Goal: Task Accomplishment & Management: Manage account settings

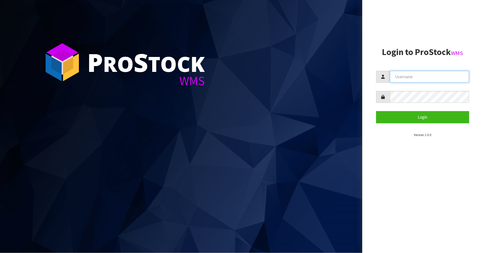
click at [409, 78] on input "text" at bounding box center [429, 77] width 79 height 12
type input "p"
type input "[PERSON_NAME]"
click at [376, 111] on button "Login" at bounding box center [422, 117] width 93 height 12
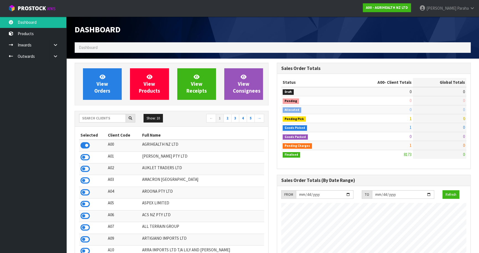
scroll to position [419, 202]
click at [93, 118] on input "text" at bounding box center [102, 118] width 47 height 9
click at [104, 119] on input "text" at bounding box center [102, 118] width 47 height 9
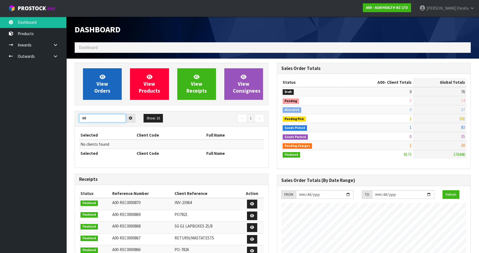
type input "0"
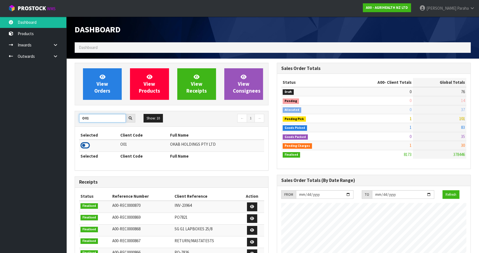
type input "O01"
click at [87, 148] on icon at bounding box center [85, 145] width 9 height 8
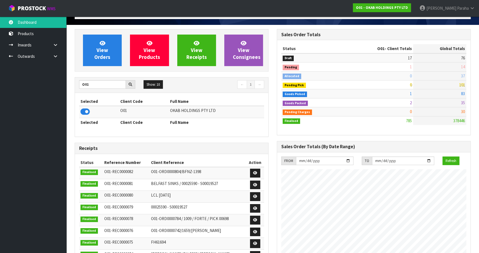
scroll to position [25, 0]
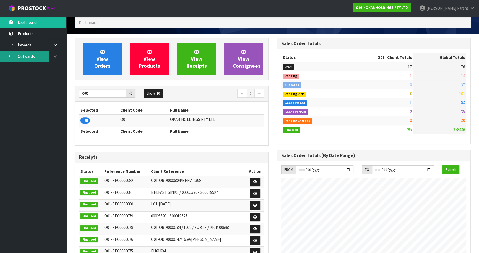
click at [36, 57] on link "Outwards" at bounding box center [33, 56] width 66 height 11
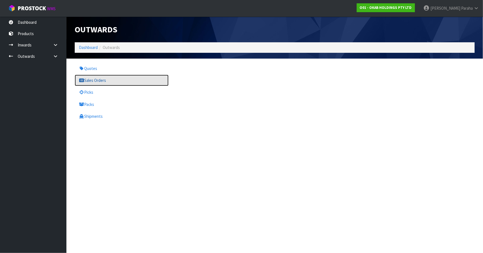
click at [88, 78] on link "Sales Orders" at bounding box center [122, 80] width 94 height 11
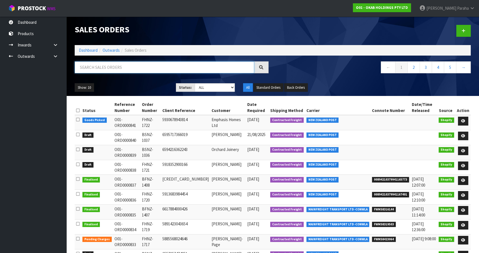
click at [96, 65] on input "text" at bounding box center [165, 67] width 180 height 12
drag, startPoint x: 106, startPoint y: 69, endPoint x: 104, endPoint y: 66, distance: 3.5
click at [105, 66] on input "text" at bounding box center [165, 67] width 180 height 12
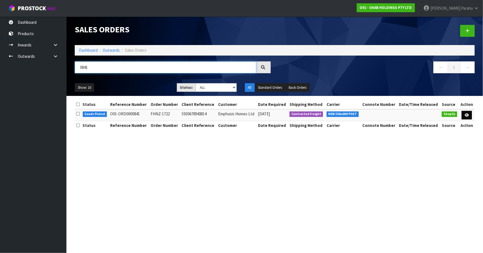
type input "0841"
click at [468, 117] on link at bounding box center [467, 115] width 10 height 9
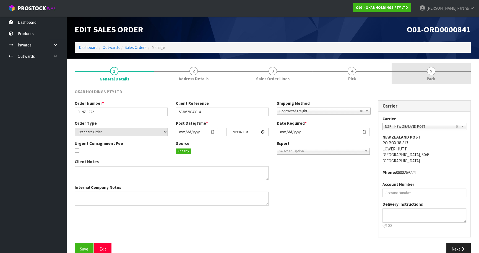
click at [436, 76] on link "5 Pack" at bounding box center [431, 74] width 79 height 22
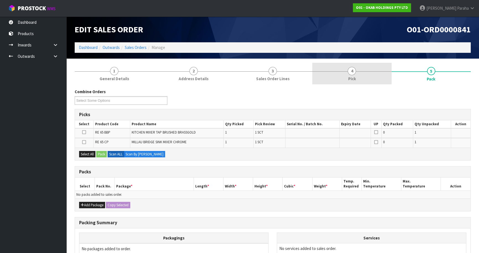
click at [350, 74] on span "4" at bounding box center [352, 71] width 8 height 8
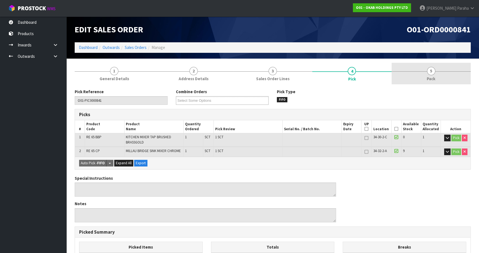
click at [435, 74] on link "5 Pack" at bounding box center [431, 74] width 79 height 22
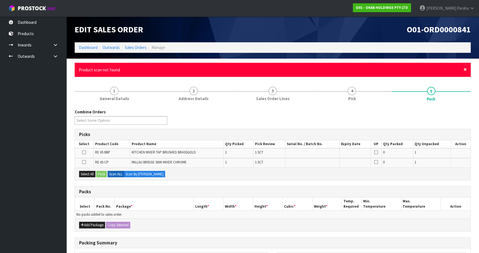
click at [465, 69] on span "×" at bounding box center [465, 70] width 3 height 8
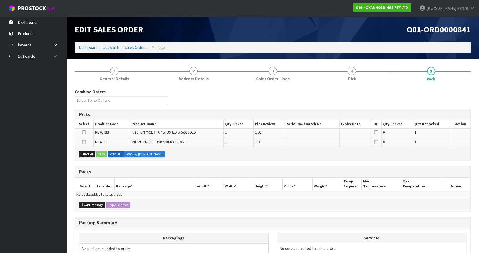
click at [84, 142] on icon at bounding box center [84, 142] width 4 height 0
click at [0, 0] on input "checkbox" at bounding box center [0, 0] width 0 height 0
click at [102, 156] on button "Pack" at bounding box center [101, 154] width 11 height 7
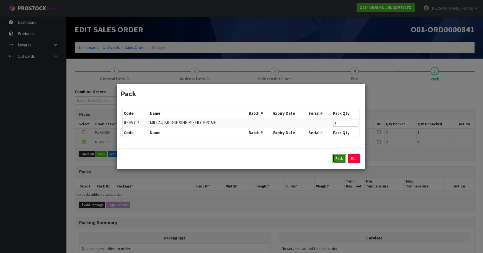
click at [340, 158] on button "Pack" at bounding box center [339, 158] width 13 height 9
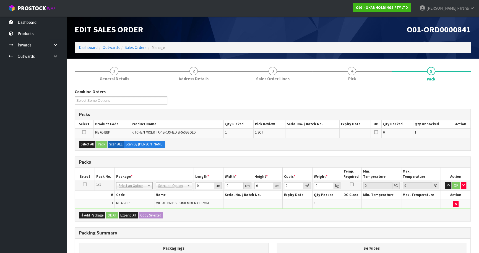
click at [84, 132] on icon at bounding box center [84, 132] width 4 height 0
click at [0, 0] on input "checkbox" at bounding box center [0, 0] width 0 height 0
click at [102, 146] on button "Pack" at bounding box center [101, 144] width 11 height 7
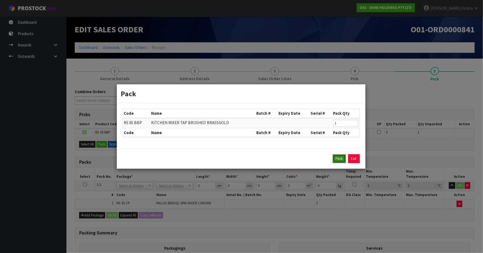
click at [335, 156] on button "Pack" at bounding box center [339, 158] width 13 height 9
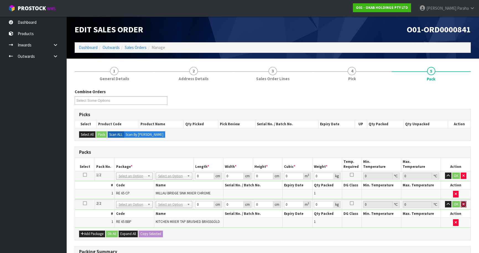
click at [466, 202] on button "button" at bounding box center [464, 204] width 6 height 7
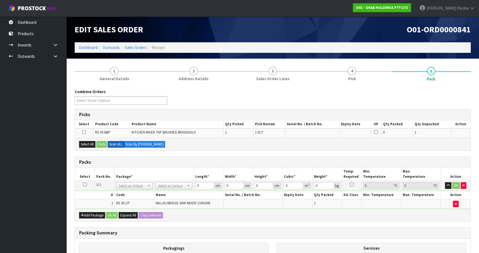
click at [85, 185] on icon at bounding box center [85, 185] width 4 height 0
click at [86, 145] on button "Select All" at bounding box center [87, 144] width 16 height 7
click at [99, 144] on button "Pack" at bounding box center [101, 144] width 11 height 7
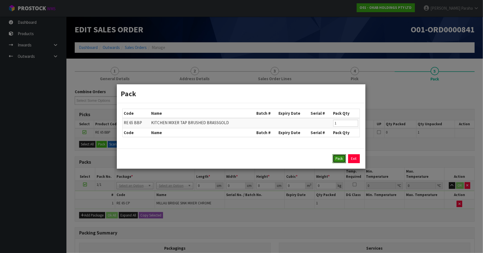
click at [340, 160] on button "Pack" at bounding box center [339, 158] width 13 height 9
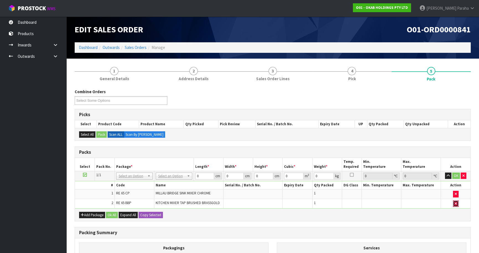
click at [457, 204] on icon "button" at bounding box center [456, 204] width 2 height 4
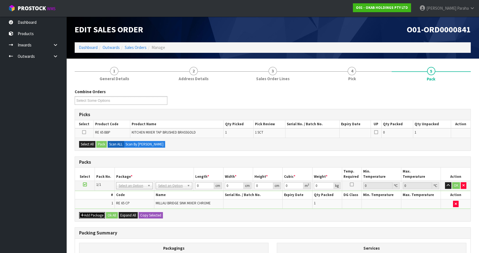
click at [91, 215] on button "Add Package" at bounding box center [92, 215] width 26 height 7
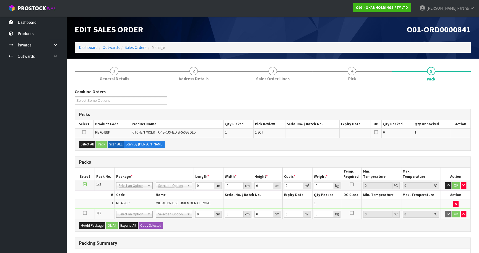
click at [83, 132] on icon at bounding box center [84, 132] width 4 height 0
click at [0, 0] on input "checkbox" at bounding box center [0, 0] width 0 height 0
click at [101, 144] on button "Pack" at bounding box center [101, 144] width 11 height 7
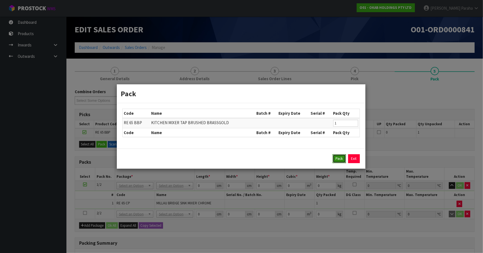
click at [340, 158] on button "Pack" at bounding box center [339, 158] width 13 height 9
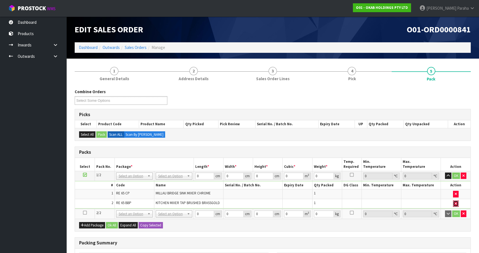
click at [456, 204] on icon "button" at bounding box center [456, 204] width 2 height 4
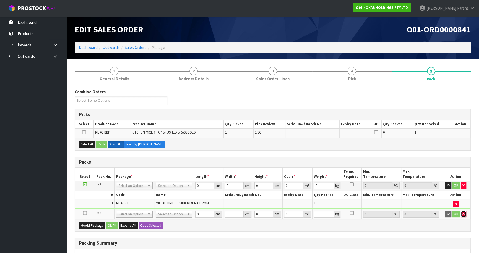
click at [464, 215] on button "button" at bounding box center [464, 214] width 6 height 7
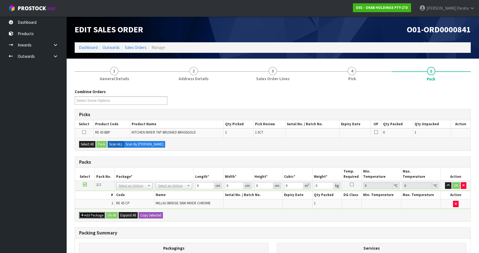
click at [96, 217] on button "Add Package" at bounding box center [92, 215] width 26 height 7
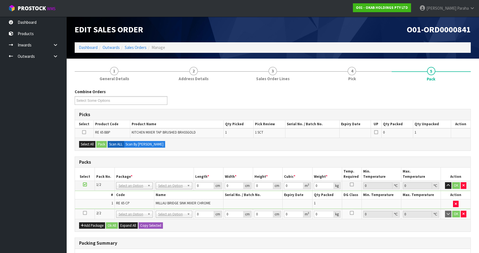
click at [83, 213] on icon at bounding box center [85, 213] width 4 height 0
click at [84, 143] on button "Select All" at bounding box center [87, 144] width 16 height 7
click at [104, 144] on button "Pack" at bounding box center [101, 144] width 11 height 7
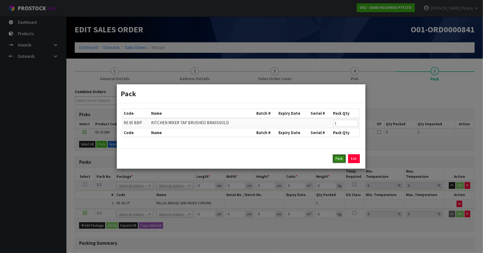
click at [336, 160] on button "Pack" at bounding box center [339, 158] width 13 height 9
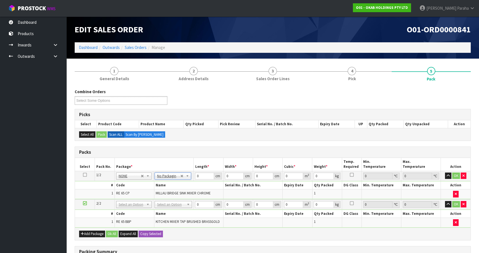
click at [85, 175] on icon at bounding box center [85, 175] width 4 height 0
drag, startPoint x: 199, startPoint y: 176, endPoint x: 183, endPoint y: 177, distance: 16.3
type input "48"
type input "38"
type input "1"
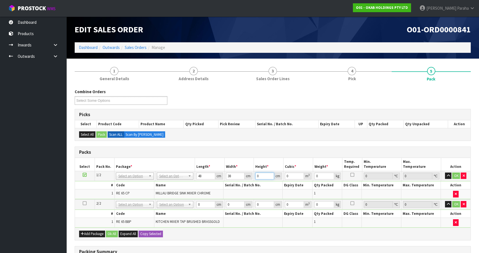
type input "0.001824"
type input "10"
type input "0.01824"
type input "10"
type input "3"
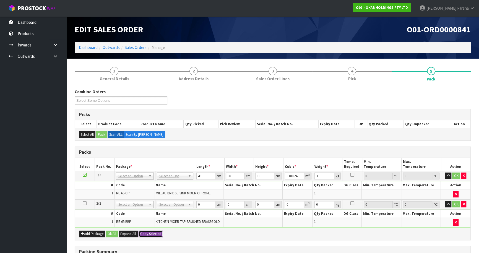
click at [146, 233] on button "Copy Selected" at bounding box center [151, 234] width 24 height 7
click at [146, 233] on span "Confirm" at bounding box center [146, 234] width 12 height 5
type input "48"
type input "38"
type input "10"
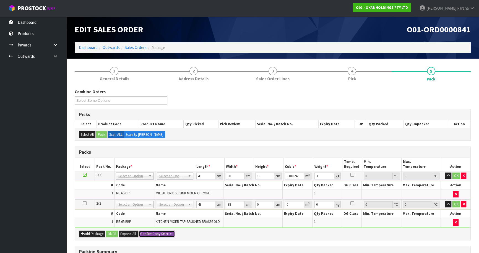
type input "0.01824"
type input "3"
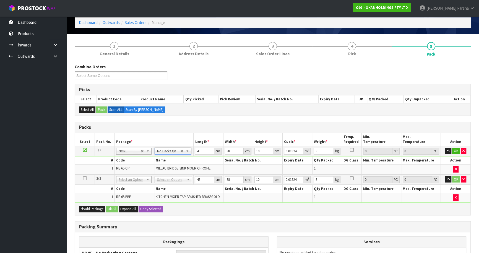
type input "0"
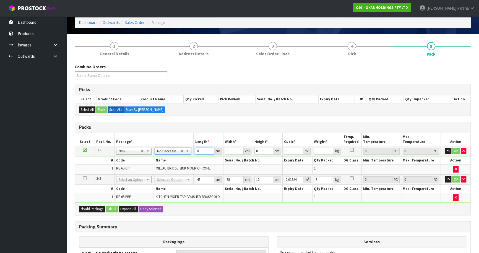
click at [194, 150] on td "0 cm" at bounding box center [209, 151] width 30 height 10
type input "48"
type input "38"
type input "1"
type input "0.001824"
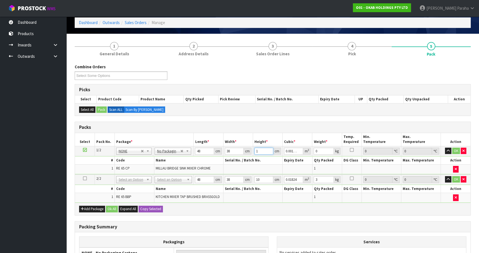
type input "10"
type input "0.01824"
type input "10"
type input "3"
click at [152, 209] on button "Copy Selected" at bounding box center [151, 209] width 24 height 7
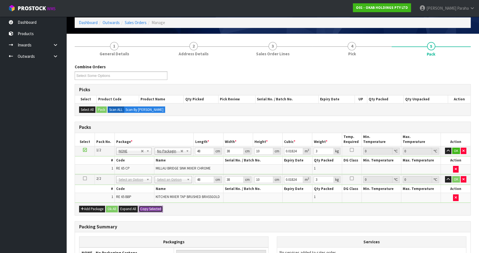
type input "2"
click at [115, 207] on button "Ok All" at bounding box center [112, 209] width 12 height 7
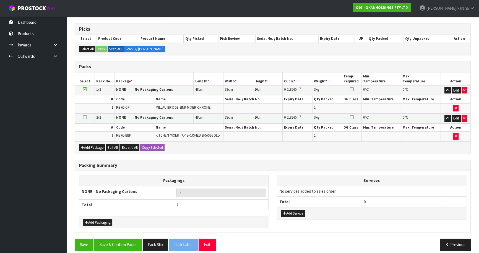
scroll to position [90, 0]
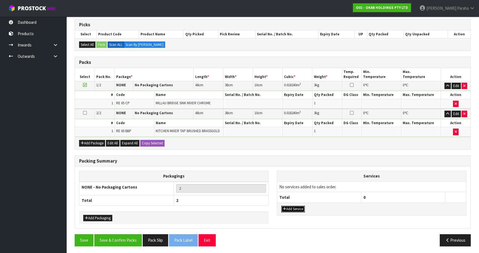
click at [303, 209] on button "Add Service" at bounding box center [294, 209] width 24 height 7
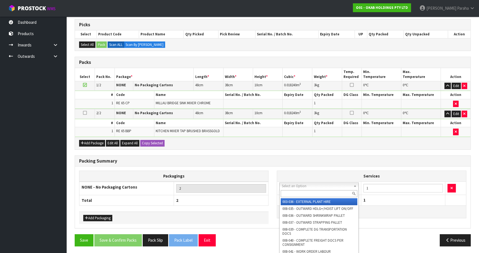
click at [343, 193] on input "text" at bounding box center [319, 193] width 77 height 7
type input "044"
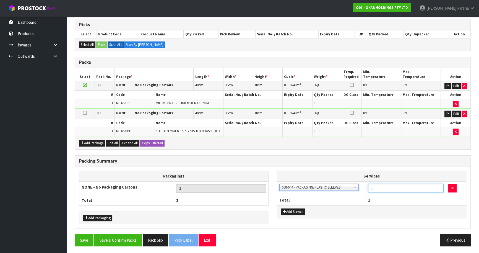
drag, startPoint x: 379, startPoint y: 187, endPoint x: 365, endPoint y: 188, distance: 14.1
click at [365, 188] on tr "003-036 - EXTERNAL PLANT HIRE 008-035 - OUTWARD HDLG+/HOIST LIFT ON/OFF 008-036…" at bounding box center [371, 189] width 189 height 14
type input "2"
click at [119, 237] on button "Save & Confirm Packs" at bounding box center [118, 240] width 48 height 12
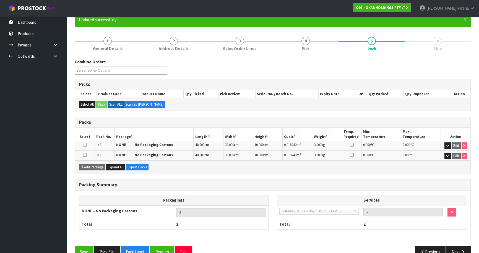
scroll to position [62, 0]
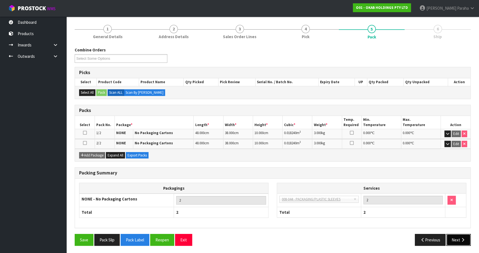
click at [456, 237] on button "Next" at bounding box center [459, 240] width 24 height 12
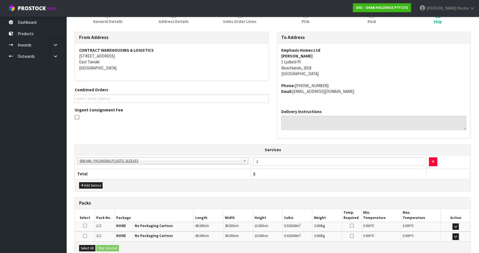
scroll to position [137, 0]
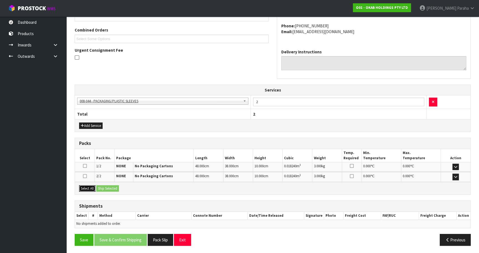
click at [88, 189] on button "Select All" at bounding box center [87, 188] width 16 height 7
click at [113, 188] on button "Ship Selected" at bounding box center [107, 188] width 23 height 7
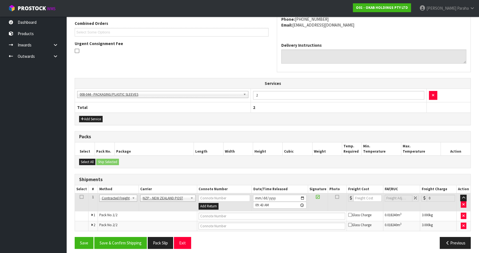
scroll to position [147, 0]
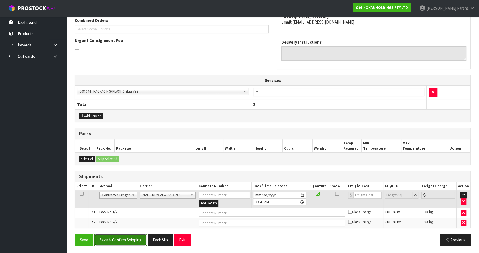
click at [133, 241] on button "Save & Confirm Shipping" at bounding box center [120, 240] width 53 height 12
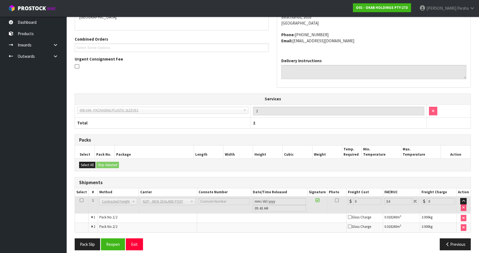
scroll to position [138, 0]
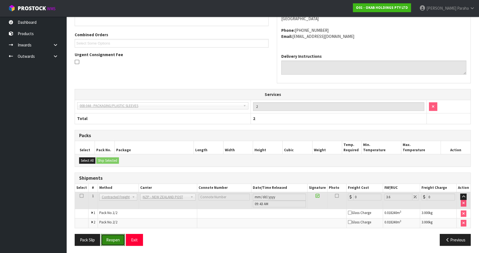
click at [111, 241] on button "Reopen" at bounding box center [113, 240] width 24 height 12
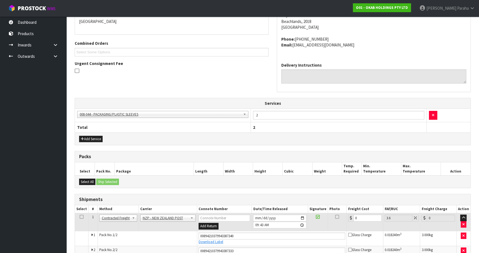
scroll to position [151, 0]
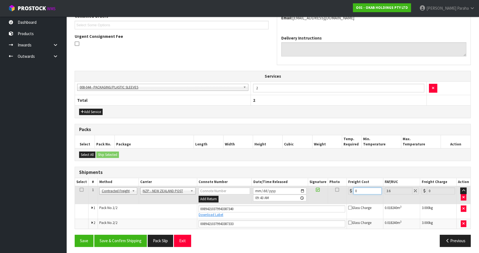
drag, startPoint x: 361, startPoint y: 189, endPoint x: 345, endPoint y: 188, distance: 16.1
click at [345, 188] on tr "1 Client Local Pickup Customer Local Pickup Company Freight Contracted Freight …" at bounding box center [273, 195] width 396 height 18
type input "8"
type input "8.29"
type input "8.6"
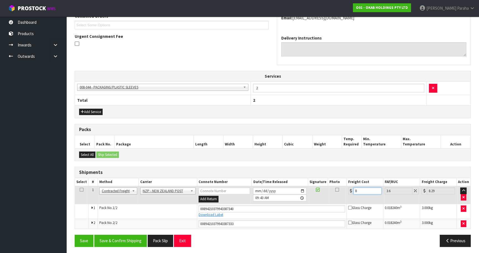
type input "8.91"
type input "8.66"
type input "8.97"
type input "8.66"
click at [123, 236] on button "Save & Confirm Shipping" at bounding box center [120, 241] width 53 height 12
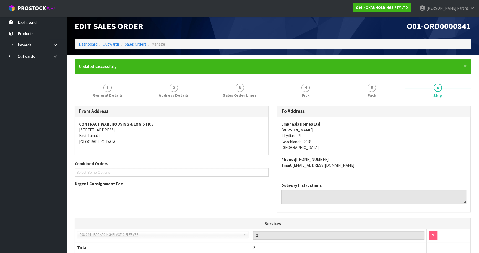
scroll to position [0, 0]
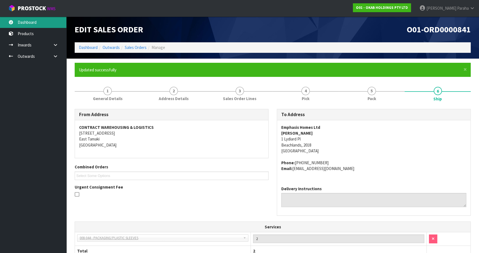
click at [31, 19] on link "Dashboard" at bounding box center [33, 22] width 66 height 11
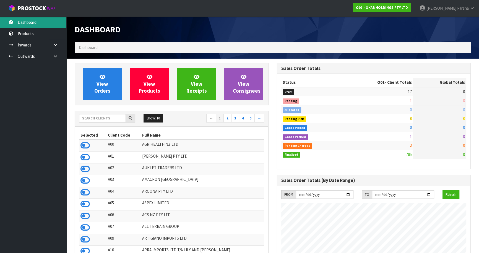
scroll to position [407, 202]
click at [90, 118] on input "text" at bounding box center [102, 118] width 47 height 9
click at [92, 118] on input "text" at bounding box center [102, 118] width 47 height 9
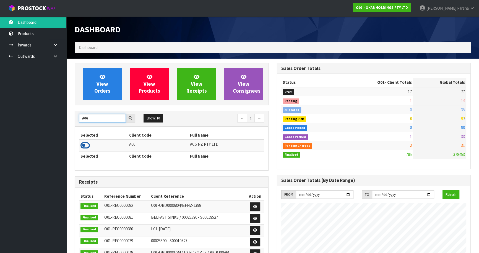
type input "A06"
click at [87, 147] on icon at bounding box center [85, 145] width 9 height 8
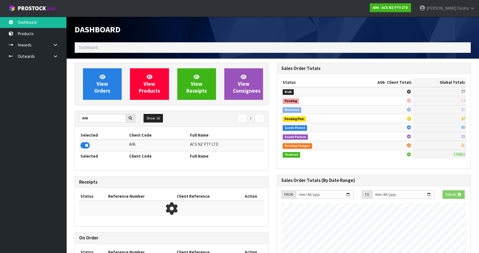
scroll to position [419, 202]
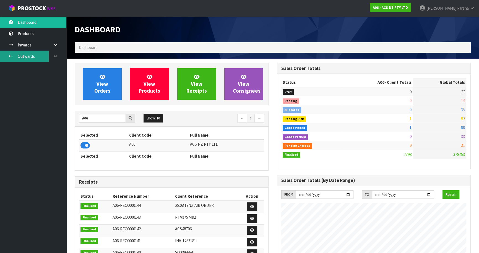
click at [27, 55] on link "Outwards" at bounding box center [33, 56] width 66 height 11
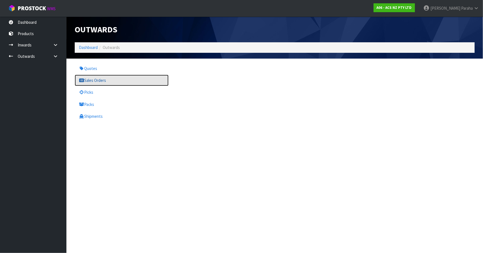
click at [93, 82] on link "Sales Orders" at bounding box center [122, 80] width 94 height 11
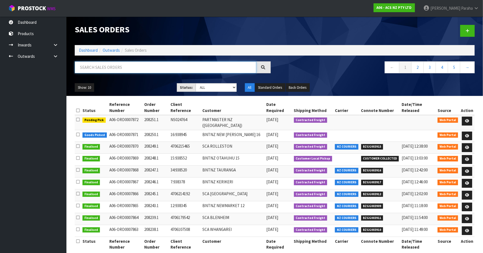
click at [94, 69] on input "text" at bounding box center [166, 67] width 182 height 12
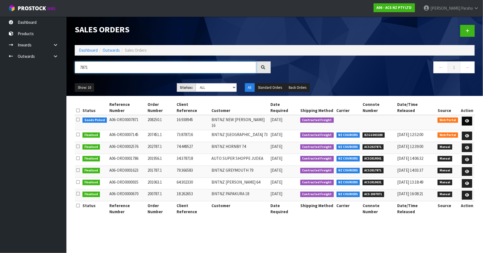
type input "7871"
click at [469, 119] on icon at bounding box center [467, 121] width 4 height 4
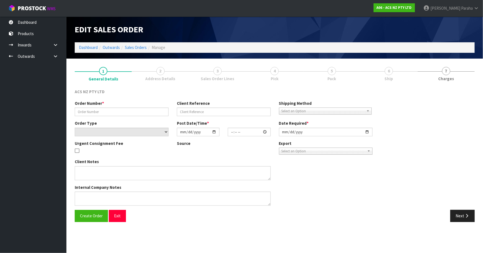
type input "208250.1"
type input "16:938945"
select select "number:0"
type input "[DATE]"
type input "16:24:00.000"
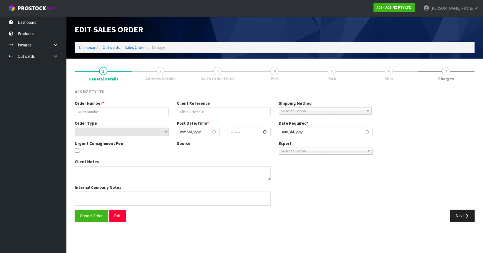
type input "[DATE]"
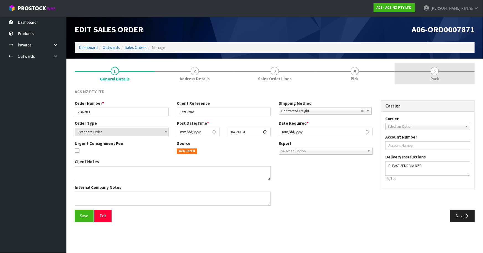
click at [438, 72] on span "5" at bounding box center [435, 71] width 8 height 8
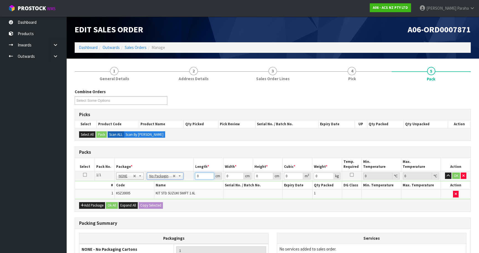
click at [189, 176] on tr "1/1 NONE 007-001 007-002 007-004 007-009 007-013 007-014 007-015 007-017 007-01…" at bounding box center [273, 176] width 396 height 10
type input "34"
type input "31"
type input "1"
type input "0.001054"
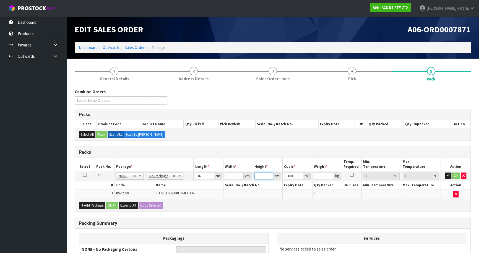
type input "12"
type input "0.012648"
type input "12"
type input "5"
click at [445, 173] on button "button" at bounding box center [448, 176] width 6 height 7
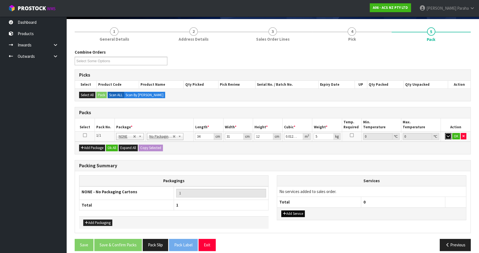
scroll to position [45, 0]
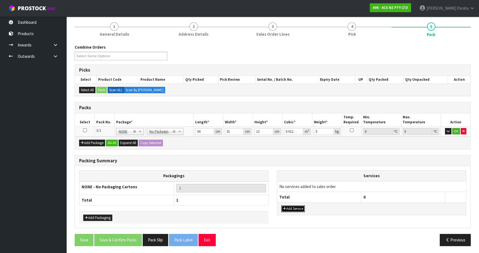
click at [293, 209] on button "Add Service" at bounding box center [294, 209] width 24 height 7
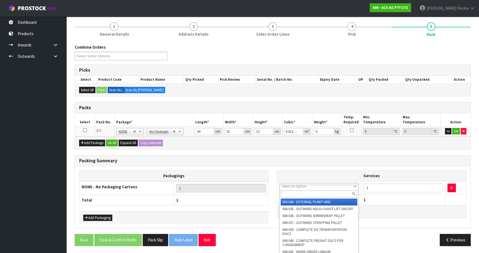
click at [296, 192] on input "text" at bounding box center [319, 194] width 77 height 7
type input "044"
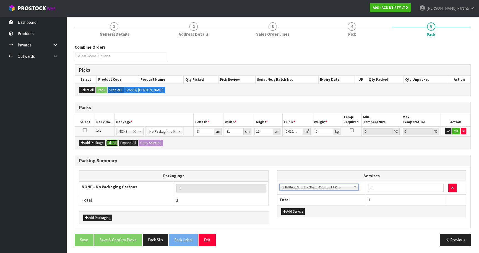
click at [116, 143] on button "Ok All" at bounding box center [112, 143] width 12 height 7
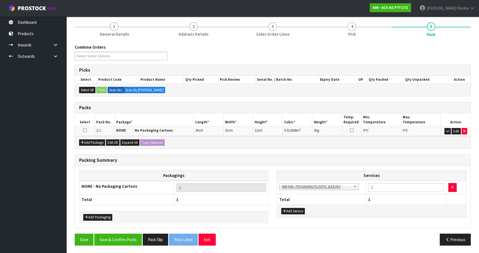
scroll to position [44, 0]
click at [121, 237] on button "Save & Confirm Packs" at bounding box center [118, 240] width 48 height 12
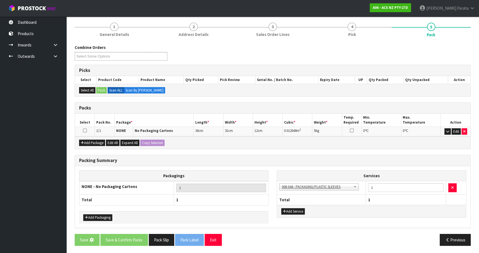
scroll to position [0, 0]
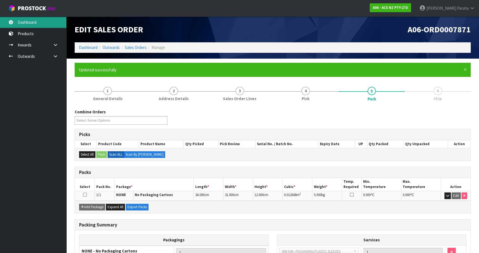
click at [34, 22] on link "Dashboard" at bounding box center [33, 22] width 66 height 11
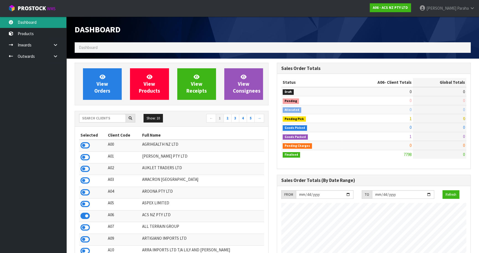
scroll to position [419, 202]
click at [97, 118] on input "text" at bounding box center [102, 118] width 47 height 9
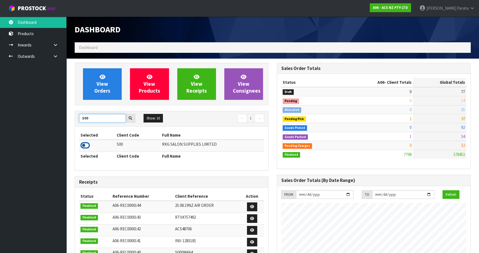
type input "S00"
click at [87, 147] on icon at bounding box center [85, 145] width 9 height 8
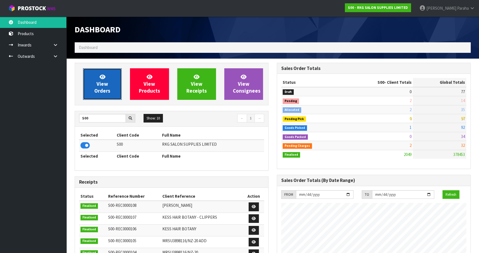
click at [94, 83] on link "View Orders" at bounding box center [102, 84] width 39 height 32
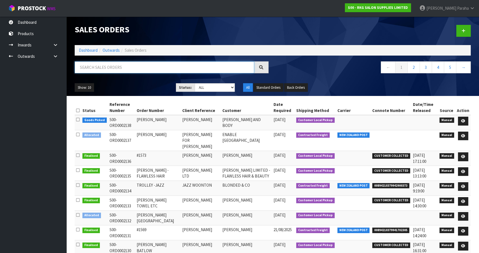
click at [101, 69] on input "text" at bounding box center [165, 67] width 180 height 12
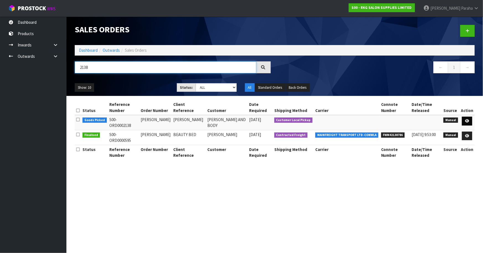
type input "2138"
click at [469, 122] on icon at bounding box center [467, 121] width 4 height 4
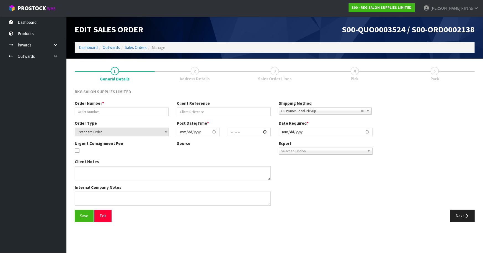
type input "[PERSON_NAME]"
select select "number:0"
type input "[DATE]"
type input "00:00:00.000"
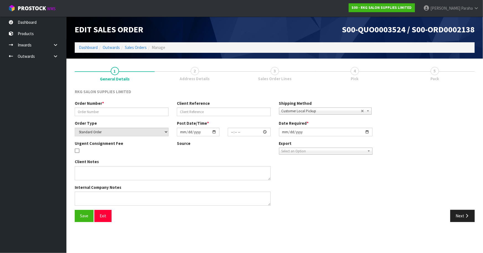
type input "[DATE]"
type textarea "FOR PICK UP"
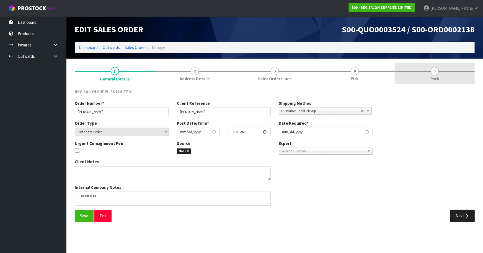
click at [437, 73] on span "5" at bounding box center [435, 71] width 8 height 8
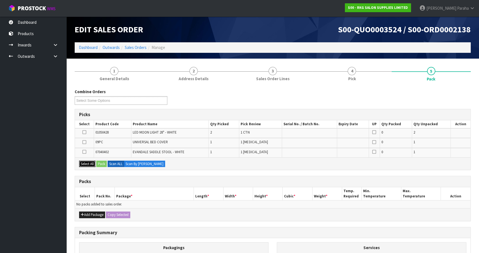
click at [85, 163] on button "Select All" at bounding box center [87, 164] width 16 height 7
click at [87, 164] on button "Select All" at bounding box center [87, 164] width 16 height 7
drag, startPoint x: 84, startPoint y: 153, endPoint x: 84, endPoint y: 147, distance: 5.9
click at [84, 152] on icon at bounding box center [84, 152] width 4 height 0
click at [0, 0] on input "checkbox" at bounding box center [0, 0] width 0 height 0
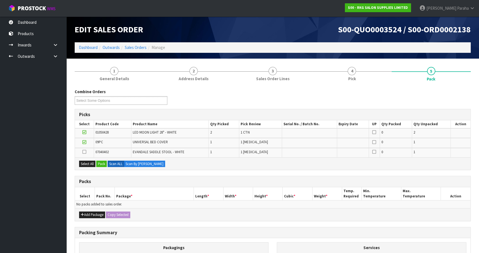
click at [84, 142] on icon at bounding box center [84, 142] width 4 height 0
click at [0, 0] on input "checkbox" at bounding box center [0, 0] width 0 height 0
click at [83, 132] on icon at bounding box center [84, 132] width 4 height 0
click at [0, 0] on input "checkbox" at bounding box center [0, 0] width 0 height 0
click at [94, 213] on button "Add Package" at bounding box center [92, 215] width 26 height 7
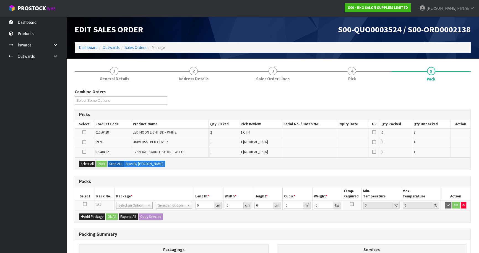
click at [86, 204] on icon at bounding box center [85, 204] width 4 height 0
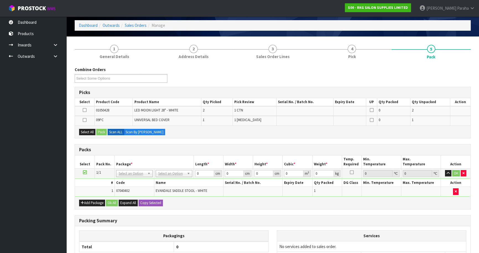
scroll to position [50, 0]
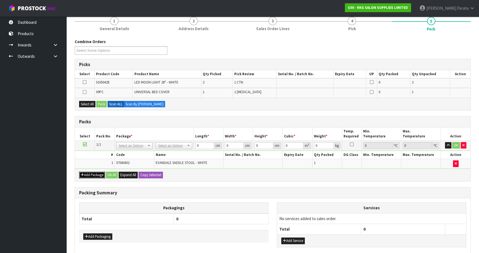
click at [95, 175] on button "Add Package" at bounding box center [92, 175] width 26 height 7
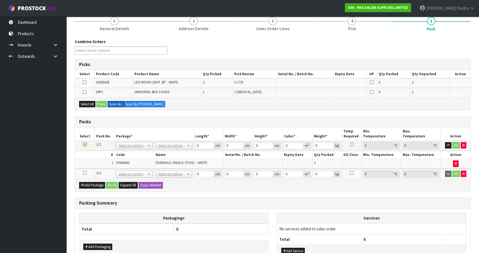
click at [85, 173] on icon at bounding box center [85, 173] width 4 height 0
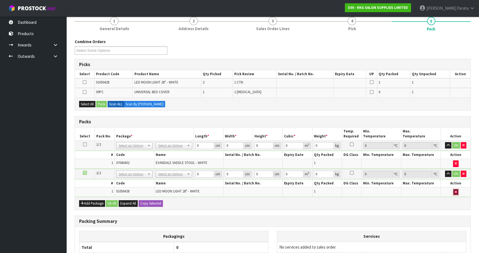
click at [457, 192] on icon "button" at bounding box center [456, 192] width 2 height 4
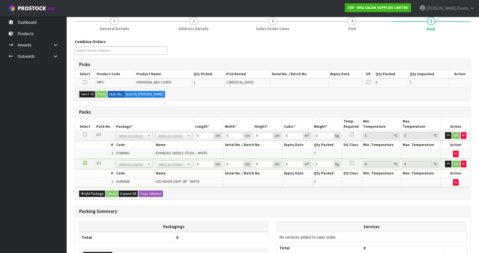
click at [89, 97] on button "Select All" at bounding box center [87, 94] width 16 height 7
click at [104, 94] on button "Pack" at bounding box center [101, 94] width 11 height 7
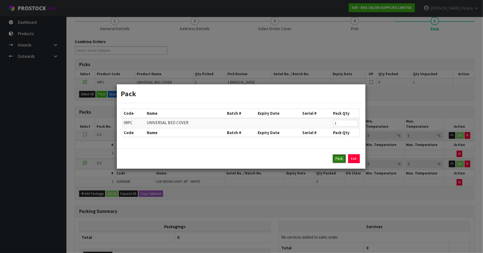
click at [338, 158] on button "Pack" at bounding box center [339, 158] width 13 height 9
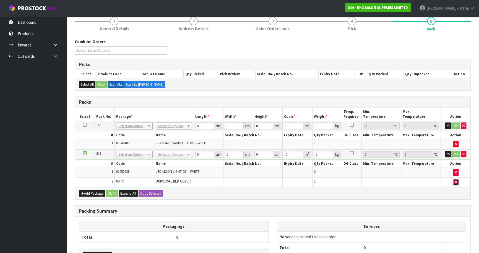
click at [456, 183] on icon "button" at bounding box center [456, 182] width 2 height 4
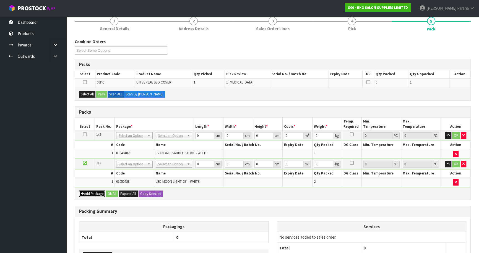
click at [97, 194] on button "Add Package" at bounding box center [92, 194] width 26 height 7
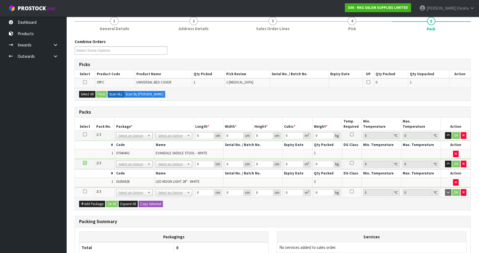
click at [83, 192] on icon at bounding box center [85, 192] width 4 height 0
click at [83, 92] on button "Select All" at bounding box center [87, 94] width 16 height 7
click at [102, 94] on button "Pack" at bounding box center [101, 94] width 11 height 7
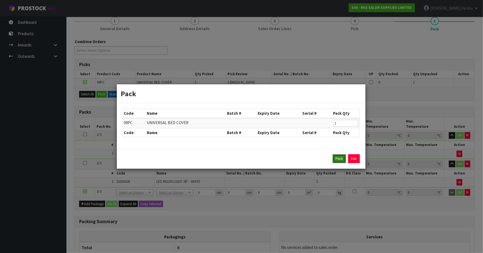
click at [341, 157] on button "Pack" at bounding box center [339, 158] width 13 height 9
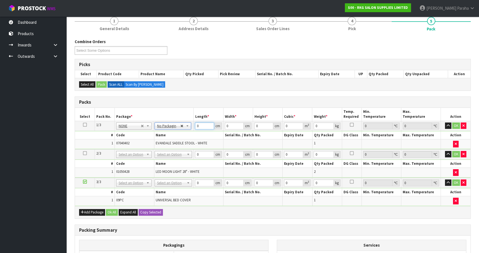
drag, startPoint x: 201, startPoint y: 126, endPoint x: 182, endPoint y: 126, distance: 19.1
click at [180, 126] on tr "1/3 NONE 007-001 007-002 007-004 007-009 007-013 007-014 007-015 007-017 007-01…" at bounding box center [273, 126] width 396 height 10
type input "48"
type input "51"
type input "2"
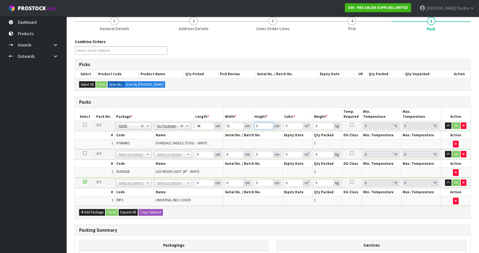
type input "0.004896"
type input "22"
type input "0.053856"
type input "22"
type input "6"
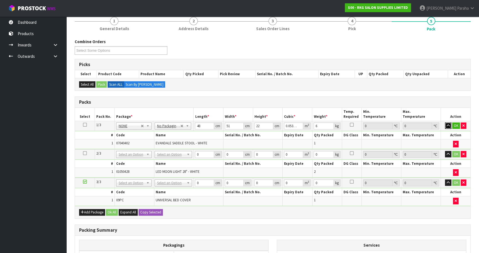
click at [445, 123] on button "button" at bounding box center [448, 126] width 6 height 7
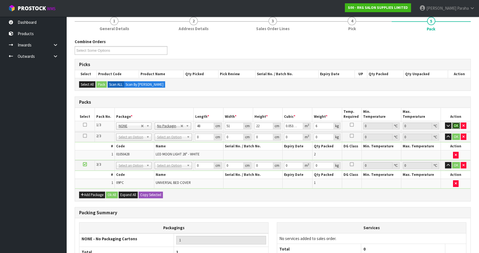
click button "OK" at bounding box center [457, 126] width 8 height 7
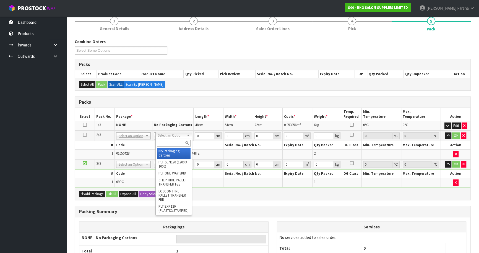
type input "2"
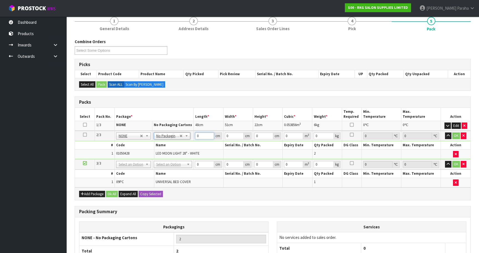
drag, startPoint x: 200, startPoint y: 136, endPoint x: 191, endPoint y: 136, distance: 8.6
click at [191, 136] on tr "2/3 NONE 007-001 007-002 007-004 007-009 007-013 007-014 007-015 007-017 007-01…" at bounding box center [273, 136] width 396 height 10
type input "80"
type input "43"
type input "1"
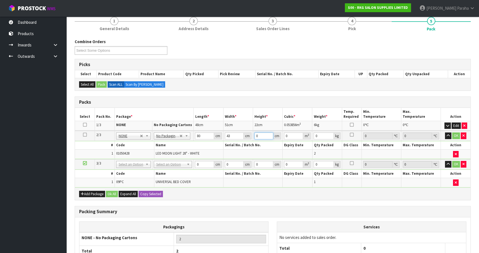
type input "0.00344"
type input "17"
type input "0.05848"
type input "17"
type input "13"
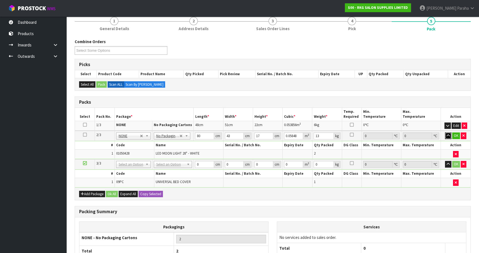
click at [445, 133] on button "button" at bounding box center [448, 136] width 6 height 7
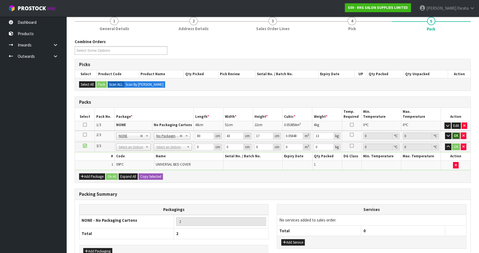
click button "OK" at bounding box center [457, 136] width 8 height 7
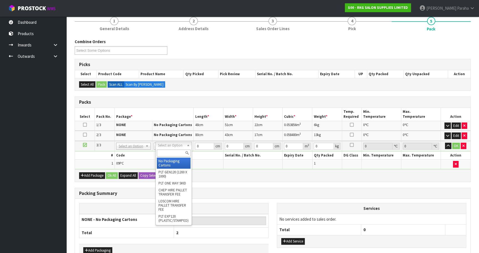
type input "3"
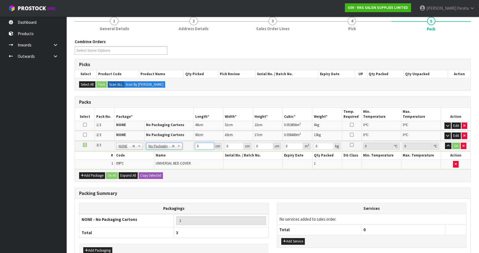
drag, startPoint x: 198, startPoint y: 145, endPoint x: 193, endPoint y: 145, distance: 5.0
click at [194, 145] on td "0 cm" at bounding box center [209, 146] width 30 height 10
type input "71"
type input "10"
type input "9"
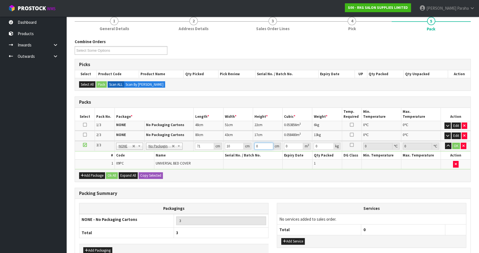
type input "0.00639"
type input "9"
type input "1"
click at [445, 143] on button "button" at bounding box center [448, 146] width 6 height 7
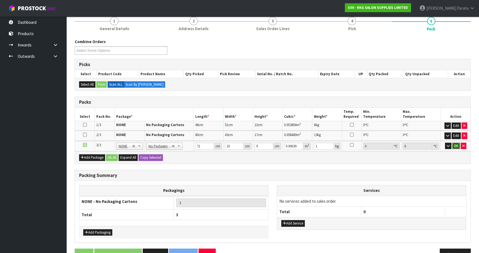
click button "OK" at bounding box center [457, 146] width 8 height 7
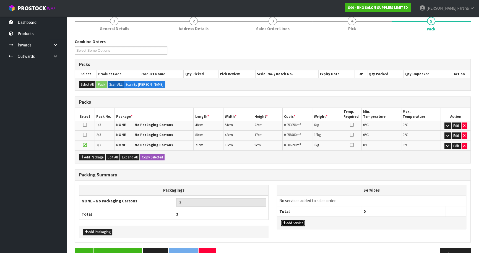
click at [300, 222] on button "Add Service" at bounding box center [294, 223] width 24 height 7
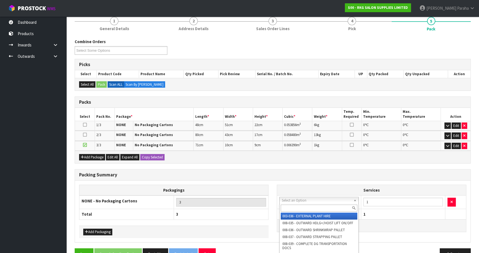
click at [305, 205] on input "text" at bounding box center [319, 208] width 77 height 7
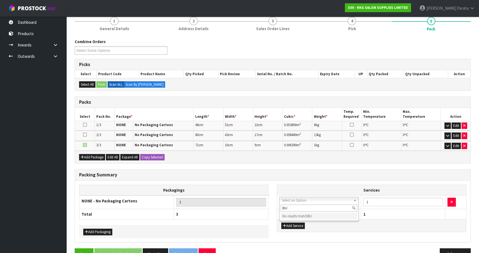
type input "B"
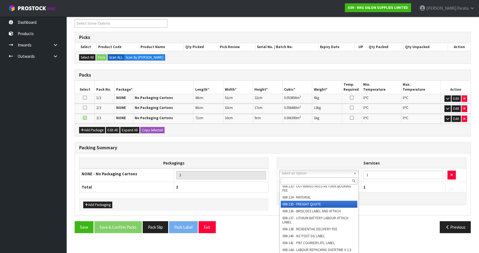
scroll to position [145, 0]
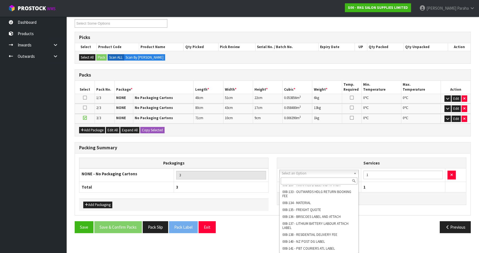
click at [317, 182] on input "text" at bounding box center [319, 181] width 77 height 7
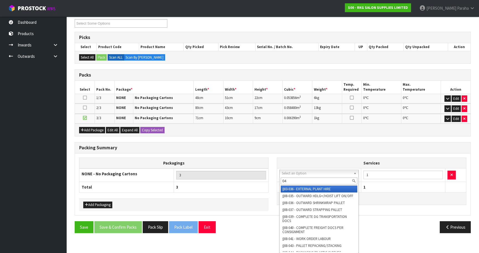
type input "044"
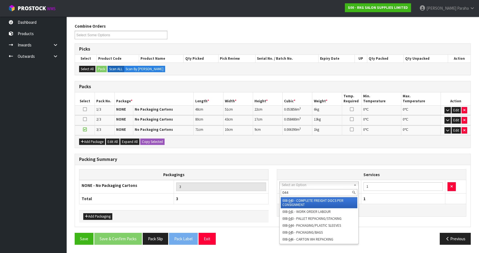
scroll to position [64, 0]
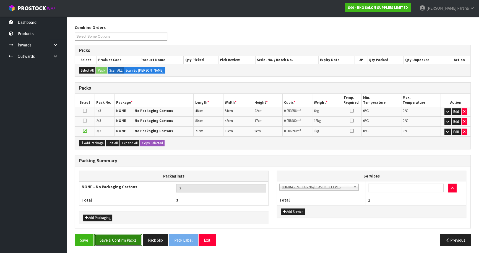
click at [120, 236] on button "Save & Confirm Packs" at bounding box center [118, 240] width 48 height 12
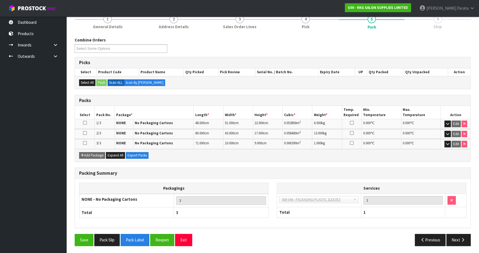
scroll to position [72, 0]
click at [113, 241] on button "Pack Slip" at bounding box center [106, 240] width 25 height 12
click at [448, 124] on icon "button" at bounding box center [447, 124] width 3 height 4
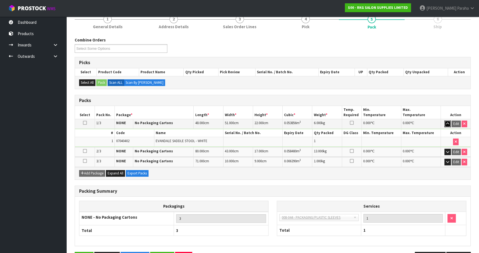
click at [448, 124] on icon "button" at bounding box center [447, 124] width 3 height 4
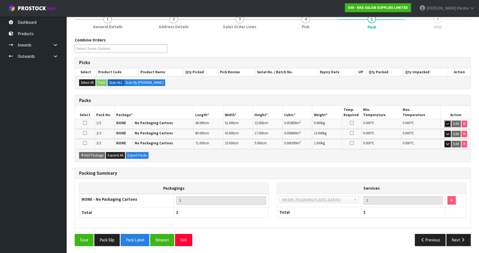
click at [448, 124] on icon "button" at bounding box center [447, 124] width 3 height 4
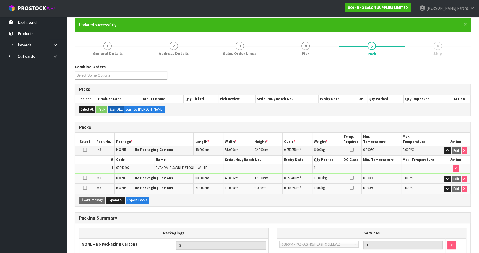
scroll to position [0, 0]
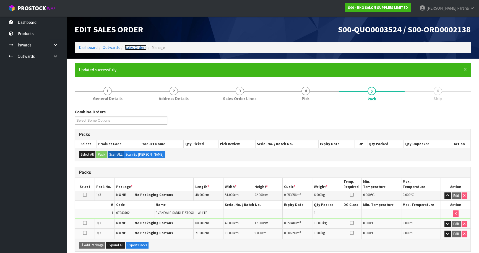
click at [139, 48] on link "Sales Orders" at bounding box center [136, 47] width 22 height 5
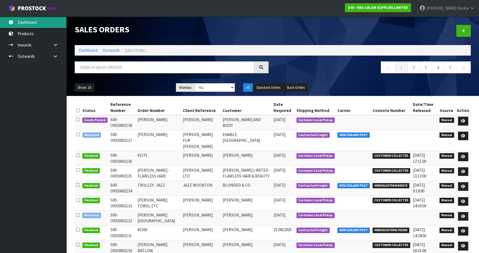
click at [39, 24] on link "Dashboard" at bounding box center [33, 22] width 66 height 11
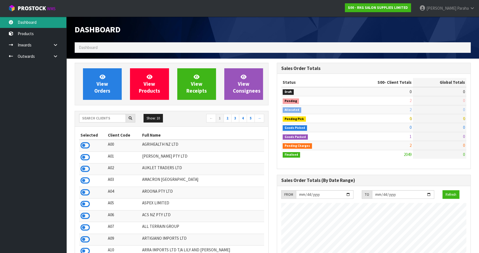
scroll to position [419, 202]
click at [100, 117] on input "text" at bounding box center [102, 118] width 47 height 9
click at [105, 117] on input "text" at bounding box center [102, 118] width 47 height 9
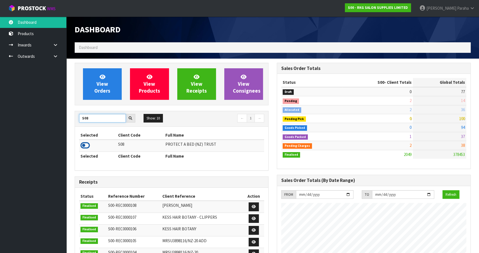
type input "S08"
click at [89, 146] on icon at bounding box center [85, 145] width 9 height 8
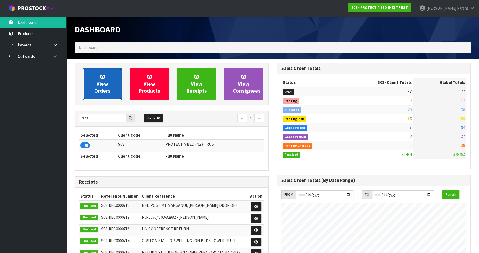
click at [109, 81] on link "View Orders" at bounding box center [102, 84] width 39 height 32
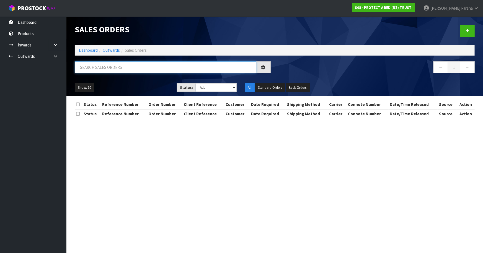
click at [102, 69] on input "text" at bounding box center [166, 67] width 182 height 12
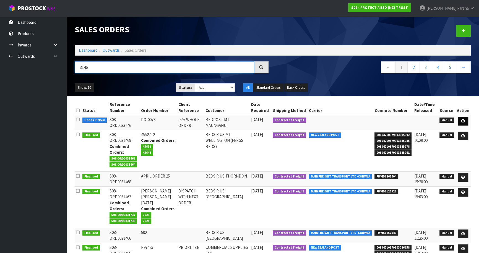
type input "3146"
click at [465, 122] on icon at bounding box center [463, 121] width 4 height 4
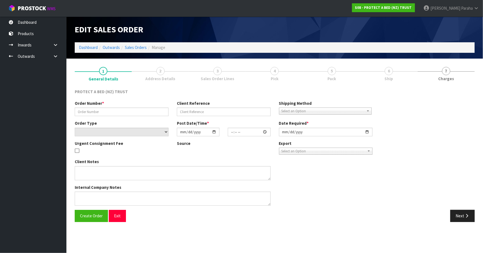
type input "PO-0078"
type input "-5% WHOLE ORDER"
select select "number:0"
type input "[DATE]"
type input "10:05:00.000"
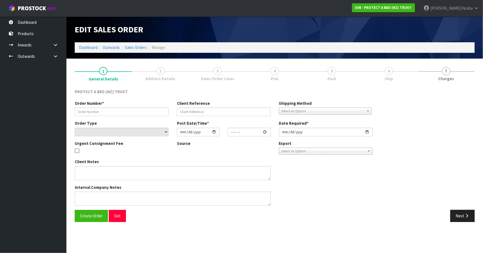
type input "[DATE]"
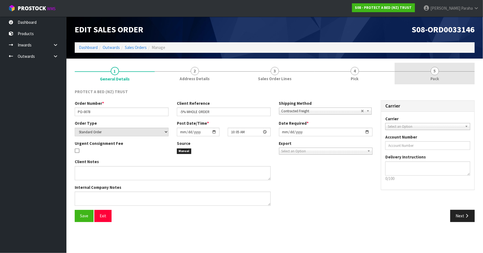
click at [435, 74] on span "5" at bounding box center [435, 71] width 8 height 8
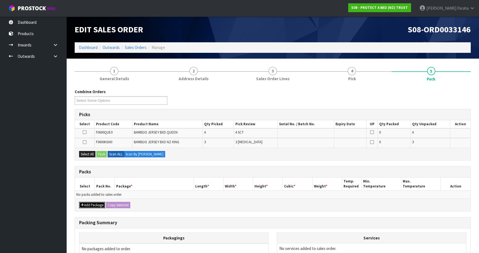
drag, startPoint x: 95, startPoint y: 206, endPoint x: 91, endPoint y: 204, distance: 4.2
click at [95, 206] on button "Add Package" at bounding box center [92, 205] width 26 height 7
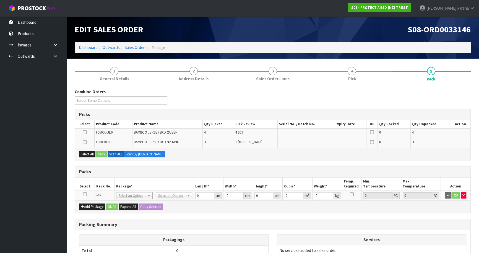
click at [85, 195] on icon at bounding box center [85, 195] width 4 height 0
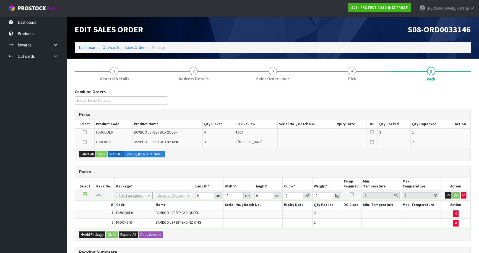
click at [431, 60] on section "1 General Details 2 Address Details 3 Sales Order Lines 4 Pick 5 Pack Combine O…" at bounding box center [272, 201] width 413 height 285
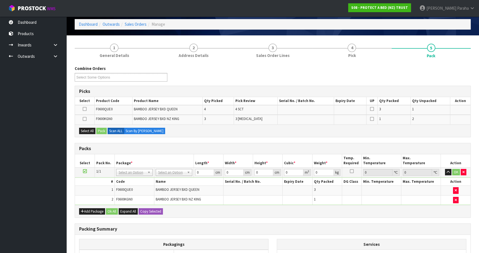
scroll to position [50, 0]
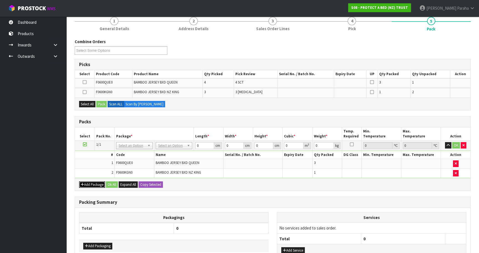
click at [92, 185] on button "Add Package" at bounding box center [92, 185] width 26 height 7
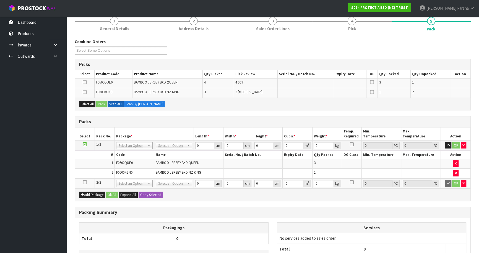
click at [83, 182] on icon at bounding box center [85, 182] width 4 height 0
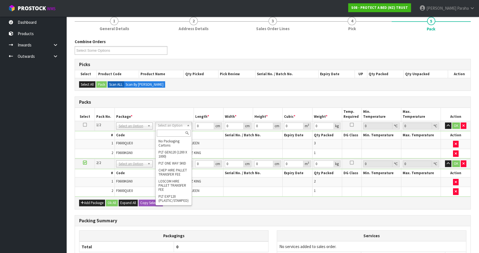
click at [176, 134] on input "text" at bounding box center [174, 133] width 34 height 7
type input "CTN6"
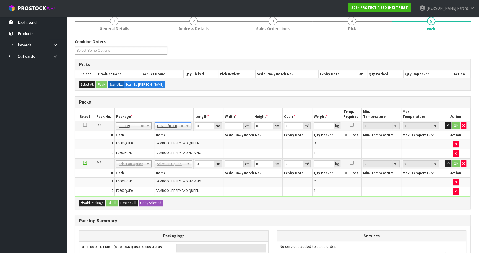
type input "45.5"
type input "30.5"
type input "0.042326"
type input "3.92"
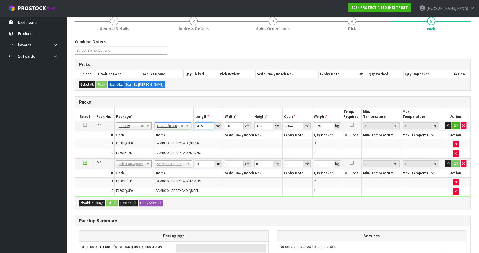
click at [189, 123] on tr "1/2 NONE 007-001 007-002 007-004 007-009 007-013 007-014 007-015 007-017 007-01…" at bounding box center [273, 126] width 396 height 10
type input "4"
type input "0.003721"
type input "46"
type input "0.042792"
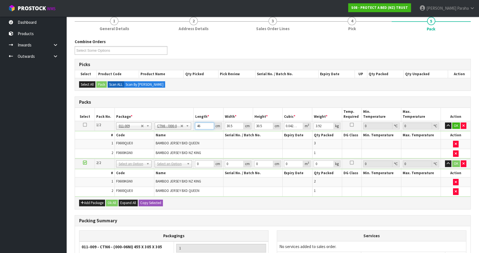
type input "46"
type input "3"
type input "0.004209"
type input "32"
type input "0.044896"
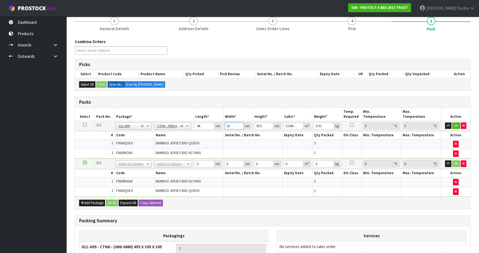
type input "32"
type input "3"
type input "0.004416"
type input "33"
type input "0.048576"
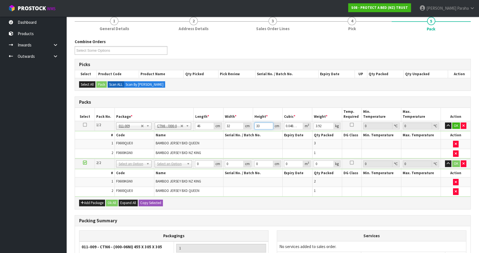
type input "33"
type input "4"
click at [445, 123] on button "button" at bounding box center [448, 126] width 6 height 7
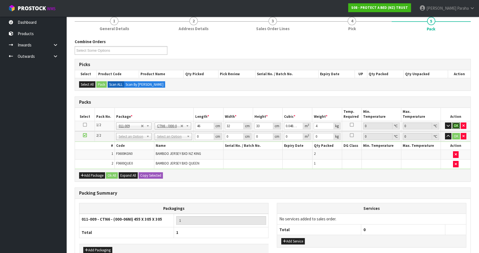
click button "OK" at bounding box center [457, 126] width 8 height 7
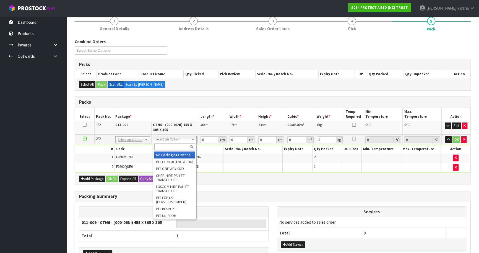
drag, startPoint x: 165, startPoint y: 146, endPoint x: 159, endPoint y: 146, distance: 5.5
click at [161, 146] on input "text" at bounding box center [174, 147] width 41 height 7
type input "CTN5"
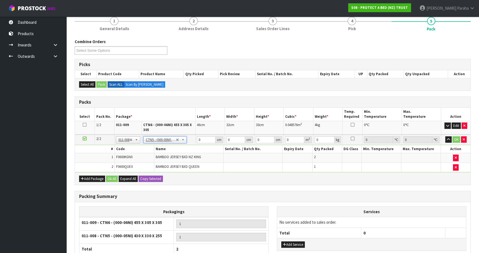
type input "43"
type input "33"
type input "25.5"
type input "0.036185"
type input "3.04"
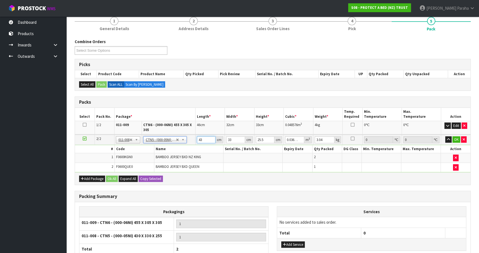
drag, startPoint x: 203, startPoint y: 138, endPoint x: 188, endPoint y: 139, distance: 14.7
click at [188, 139] on tr "2/2 NONE 007-001 007-002 007-004 007-009 007-013 007-014 007-015 007-017 007-01…" at bounding box center [273, 140] width 396 height 10
type input "4"
type input "0.003366"
type input "44"
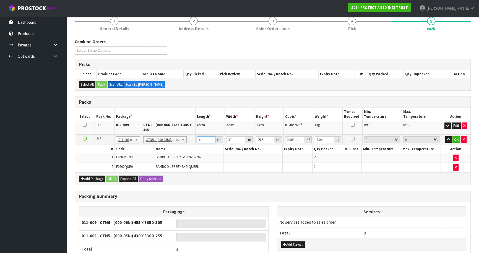
type input "0.037026"
type input "44"
type input "3"
type input "0.003366"
type input "34"
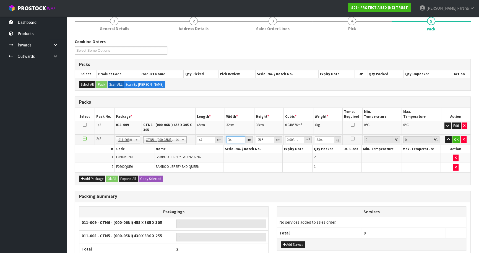
type input "0.038148"
type input "34"
type input "3"
type input "0.004488"
type input "32"
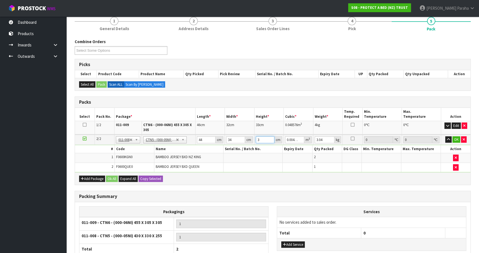
type input "0.047872"
type input "32"
type input "4"
click at [446, 136] on button "button" at bounding box center [449, 139] width 6 height 7
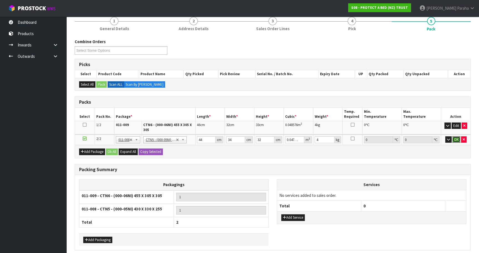
click button "OK" at bounding box center [457, 139] width 8 height 7
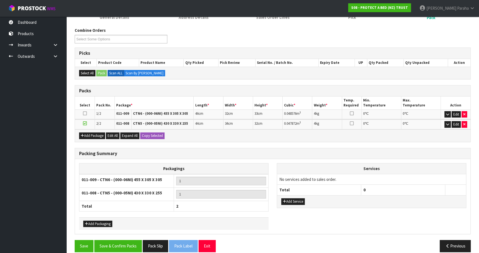
scroll to position [68, 0]
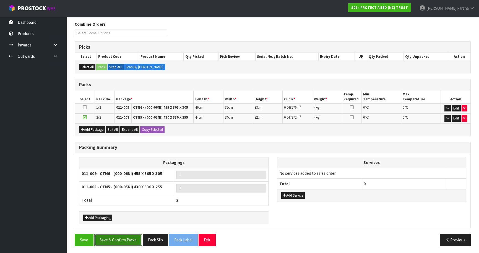
click at [131, 239] on button "Save & Confirm Packs" at bounding box center [118, 240] width 48 height 12
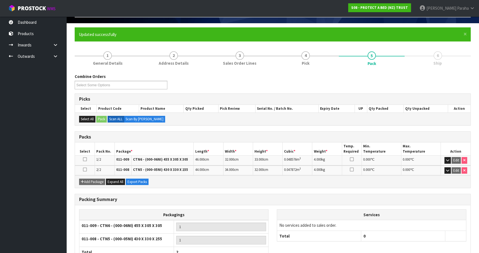
scroll to position [75, 0]
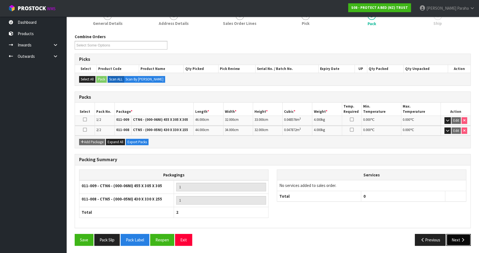
click at [464, 242] on button "Next" at bounding box center [459, 240] width 24 height 12
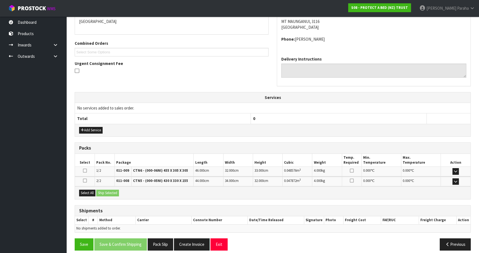
scroll to position [128, 0]
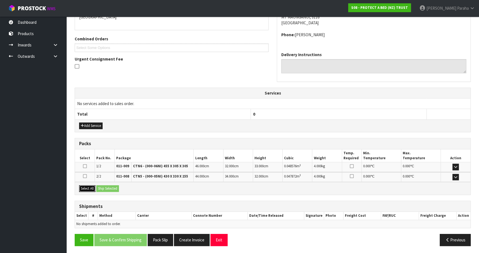
click at [87, 185] on button "Select All" at bounding box center [87, 188] width 16 height 7
click at [109, 186] on button "Ship Selected" at bounding box center [107, 188] width 23 height 7
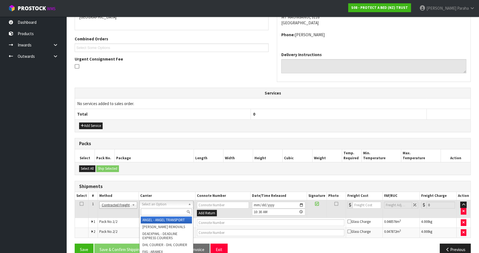
drag, startPoint x: 166, startPoint y: 212, endPoint x: 165, endPoint y: 208, distance: 4.8
click at [165, 209] on input "text" at bounding box center [166, 212] width 51 height 7
type input "NZP"
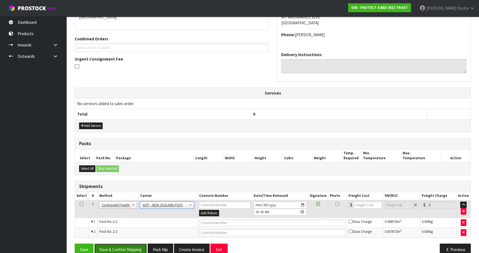
click at [140, 246] on button "Save & Confirm Shipping" at bounding box center [120, 250] width 53 height 12
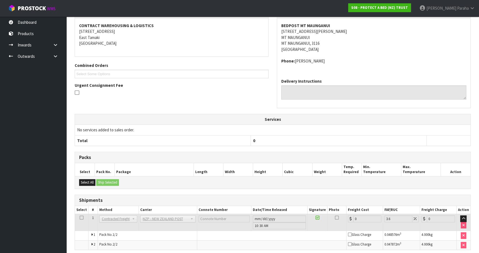
scroll to position [130, 0]
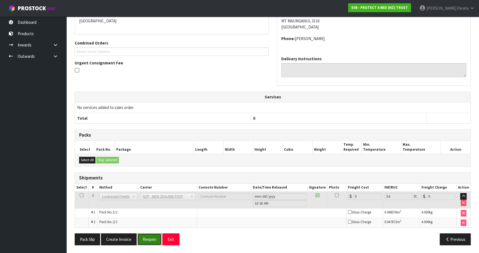
click at [149, 241] on button "Reopen" at bounding box center [150, 240] width 24 height 12
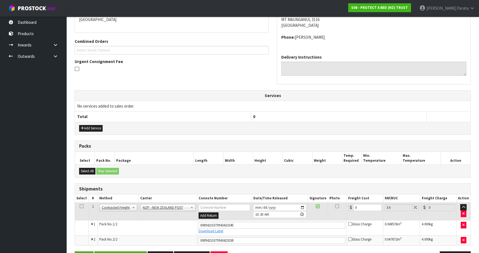
scroll to position [143, 0]
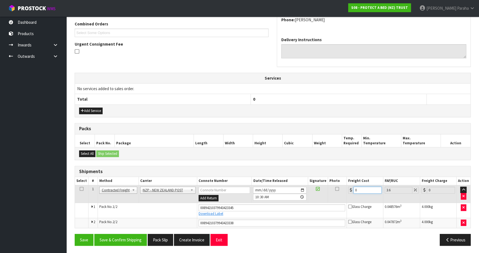
drag, startPoint x: 360, startPoint y: 190, endPoint x: 350, endPoint y: 191, distance: 10.1
click at [350, 191] on div "0" at bounding box center [364, 190] width 33 height 7
type input "1"
type input "1.04"
type input "16"
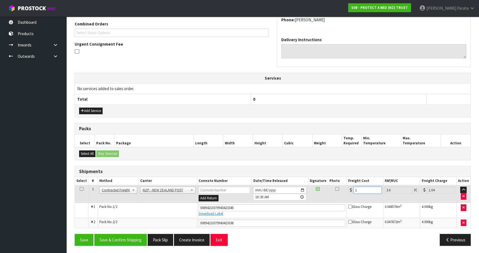
type input "16.58"
type input "16.9"
type input "17.51"
type input "16.90"
click at [123, 239] on button "Save & Confirm Shipping" at bounding box center [120, 240] width 53 height 12
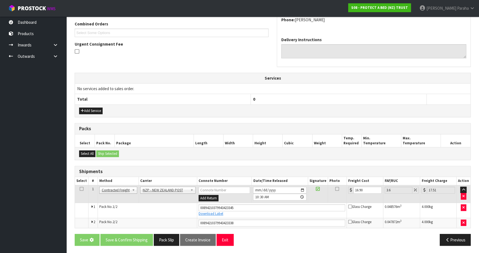
scroll to position [0, 0]
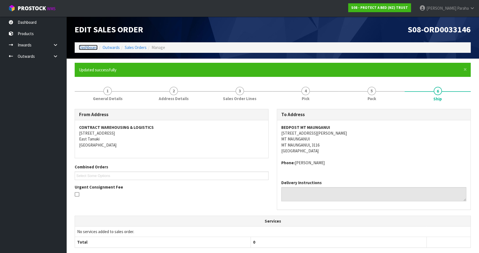
click at [87, 46] on link "Dashboard" at bounding box center [88, 47] width 19 height 5
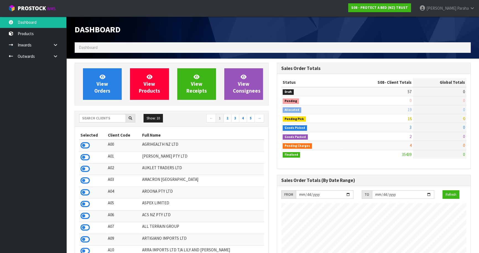
scroll to position [419, 202]
click at [117, 118] on input "text" at bounding box center [102, 118] width 47 height 9
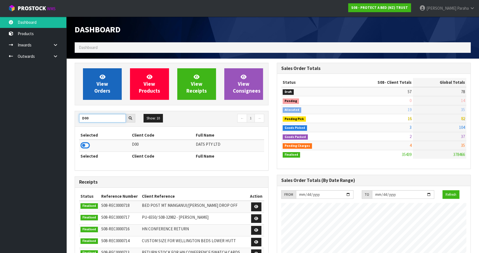
type input "D00"
click at [107, 90] on span "View Orders" at bounding box center [102, 84] width 16 height 21
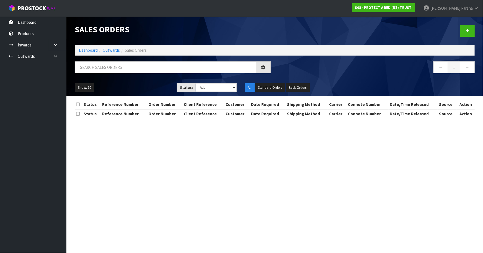
click at [88, 47] on li "Dashboard" at bounding box center [88, 50] width 19 height 6
click at [88, 49] on link "Dashboard" at bounding box center [88, 50] width 19 height 5
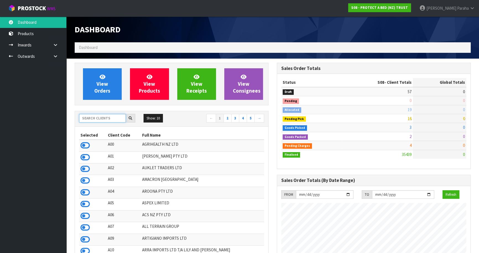
scroll to position [419, 202]
click at [99, 118] on input "text" at bounding box center [102, 118] width 47 height 9
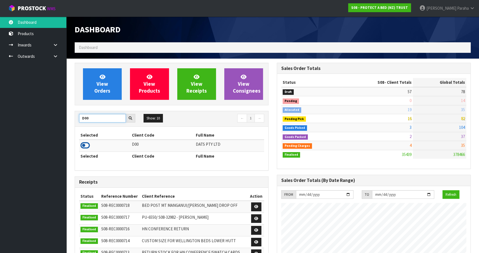
type input "D00"
click at [87, 146] on icon at bounding box center [85, 145] width 9 height 8
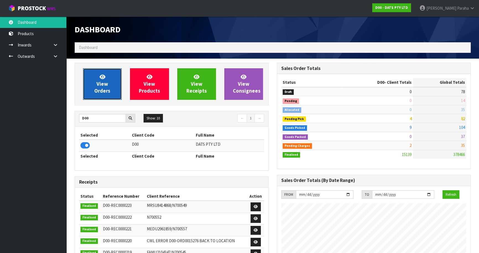
click at [97, 82] on span "View Orders" at bounding box center [102, 84] width 16 height 21
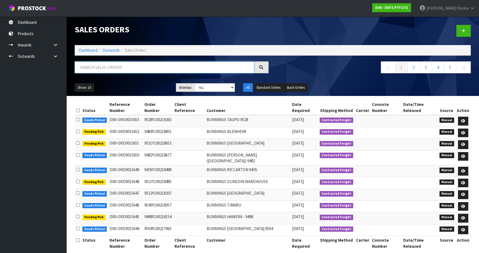
click at [121, 68] on input "text" at bounding box center [165, 67] width 180 height 12
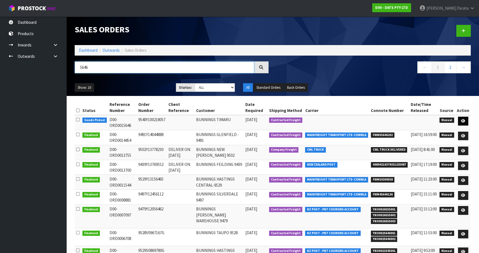
type input "5646"
click at [465, 121] on icon at bounding box center [463, 121] width 4 height 4
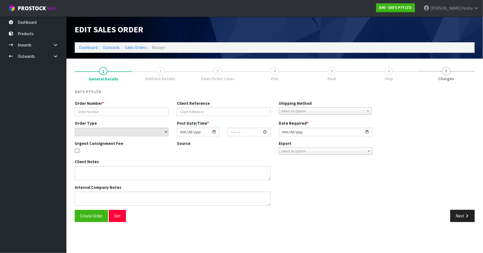
type input "9540Y100218057"
select select "number:0"
type input "[DATE]"
type input "08:50:00.000"
type input "[DATE]"
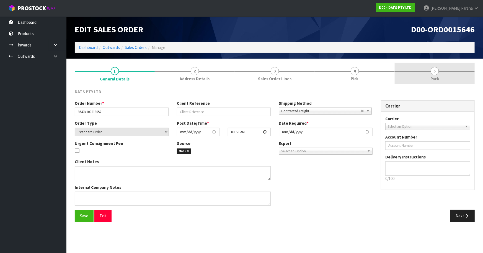
click at [430, 72] on link "5 Pack" at bounding box center [435, 74] width 80 height 22
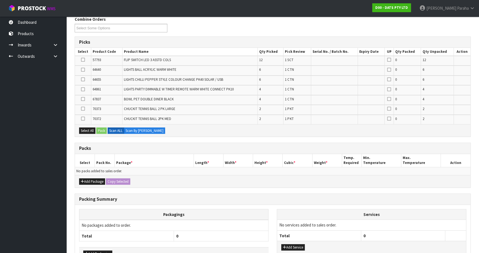
scroll to position [75, 0]
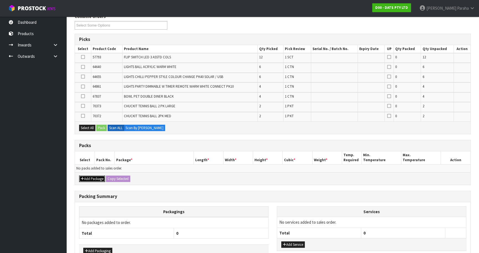
click at [98, 178] on button "Add Package" at bounding box center [92, 179] width 26 height 7
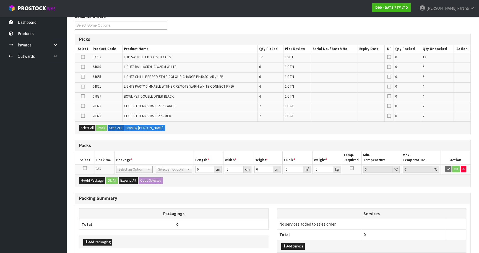
click at [86, 168] on icon at bounding box center [85, 168] width 4 height 0
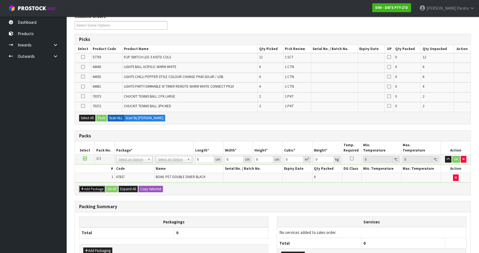
click at [88, 189] on button "Add Package" at bounding box center [92, 189] width 26 height 7
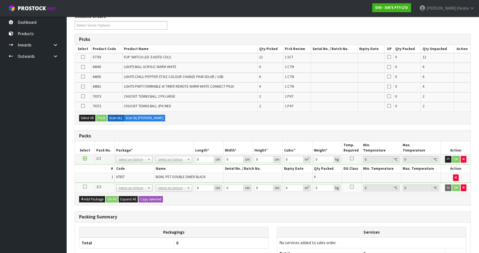
click at [84, 187] on icon at bounding box center [85, 187] width 4 height 0
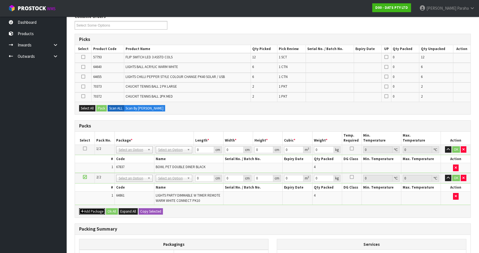
click at [97, 211] on button "Add Package" at bounding box center [92, 211] width 26 height 7
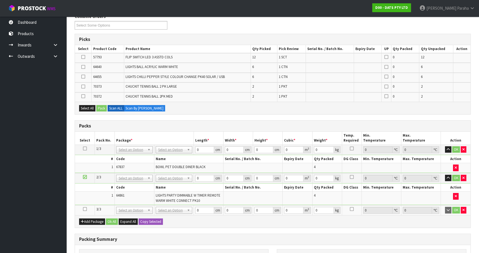
click at [85, 210] on icon at bounding box center [85, 209] width 4 height 0
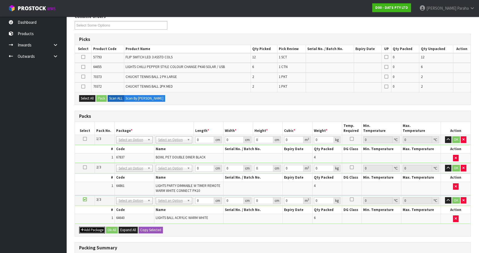
click at [96, 227] on button "Add Package" at bounding box center [92, 230] width 26 height 7
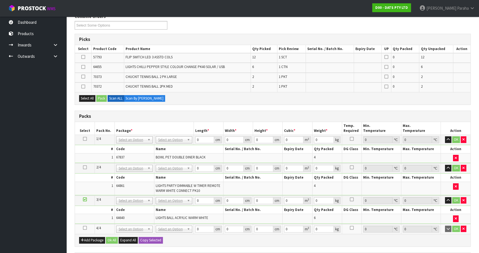
click at [85, 228] on icon at bounding box center [85, 228] width 4 height 0
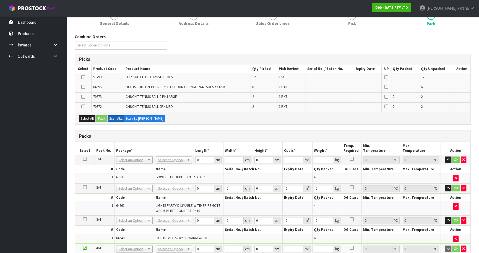
scroll to position [0, 0]
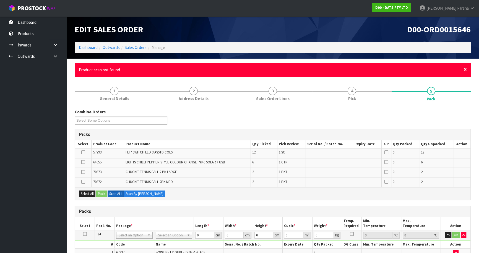
click at [465, 69] on span "×" at bounding box center [465, 70] width 3 height 8
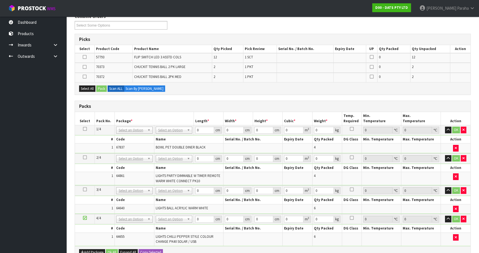
scroll to position [100, 0]
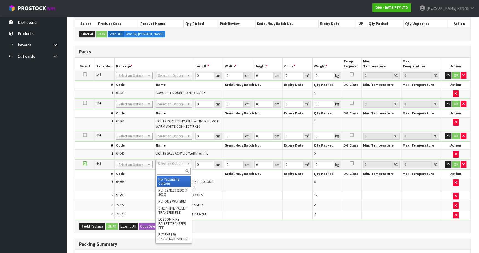
click at [179, 170] on input "text" at bounding box center [174, 171] width 34 height 7
type input "CTN5"
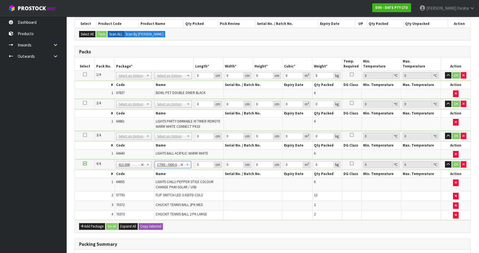
type input "43"
type input "33"
type input "25.5"
type input "0.036185"
type input "5.5"
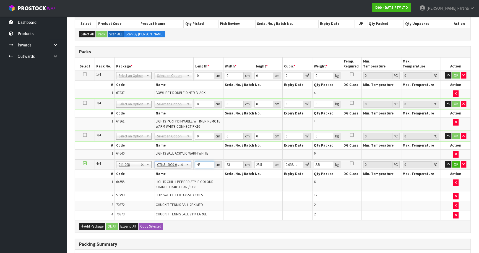
drag, startPoint x: 201, startPoint y: 163, endPoint x: 188, endPoint y: 166, distance: 13.3
click at [188, 166] on tr "4/4 NONE 007-001 007-002 007-004 007-009 007-013 007-014 007-015 007-017 007-01…" at bounding box center [273, 165] width 396 height 10
type input "4"
type input "0.003366"
type input "44"
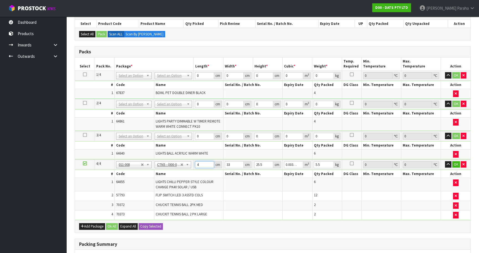
type input "0.037026"
type input "44"
type input "3"
type input "0.003366"
type input "35"
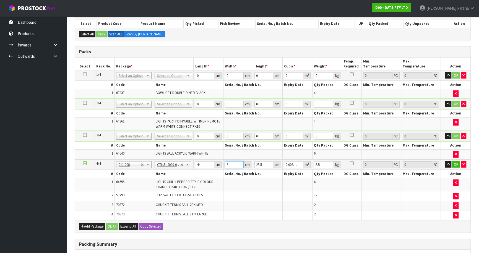
type input "0.03927"
type input "35"
type input "2"
type input "0.00308"
type input "258"
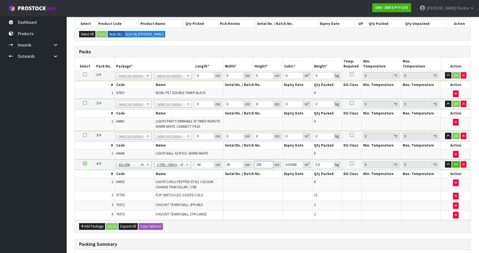
type input "0.39732"
type input "258"
type input "6"
click at [263, 164] on input "258" at bounding box center [264, 164] width 19 height 7
type input "25"
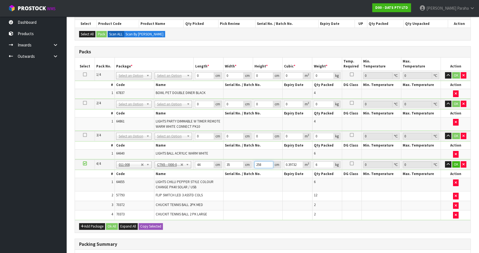
type input "0.0385"
type input "2"
type input "0.00308"
type input "28"
type input "0.04312"
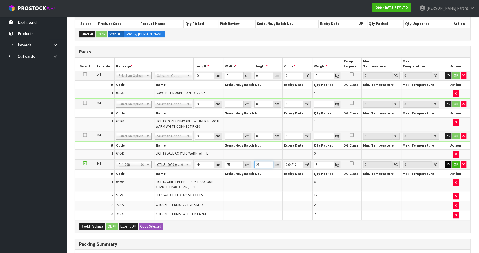
type input "28"
click at [448, 163] on icon "button" at bounding box center [448, 165] width 3 height 4
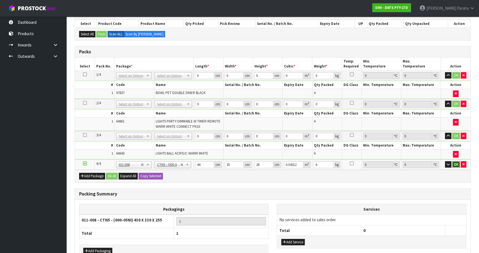
click at [456, 163] on button "OK" at bounding box center [457, 164] width 8 height 7
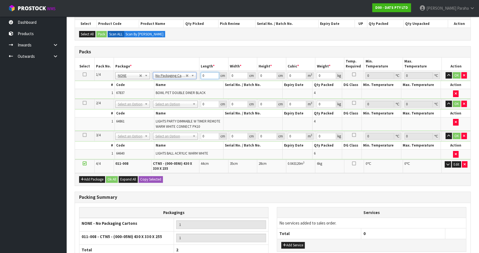
drag, startPoint x: 208, startPoint y: 74, endPoint x: 187, endPoint y: 80, distance: 20.9
click at [187, 80] on tbody "1/4 NONE 007-001 007-002 007-004 007-009 007-013 007-014 007-015 007-017 007-01…" at bounding box center [273, 85] width 396 height 28
type input "54"
click at [446, 72] on button "button" at bounding box center [449, 75] width 6 height 7
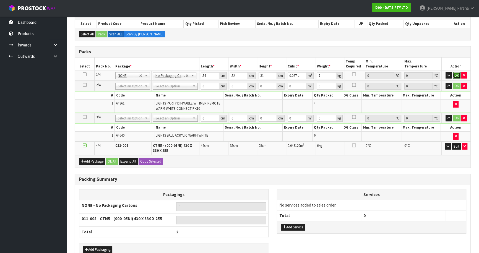
click button "OK" at bounding box center [457, 75] width 8 height 7
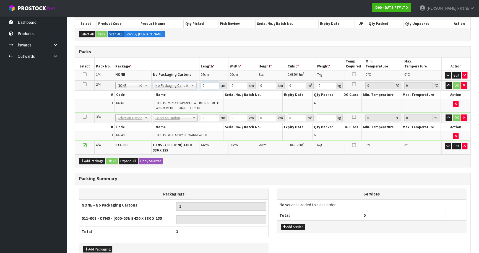
click at [197, 88] on tr "2/4 NONE 007-001 007-002 007-004 007-009 007-013 007-014 007-015 007-017 007-01…" at bounding box center [273, 86] width 396 height 10
click at [446, 82] on button "button" at bounding box center [449, 85] width 6 height 7
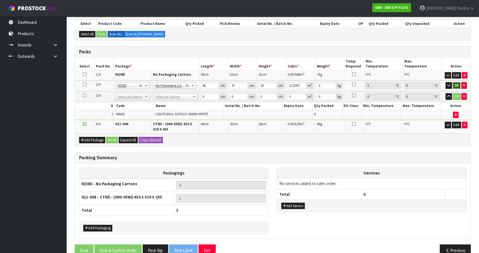
click button "OK" at bounding box center [457, 85] width 8 height 7
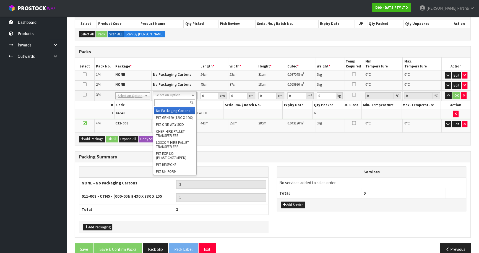
drag, startPoint x: 175, startPoint y: 109, endPoint x: 190, endPoint y: 99, distance: 18.1
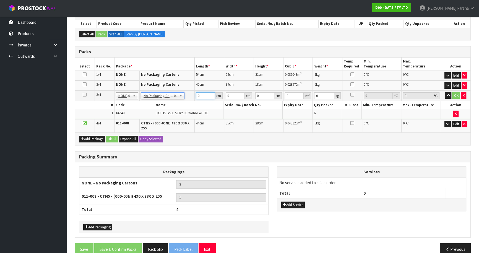
click at [199, 96] on input "0" at bounding box center [205, 95] width 19 height 7
drag, startPoint x: 193, startPoint y: 99, endPoint x: 196, endPoint y: 94, distance: 5.3
click at [193, 98] on tr "3/4 NONE 007-001 007-002 007-004 007-009 007-013 007-014 007-015 007-017 007-01…" at bounding box center [273, 96] width 396 height 10
click at [202, 94] on input "44" at bounding box center [205, 95] width 19 height 7
click at [445, 92] on button "button" at bounding box center [448, 95] width 6 height 7
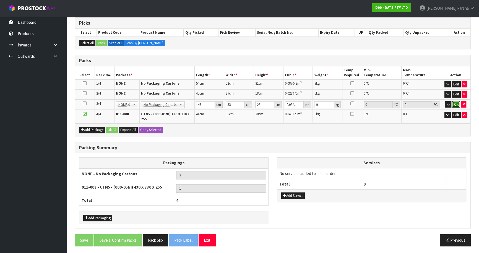
click button "OK" at bounding box center [457, 104] width 8 height 7
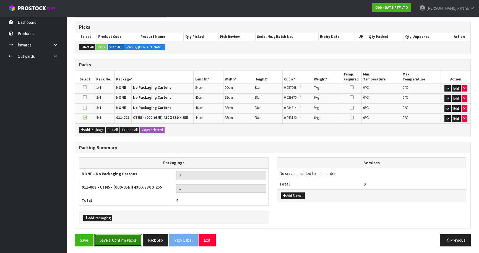
click at [128, 241] on button "Save & Confirm Packs" at bounding box center [118, 240] width 48 height 12
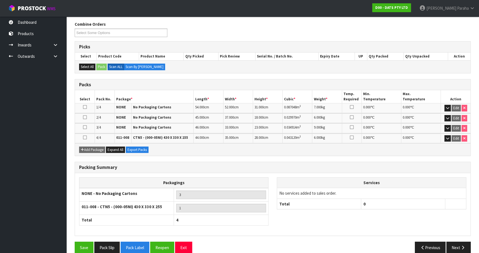
scroll to position [95, 0]
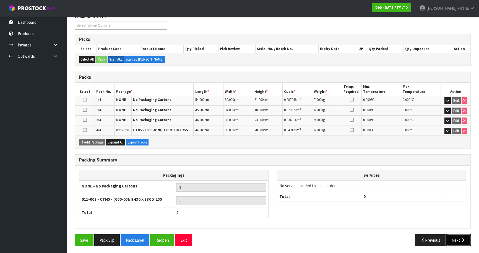
click at [459, 237] on button "Next" at bounding box center [459, 240] width 24 height 12
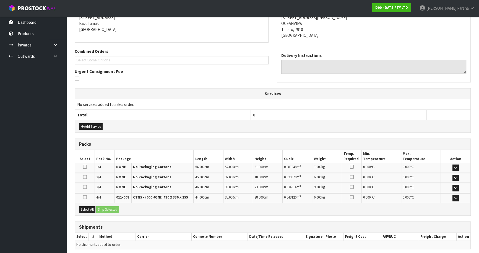
scroll to position [136, 0]
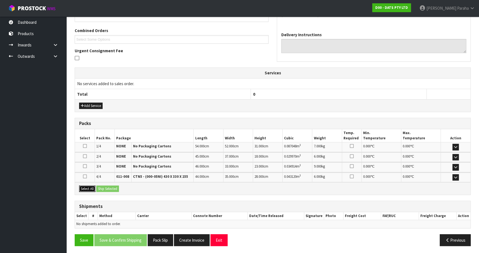
drag, startPoint x: 82, startPoint y: 187, endPoint x: 98, endPoint y: 186, distance: 15.8
click at [83, 187] on button "Select All" at bounding box center [87, 189] width 16 height 7
click at [106, 186] on button "Ship Selected" at bounding box center [107, 189] width 23 height 7
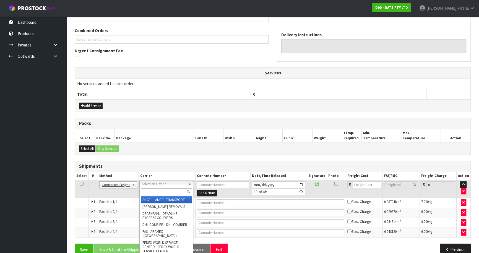
click at [169, 190] on input "text" at bounding box center [166, 192] width 51 height 7
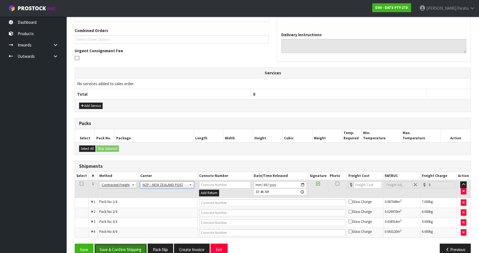
click at [136, 244] on button "Save & Confirm Shipping" at bounding box center [120, 250] width 53 height 12
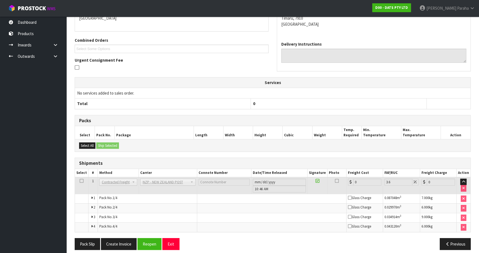
scroll to position [137, 0]
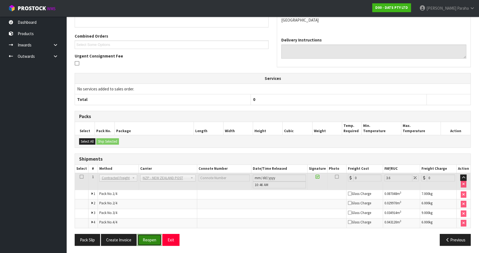
click at [148, 239] on button "Reopen" at bounding box center [150, 240] width 24 height 12
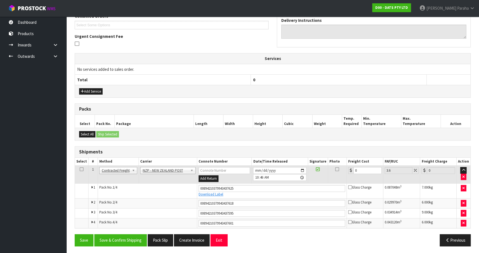
scroll to position [151, 0]
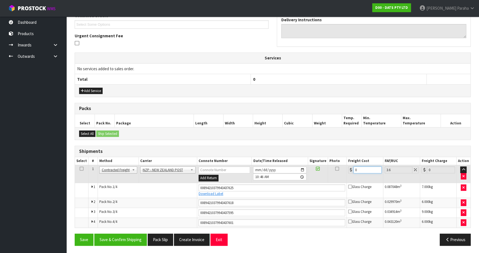
drag, startPoint x: 357, startPoint y: 170, endPoint x: 347, endPoint y: 171, distance: 10.1
click at [347, 171] on td "0" at bounding box center [365, 174] width 37 height 18
click at [126, 239] on button "Save & Confirm Shipping" at bounding box center [120, 240] width 53 height 12
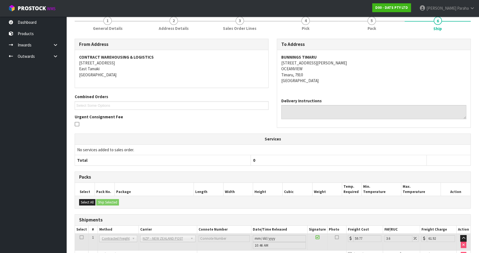
scroll to position [0, 0]
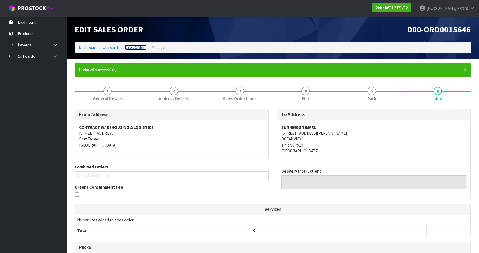
click at [134, 46] on link "Sales Orders" at bounding box center [136, 47] width 22 height 5
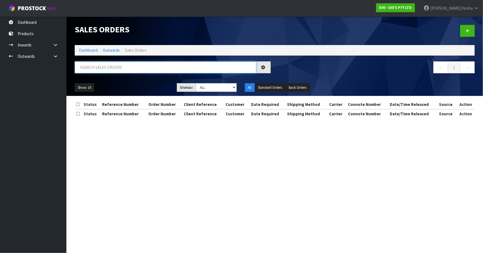
click at [139, 69] on input "text" at bounding box center [166, 67] width 182 height 12
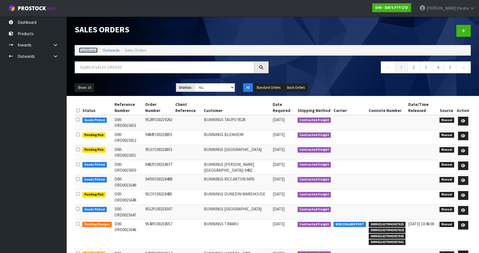
click at [93, 51] on link "Dashboard" at bounding box center [88, 50] width 19 height 5
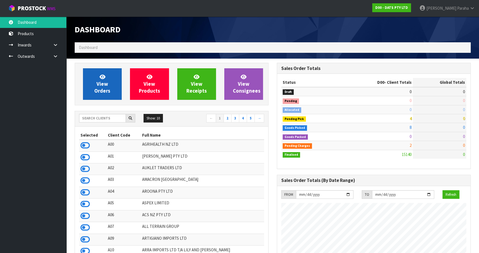
scroll to position [430, 202]
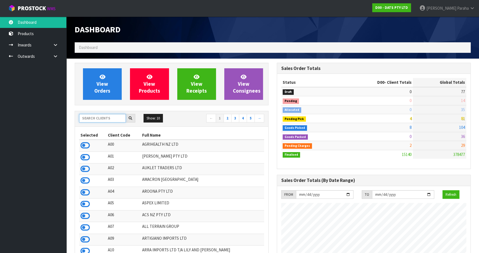
click at [98, 116] on input "text" at bounding box center [102, 118] width 47 height 9
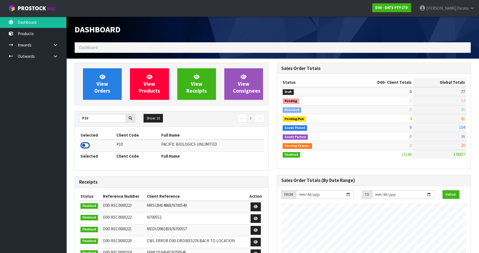
click at [87, 147] on icon at bounding box center [85, 145] width 9 height 8
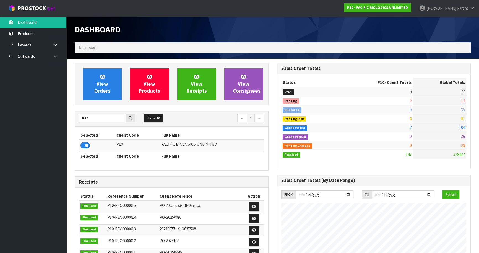
scroll to position [365, 202]
click at [105, 99] on link "View Orders" at bounding box center [102, 84] width 39 height 32
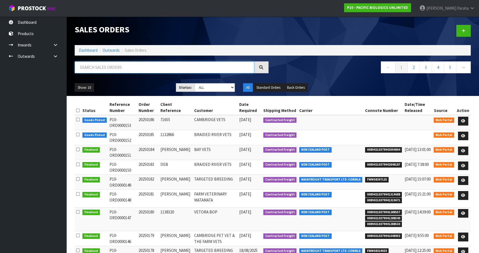
click at [113, 68] on input "text" at bounding box center [165, 67] width 180 height 12
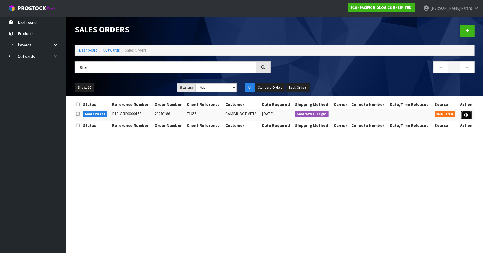
click at [468, 116] on icon at bounding box center [466, 115] width 4 height 4
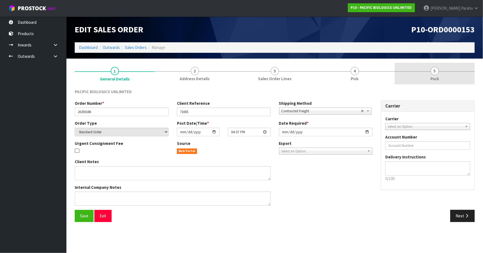
click at [435, 69] on span "5" at bounding box center [435, 71] width 8 height 8
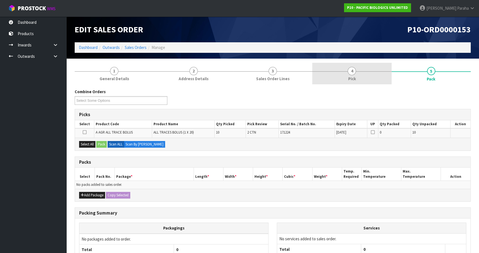
click at [354, 71] on span "4" at bounding box center [352, 71] width 8 height 8
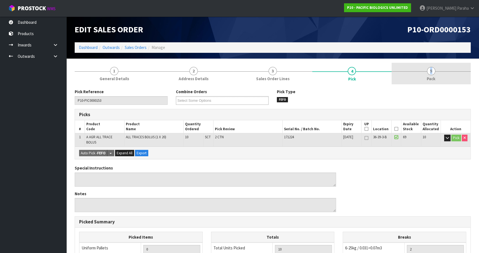
click at [428, 73] on link "5 Pack" at bounding box center [431, 74] width 79 height 22
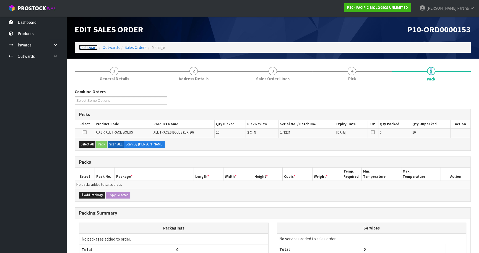
click at [92, 48] on link "Dashboard" at bounding box center [88, 47] width 19 height 5
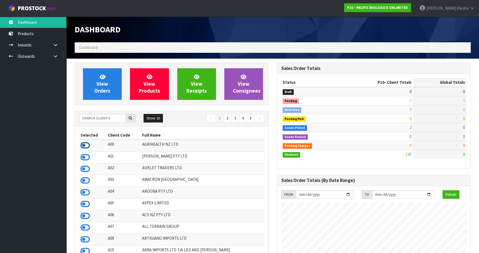
scroll to position [365, 202]
click at [97, 118] on input "text" at bounding box center [102, 118] width 47 height 9
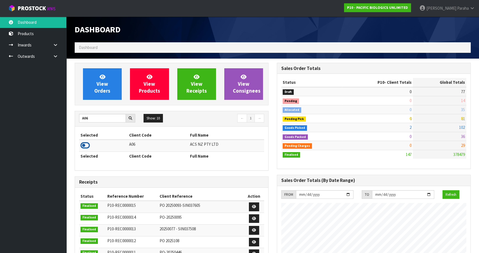
click at [89, 144] on icon at bounding box center [85, 145] width 9 height 8
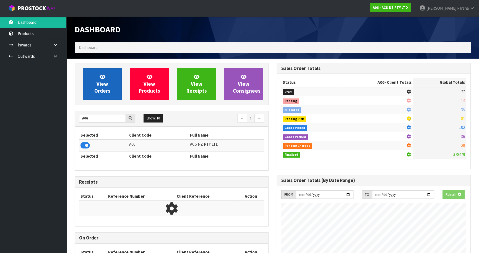
scroll to position [419, 202]
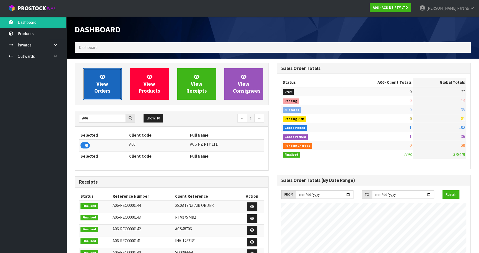
click at [98, 84] on span "View Orders" at bounding box center [102, 84] width 16 height 21
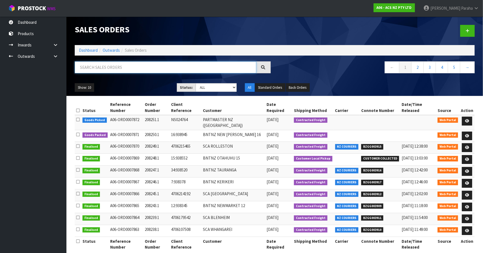
click at [98, 63] on input "text" at bounding box center [166, 67] width 182 height 12
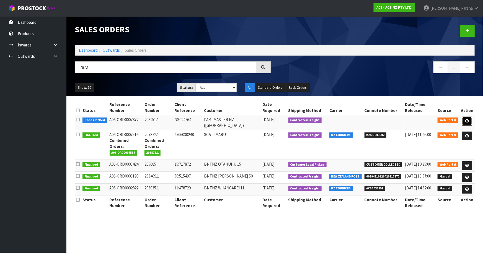
click at [468, 120] on icon at bounding box center [467, 121] width 4 height 4
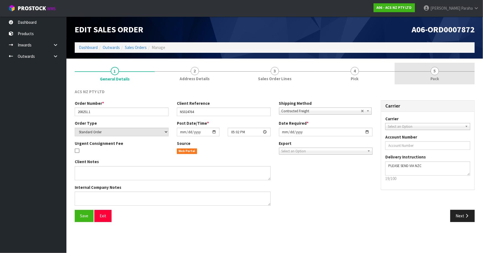
click at [436, 74] on span "5" at bounding box center [435, 71] width 8 height 8
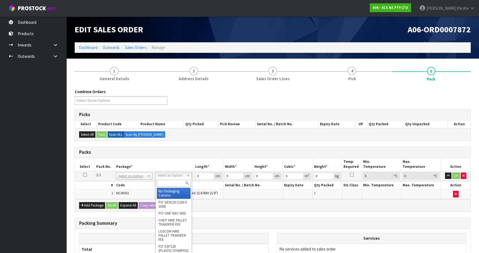
drag, startPoint x: 169, startPoint y: 193, endPoint x: 193, endPoint y: 184, distance: 25.4
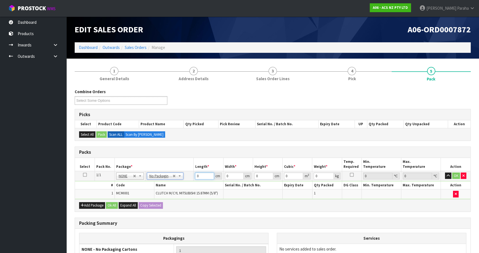
drag, startPoint x: 195, startPoint y: 177, endPoint x: 192, endPoint y: 178, distance: 4.0
click at [192, 178] on tr "1/1 NONE 007-001 007-002 007-004 007-009 007-013 007-014 007-015 007-017 007-01…" at bounding box center [273, 176] width 396 height 10
click at [445, 173] on button "button" at bounding box center [448, 176] width 6 height 7
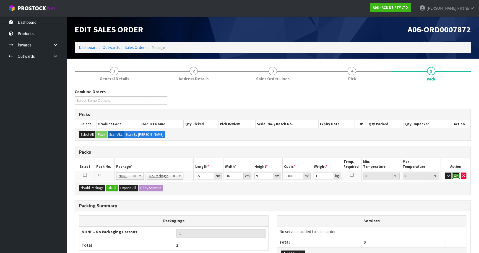
click button "OK" at bounding box center [457, 176] width 8 height 7
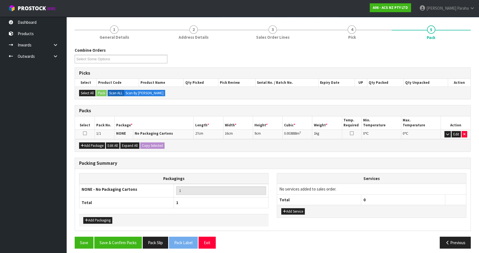
scroll to position [44, 0]
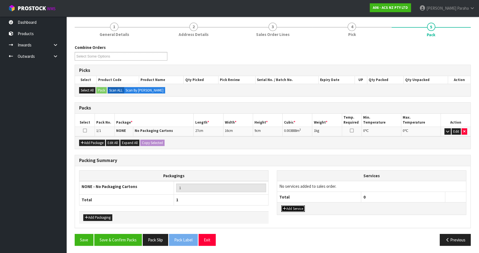
click at [302, 207] on button "Add Service" at bounding box center [294, 209] width 24 height 7
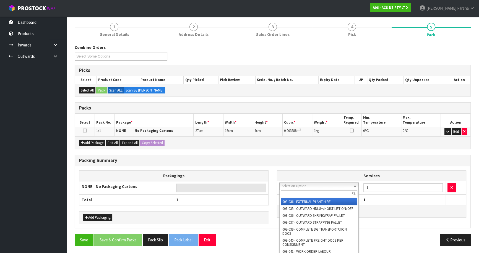
click at [303, 194] on input "text" at bounding box center [319, 193] width 77 height 7
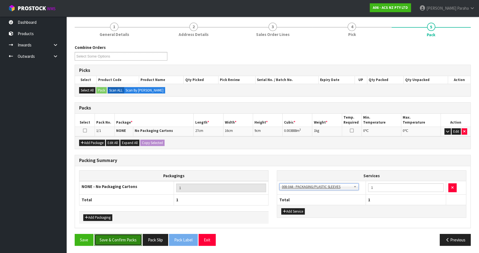
click at [127, 236] on button "Save & Confirm Packs" at bounding box center [118, 240] width 48 height 12
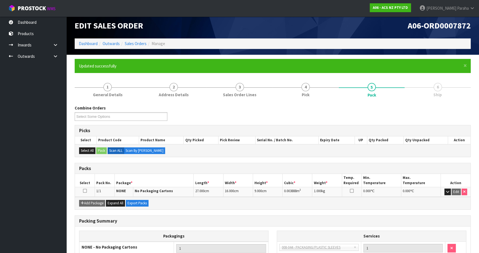
scroll to position [0, 0]
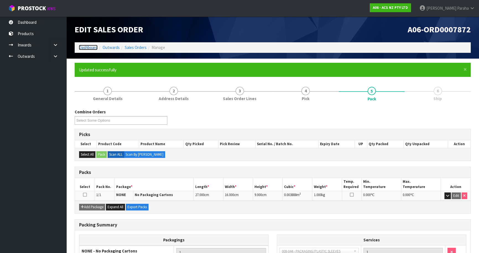
click at [87, 48] on link "Dashboard" at bounding box center [88, 47] width 19 height 5
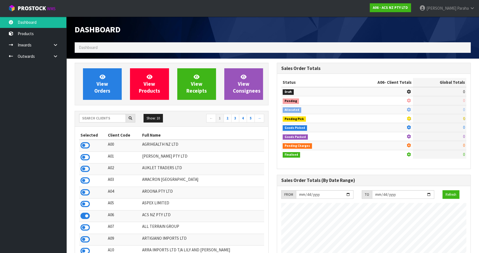
scroll to position [419, 202]
click at [110, 118] on input "text" at bounding box center [102, 118] width 47 height 9
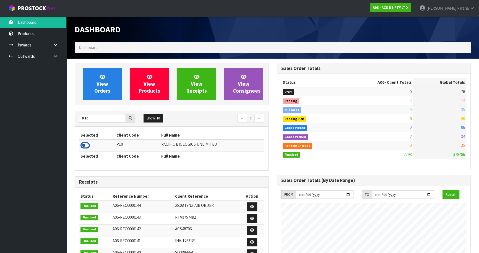
click at [87, 143] on icon at bounding box center [85, 145] width 9 height 8
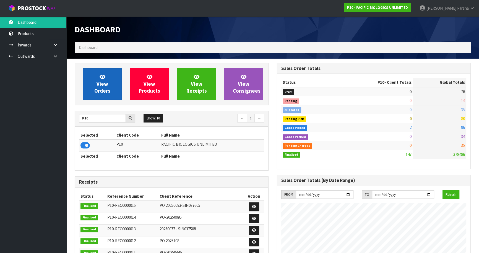
scroll to position [365, 202]
click at [102, 90] on span "View Orders" at bounding box center [102, 84] width 16 height 21
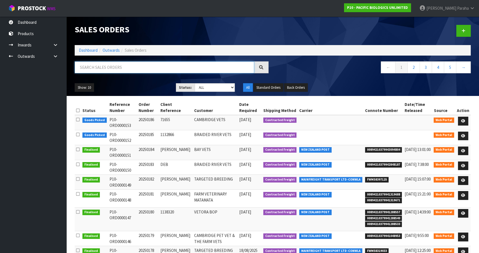
click at [147, 69] on input "text" at bounding box center [165, 67] width 180 height 12
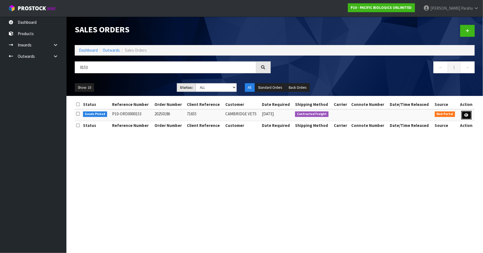
click at [468, 113] on icon at bounding box center [466, 115] width 4 height 4
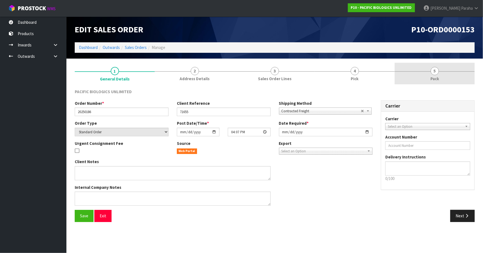
click at [437, 73] on span "5" at bounding box center [435, 71] width 8 height 8
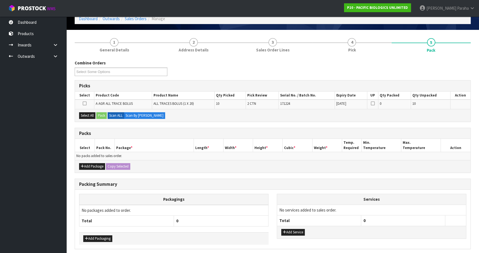
scroll to position [50, 0]
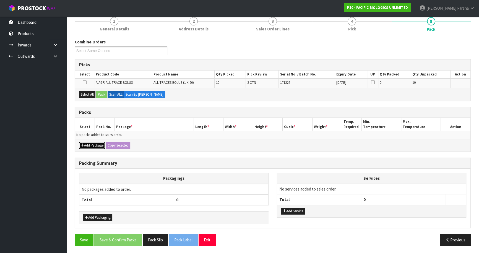
click at [97, 146] on button "Add Package" at bounding box center [92, 145] width 26 height 7
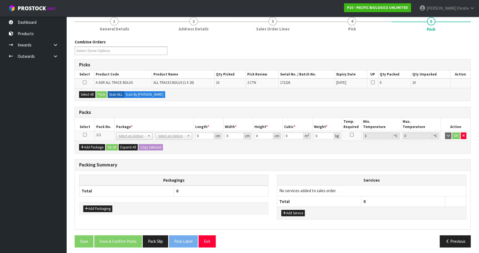
click at [85, 135] on icon at bounding box center [85, 135] width 4 height 0
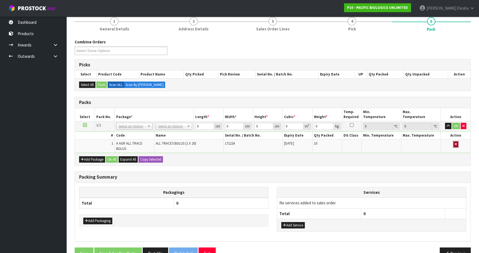
click at [457, 143] on icon "button" at bounding box center [456, 145] width 2 height 4
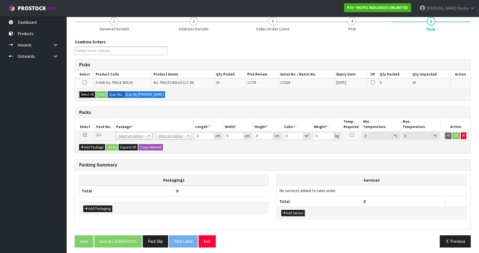
click at [84, 94] on button "Select All" at bounding box center [87, 94] width 16 height 7
click at [81, 92] on button "Select All" at bounding box center [87, 94] width 16 height 7
click at [83, 82] on icon at bounding box center [85, 82] width 4 height 0
click at [0, 0] on input "checkbox" at bounding box center [0, 0] width 0 height 0
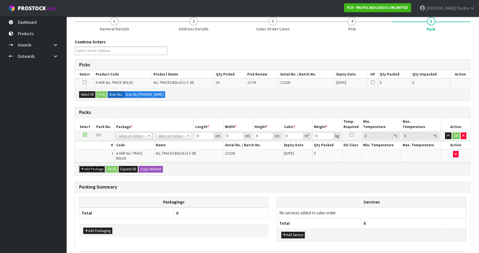
click at [87, 166] on button "Add Package" at bounding box center [92, 169] width 26 height 7
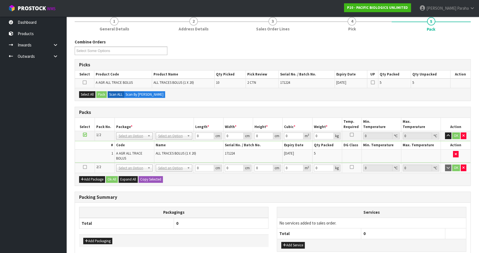
click at [86, 167] on icon at bounding box center [85, 167] width 4 height 0
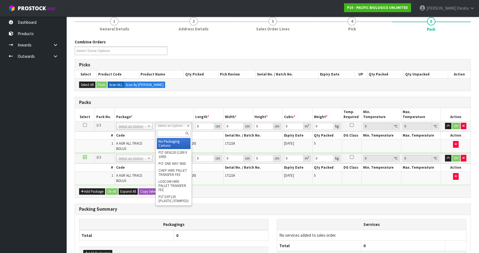
click at [176, 137] on div at bounding box center [174, 133] width 36 height 9
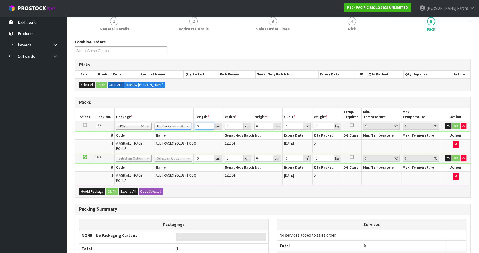
drag, startPoint x: 199, startPoint y: 127, endPoint x: 191, endPoint y: 130, distance: 9.0
click at [186, 131] on tbody "1/2 NONE 007-001 007-002 007-004 007-009 007-013 007-014 007-015 007-017 007-01…" at bounding box center [273, 137] width 396 height 32
click at [85, 125] on icon at bounding box center [85, 125] width 4 height 0
click at [151, 189] on button "Copy Selected" at bounding box center [151, 192] width 24 height 7
click at [151, 189] on span "Confirm" at bounding box center [146, 191] width 12 height 5
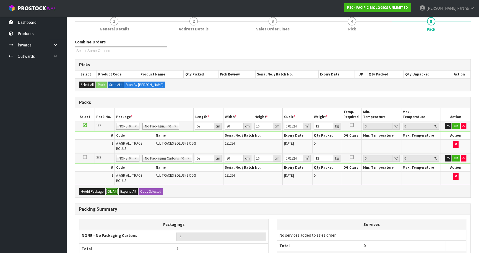
click at [113, 189] on button "Ok All" at bounding box center [112, 192] width 12 height 7
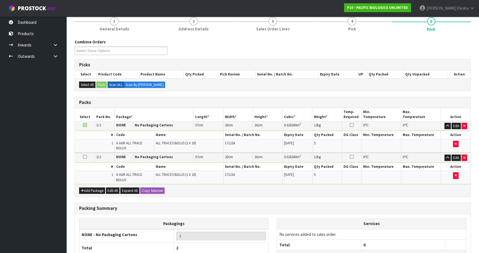
scroll to position [90, 0]
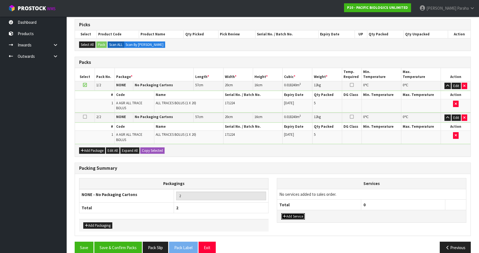
click at [299, 213] on button "Add Service" at bounding box center [294, 216] width 24 height 7
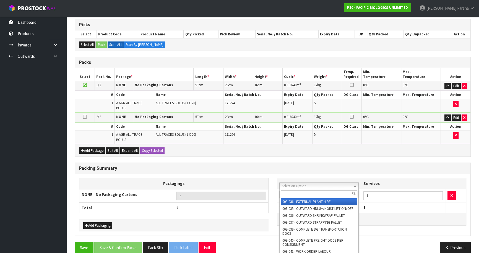
click at [299, 192] on input "text" at bounding box center [319, 193] width 77 height 7
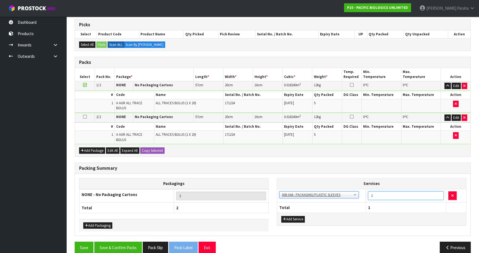
click at [366, 189] on td "1" at bounding box center [406, 196] width 80 height 14
click at [301, 242] on div "Previous" at bounding box center [374, 248] width 202 height 12
click at [129, 242] on button "Save & Confirm Packs" at bounding box center [118, 248] width 48 height 12
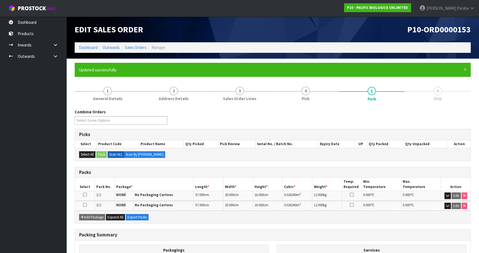
scroll to position [62, 0]
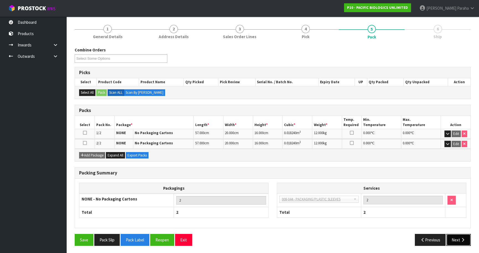
click at [460, 240] on button "Next" at bounding box center [459, 240] width 24 height 12
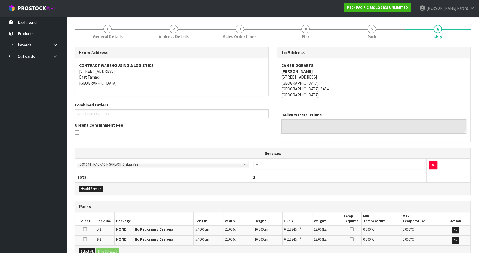
scroll to position [125, 0]
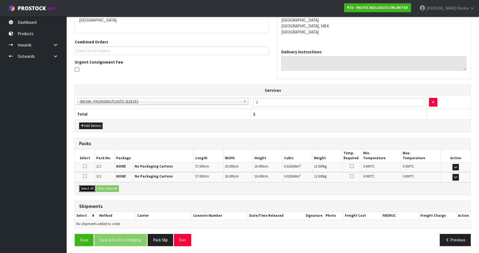
click at [82, 188] on button "Select All" at bounding box center [87, 188] width 16 height 7
click at [105, 189] on button "Ship Selected" at bounding box center [107, 188] width 23 height 7
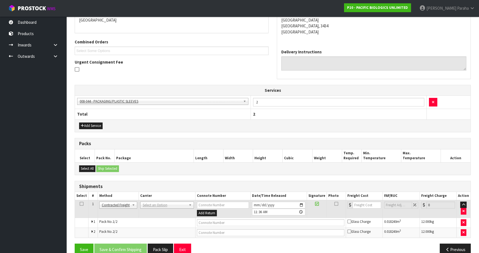
click at [158, 200] on td "ANGEL - ANGEL TRANSPORT [PERSON_NAME] REMOVALS DEAEXPAKL - DEADLINE EXPRESS COU…" at bounding box center [167, 209] width 57 height 18
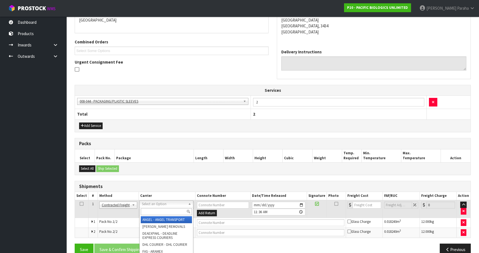
click at [159, 209] on input "text" at bounding box center [166, 211] width 51 height 7
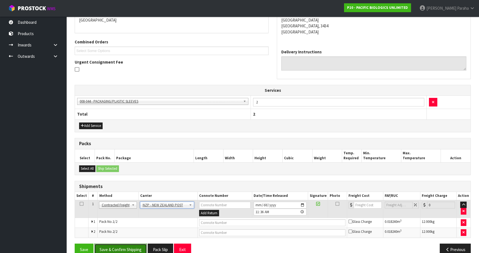
click at [130, 246] on button "Save & Confirm Shipping" at bounding box center [120, 250] width 53 height 12
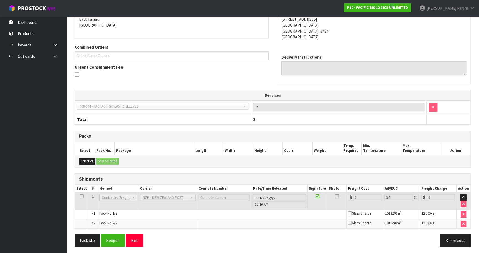
scroll to position [127, 0]
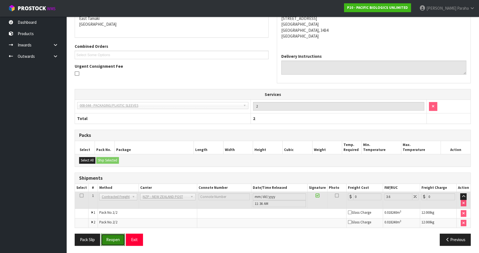
click at [115, 239] on button "Reopen" at bounding box center [113, 240] width 24 height 12
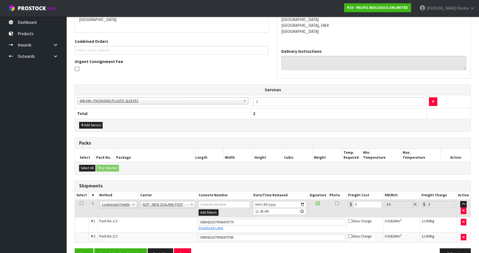
scroll to position [140, 0]
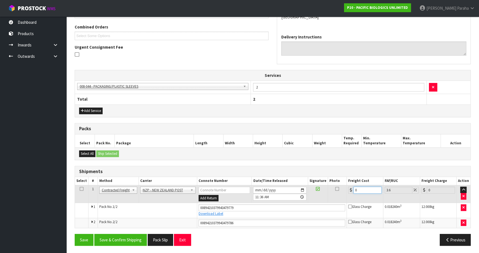
drag, startPoint x: 365, startPoint y: 188, endPoint x: 330, endPoint y: 194, distance: 34.8
click at [328, 196] on tr "1 Client Local Pickup Customer Local Pickup Company Freight Contracted Freight …" at bounding box center [273, 194] width 396 height 18
click at [136, 237] on button "Save & Confirm Shipping" at bounding box center [120, 240] width 53 height 12
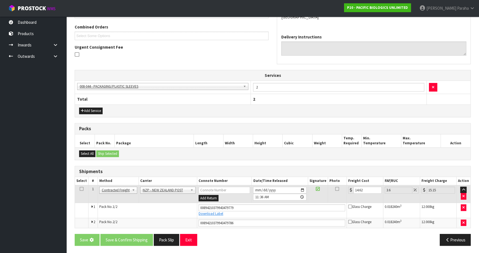
scroll to position [0, 0]
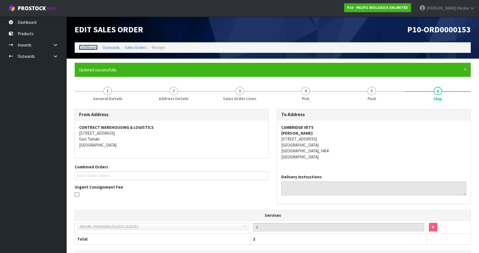
click at [90, 46] on link "Dashboard" at bounding box center [88, 47] width 19 height 5
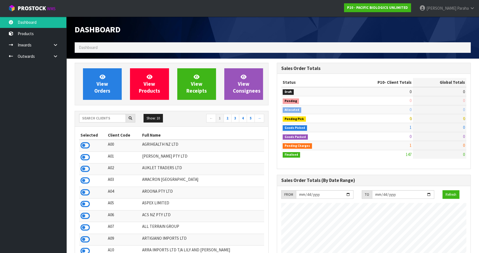
scroll to position [365, 202]
click at [91, 118] on input "text" at bounding box center [102, 118] width 47 height 9
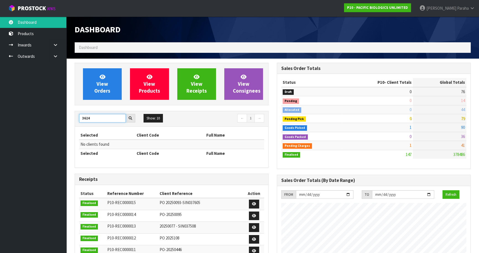
drag, startPoint x: 73, startPoint y: 120, endPoint x: 55, endPoint y: 123, distance: 17.5
click at [55, 123] on body "Toggle navigation ProStock WMS P10 - PACIFIC BIOLOGICS UNLIMITED [PERSON_NAME] …" at bounding box center [239, 126] width 479 height 253
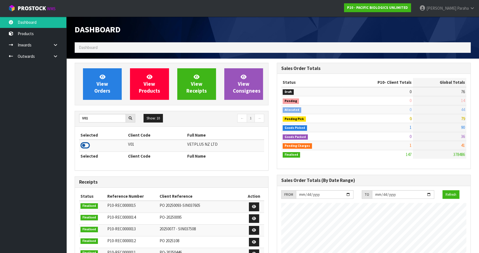
click at [88, 144] on icon at bounding box center [85, 145] width 9 height 8
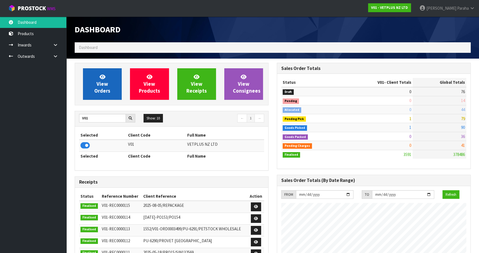
scroll to position [419, 202]
click at [96, 91] on span "View Orders" at bounding box center [102, 84] width 16 height 21
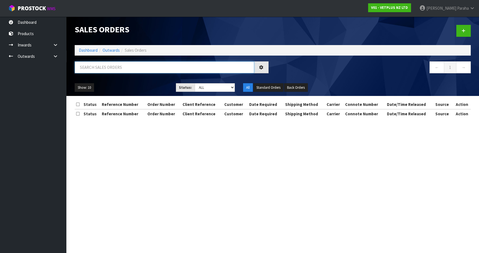
click at [96, 67] on input "text" at bounding box center [165, 67] width 180 height 12
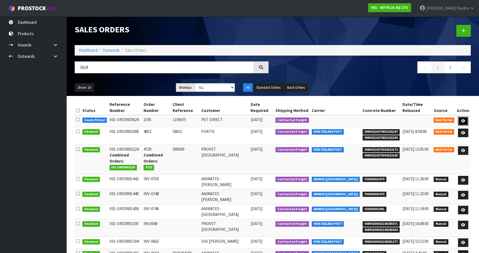
click at [465, 119] on link at bounding box center [463, 121] width 10 height 9
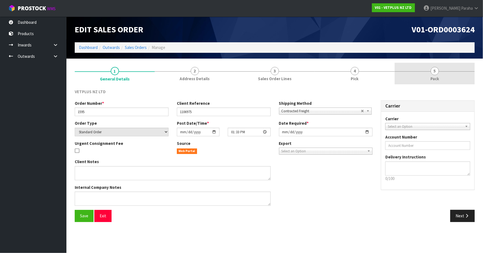
click at [435, 74] on span "5" at bounding box center [435, 71] width 8 height 8
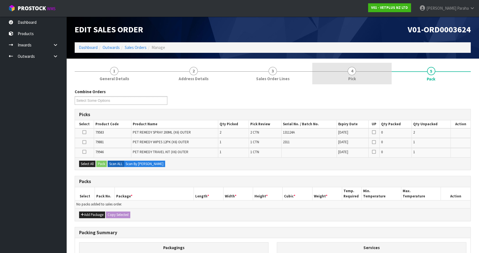
click at [356, 74] on link "4 Pick" at bounding box center [352, 74] width 79 height 22
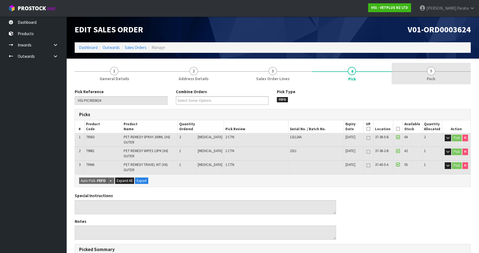
click at [428, 73] on span "5" at bounding box center [431, 71] width 8 height 8
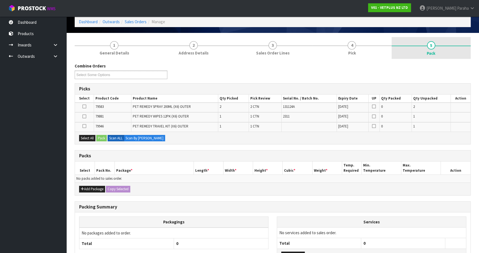
scroll to position [69, 0]
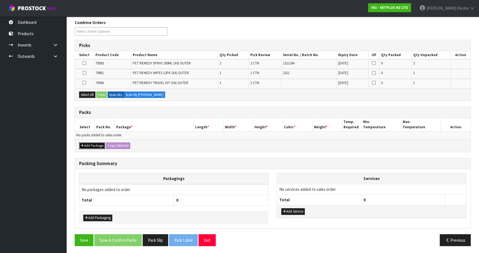
click at [91, 144] on button "Add Package" at bounding box center [92, 146] width 26 height 7
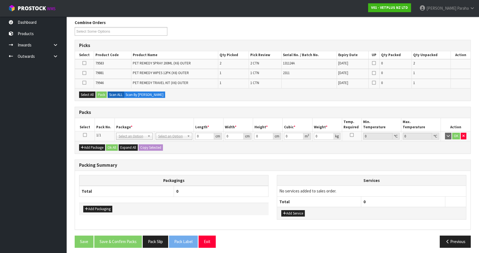
click at [84, 135] on icon at bounding box center [85, 135] width 4 height 0
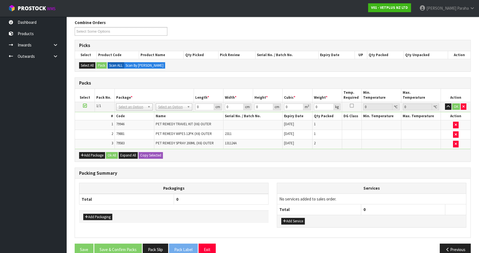
click at [0, 103] on ul "Dashboard Products Categories Serial Numbers Kitsets Packagings Inwards Purchas…" at bounding box center [33, 135] width 66 height 237
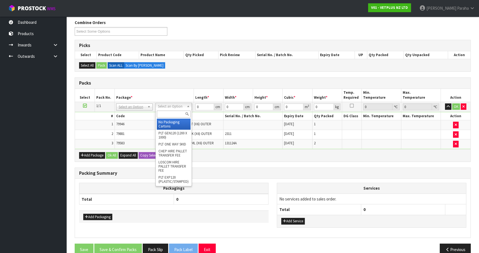
click at [175, 115] on input "text" at bounding box center [174, 114] width 34 height 7
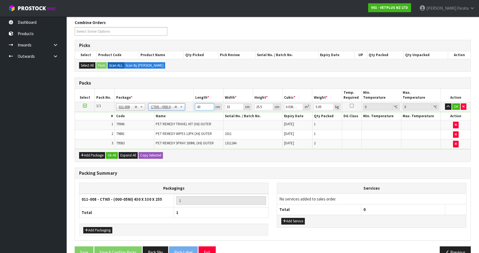
drag, startPoint x: 198, startPoint y: 107, endPoint x: 191, endPoint y: 108, distance: 7.8
click at [188, 108] on tr "1/1 NONE 007-001 007-002 007-004 007-009 007-013 007-014 007-015 007-017 007-01…" at bounding box center [273, 107] width 396 height 10
click at [445, 104] on button "button" at bounding box center [448, 107] width 6 height 7
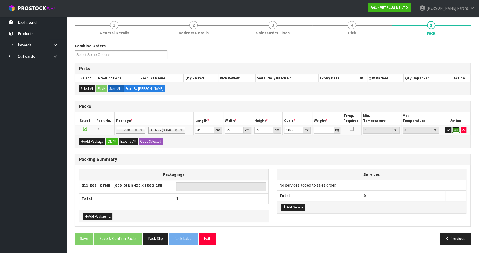
scroll to position [45, 0]
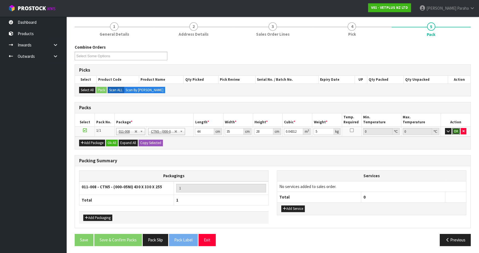
click button "OK" at bounding box center [457, 131] width 8 height 7
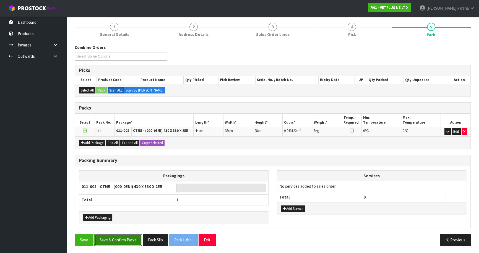
click at [128, 237] on button "Save & Confirm Packs" at bounding box center [118, 240] width 48 height 12
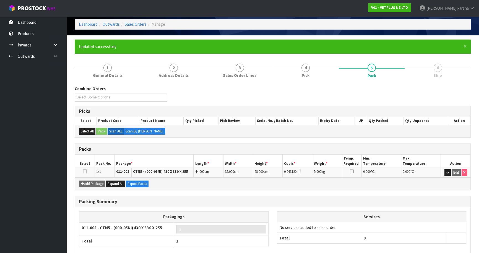
scroll to position [52, 0]
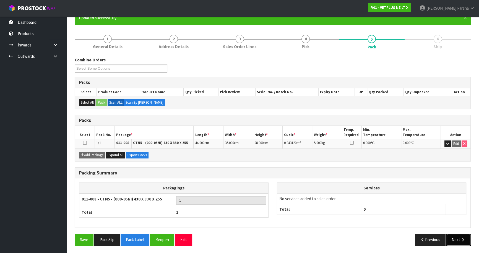
click at [463, 240] on icon "button" at bounding box center [463, 240] width 5 height 4
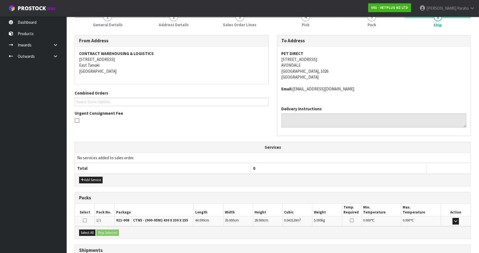
scroll to position [118, 0]
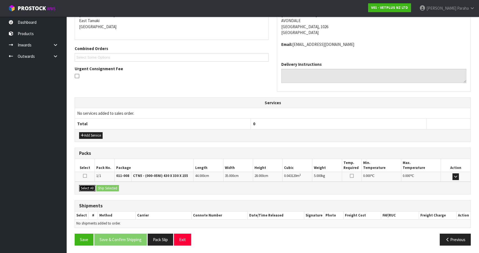
click at [89, 188] on button "Select All" at bounding box center [87, 188] width 16 height 7
click at [104, 188] on button "Ship Selected" at bounding box center [107, 188] width 23 height 7
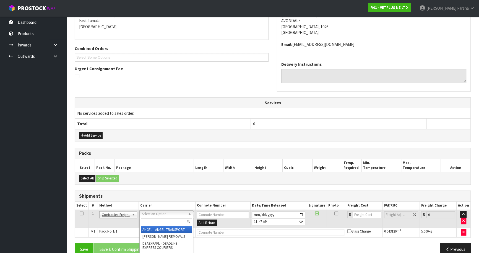
click at [171, 219] on input "text" at bounding box center [166, 221] width 51 height 7
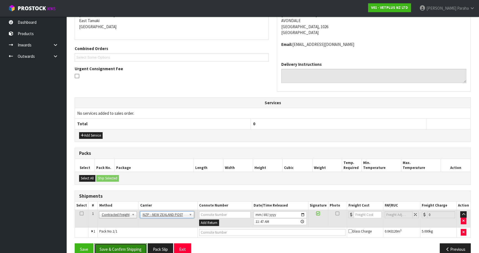
click at [133, 248] on button "Save & Confirm Shipping" at bounding box center [120, 250] width 53 height 12
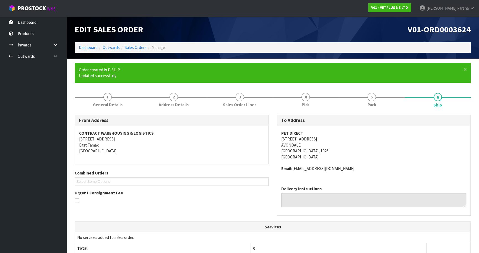
scroll to position [120, 0]
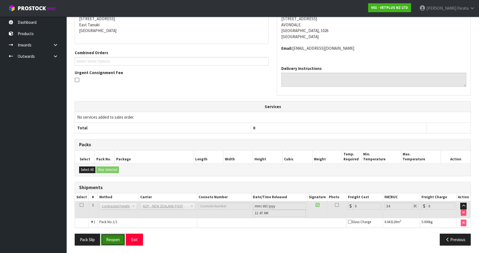
click at [116, 242] on button "Reopen" at bounding box center [113, 240] width 24 height 12
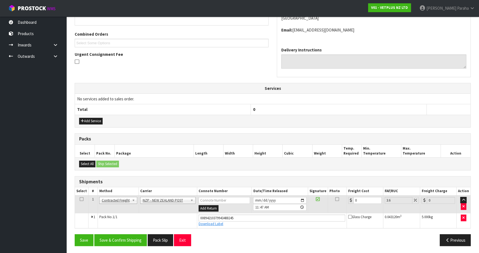
scroll to position [133, 0]
drag, startPoint x: 360, startPoint y: 197, endPoint x: 349, endPoint y: 199, distance: 11.5
click at [349, 200] on div "0" at bounding box center [364, 200] width 33 height 7
click at [123, 239] on button "Save & Confirm Shipping" at bounding box center [120, 240] width 53 height 12
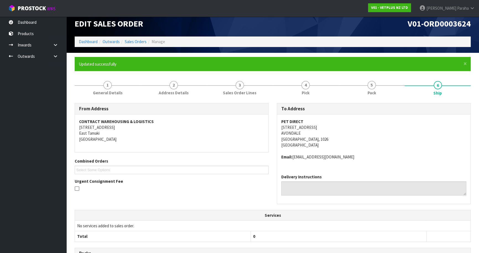
scroll to position [0, 0]
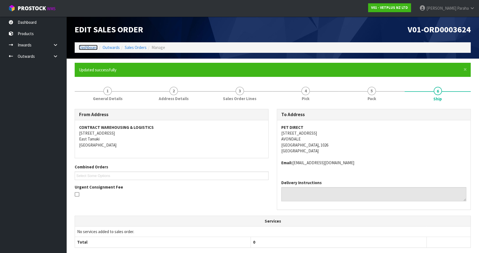
click at [84, 48] on link "Dashboard" at bounding box center [88, 47] width 19 height 5
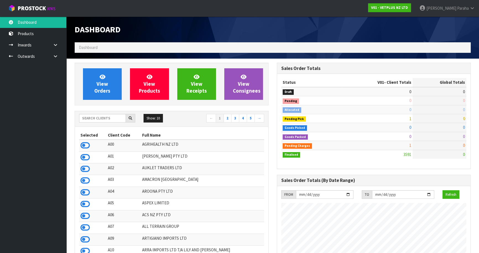
scroll to position [419, 202]
drag, startPoint x: 48, startPoint y: 55, endPoint x: 303, endPoint y: 201, distance: 294.3
click at [47, 55] on link "Outwards" at bounding box center [33, 56] width 66 height 11
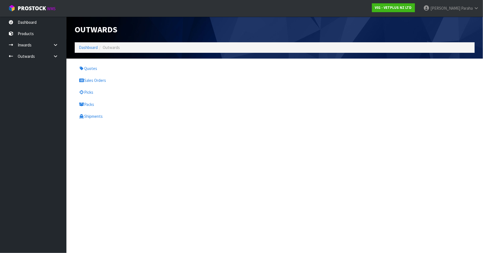
click at [324, 220] on section "Outwards Dashboard Outwards Quotes Sales Orders Picks Packs Shipments" at bounding box center [241, 126] width 483 height 253
click at [91, 48] on link "Dashboard" at bounding box center [88, 47] width 19 height 5
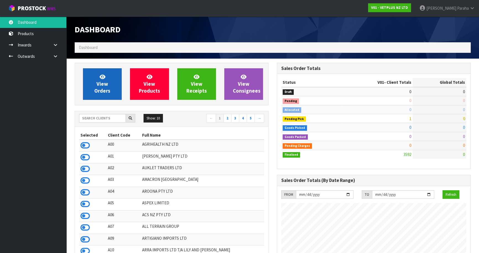
scroll to position [419, 202]
click at [107, 120] on input "text" at bounding box center [102, 118] width 47 height 9
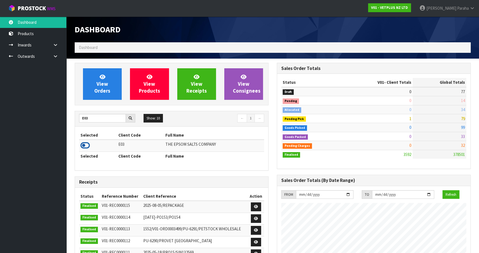
click at [89, 146] on icon at bounding box center [85, 145] width 9 height 8
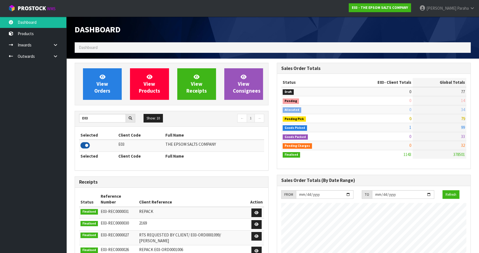
scroll to position [347, 202]
click at [108, 81] on link "View Orders" at bounding box center [102, 84] width 39 height 32
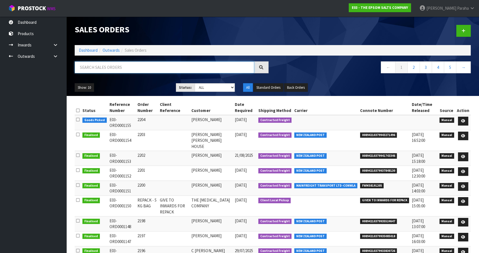
click at [103, 69] on input "text" at bounding box center [165, 67] width 180 height 12
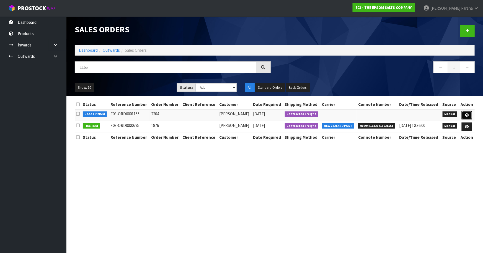
click at [468, 116] on icon at bounding box center [467, 115] width 4 height 4
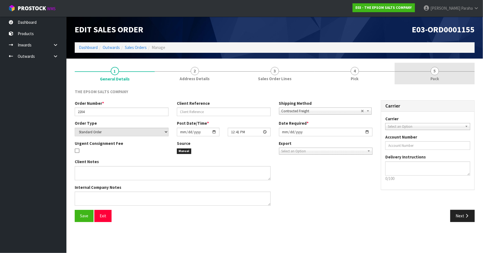
click at [441, 77] on link "5 Pack" at bounding box center [435, 74] width 80 height 22
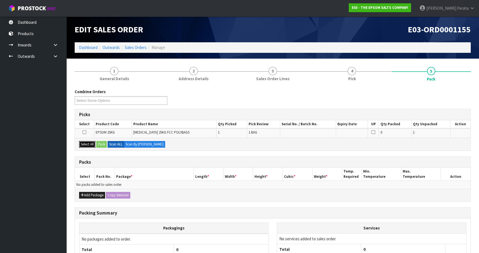
click at [89, 144] on button "Select All" at bounding box center [87, 144] width 16 height 7
click at [100, 145] on button "Pack" at bounding box center [101, 144] width 11 height 7
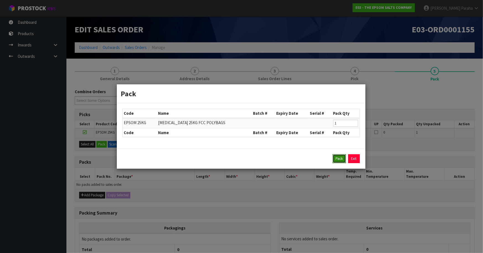
click at [342, 161] on button "Pack" at bounding box center [339, 158] width 13 height 9
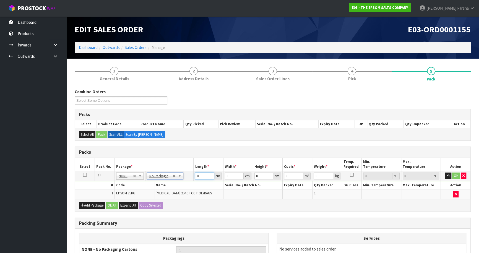
drag, startPoint x: 190, startPoint y: 179, endPoint x: 183, endPoint y: 180, distance: 7.0
click at [183, 180] on tr "1/1 NONE 007-001 007-002 007-004 007-009 007-013 007-014 007-015 007-017 007-01…" at bounding box center [273, 176] width 396 height 10
click at [445, 173] on button "button" at bounding box center [448, 176] width 6 height 7
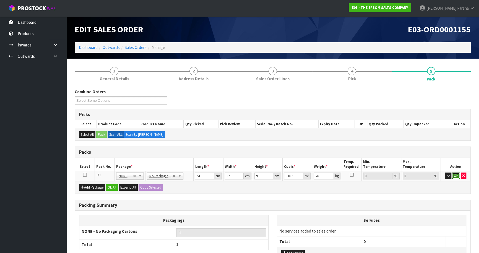
click button "OK" at bounding box center [457, 176] width 8 height 7
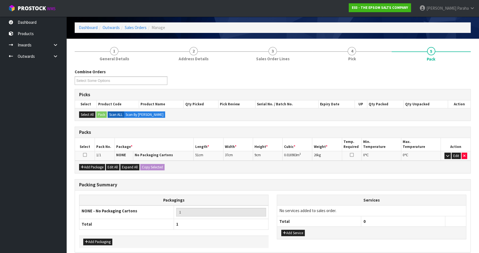
scroll to position [44, 0]
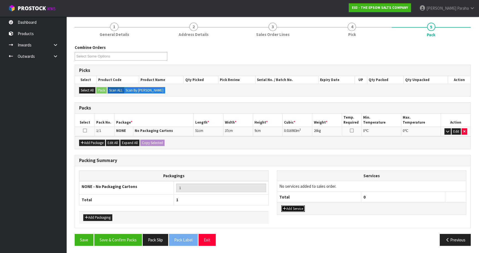
click at [300, 208] on button "Add Service" at bounding box center [294, 209] width 24 height 7
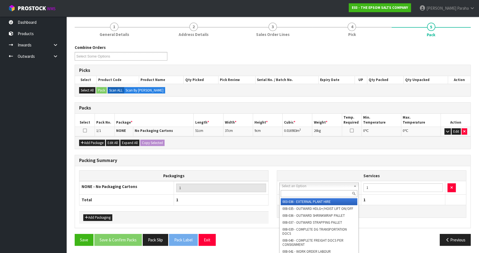
click at [291, 192] on input "text" at bounding box center [319, 193] width 77 height 7
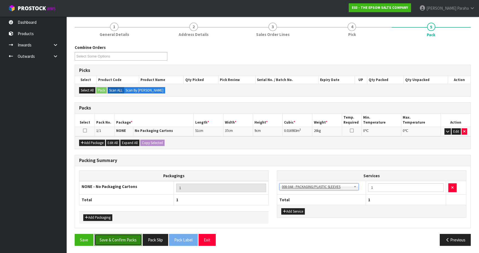
click at [115, 237] on button "Save & Confirm Packs" at bounding box center [118, 240] width 48 height 12
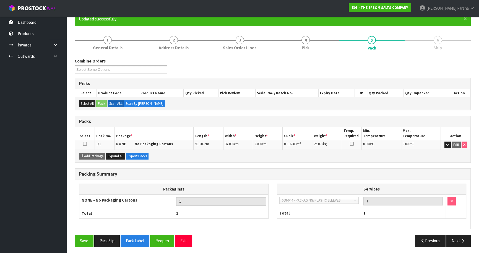
scroll to position [52, 0]
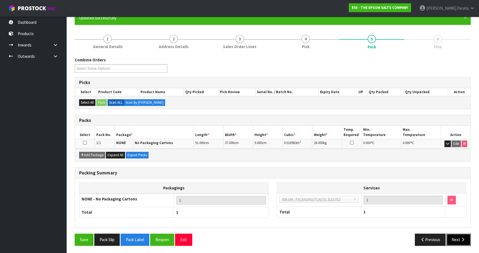
click at [462, 241] on button "Next" at bounding box center [459, 240] width 24 height 12
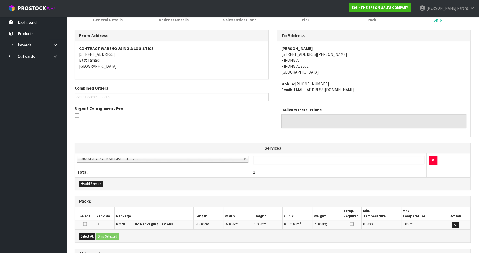
scroll to position [127, 0]
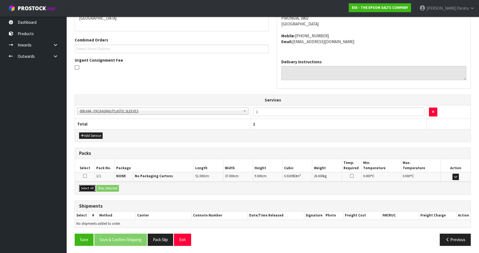
click at [89, 188] on button "Select All" at bounding box center [87, 188] width 16 height 7
click at [105, 189] on button "Ship Selected" at bounding box center [107, 188] width 23 height 7
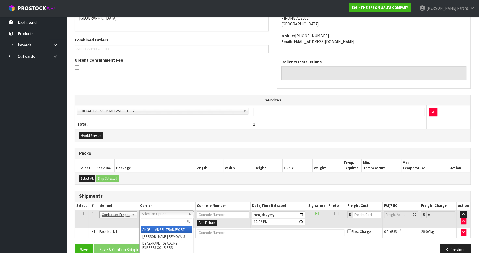
click at [182, 220] on input "text" at bounding box center [166, 221] width 51 height 7
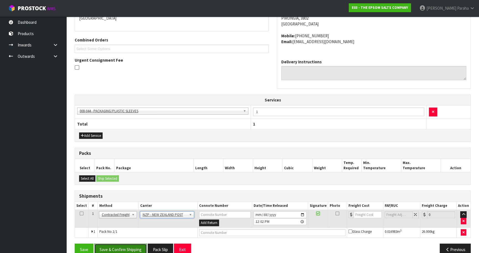
click at [126, 246] on button "Save & Confirm Shipping" at bounding box center [120, 250] width 53 height 12
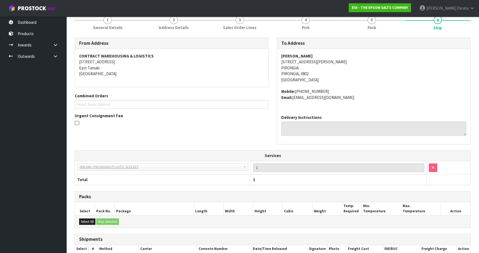
scroll to position [129, 0]
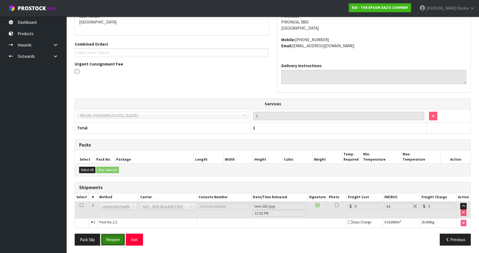
click at [115, 237] on button "Reopen" at bounding box center [113, 240] width 24 height 12
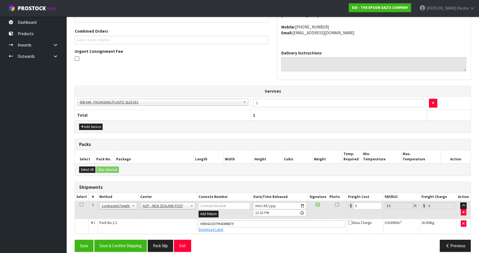
scroll to position [142, 0]
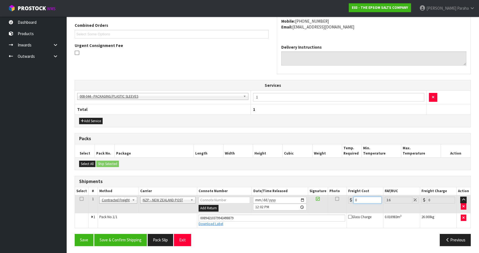
drag, startPoint x: 336, startPoint y: 199, endPoint x: 332, endPoint y: 198, distance: 4.2
click at [331, 199] on tr "1 Client Local Pickup Customer Local Pickup Company Freight Contracted Freight …" at bounding box center [273, 204] width 396 height 18
click at [122, 240] on button "Save & Confirm Shipping" at bounding box center [120, 240] width 53 height 12
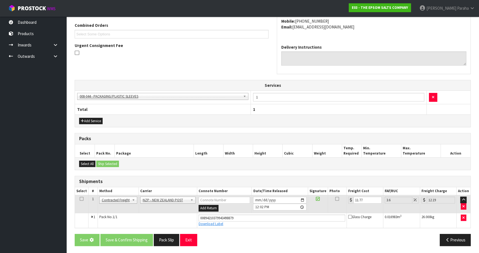
scroll to position [0, 0]
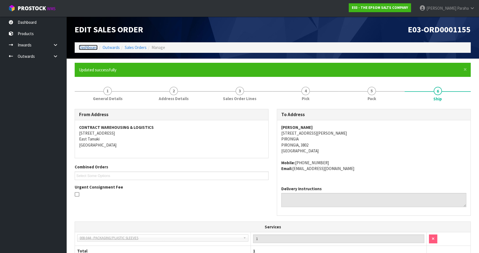
click at [91, 49] on link "Dashboard" at bounding box center [88, 47] width 19 height 5
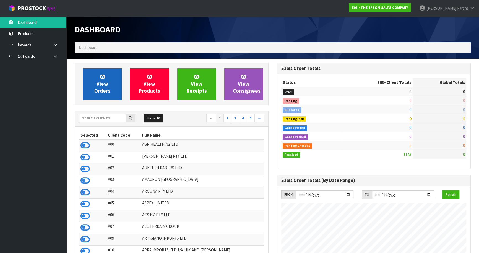
scroll to position [347, 202]
click at [105, 118] on input "text" at bounding box center [102, 118] width 47 height 9
click at [98, 116] on input "text" at bounding box center [102, 118] width 47 height 9
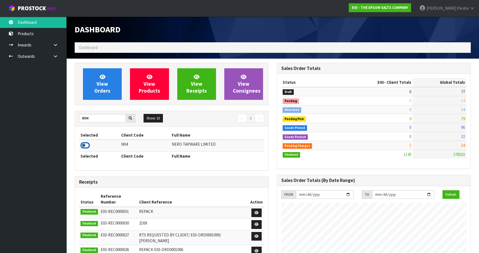
click at [86, 145] on icon at bounding box center [85, 145] width 9 height 8
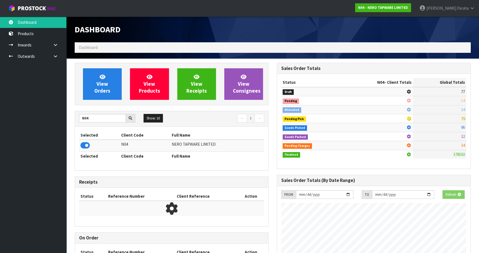
scroll to position [448, 202]
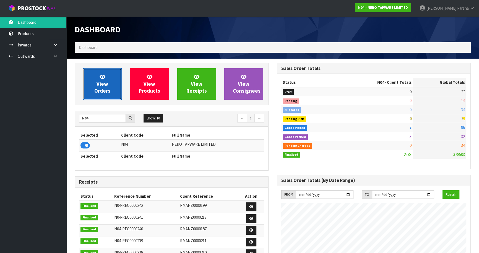
click at [101, 97] on link "View Orders" at bounding box center [102, 84] width 39 height 32
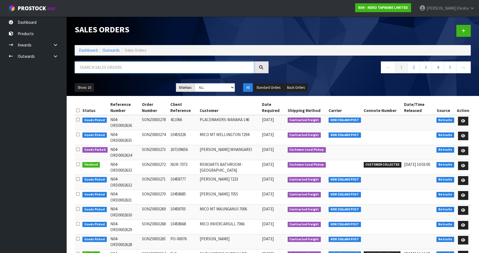
click at [100, 69] on input "text" at bounding box center [165, 67] width 180 height 12
click at [85, 68] on input "text" at bounding box center [165, 67] width 180 height 12
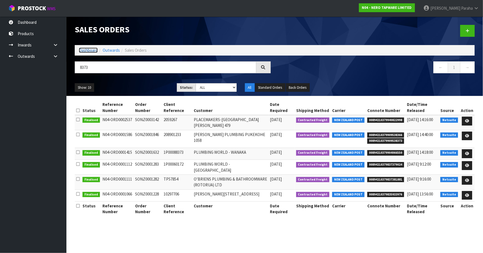
click at [92, 51] on link "Dashboard" at bounding box center [88, 50] width 19 height 5
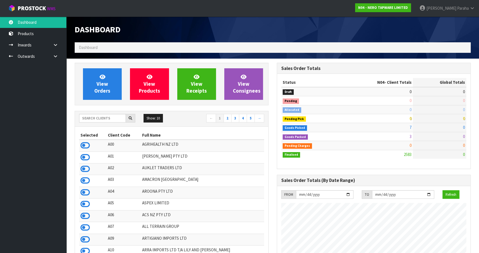
scroll to position [448, 202]
click at [94, 118] on input "text" at bounding box center [102, 118] width 47 height 9
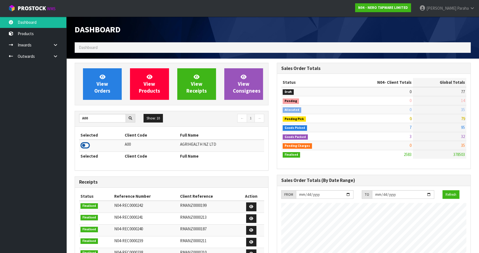
click at [87, 146] on icon at bounding box center [85, 145] width 9 height 8
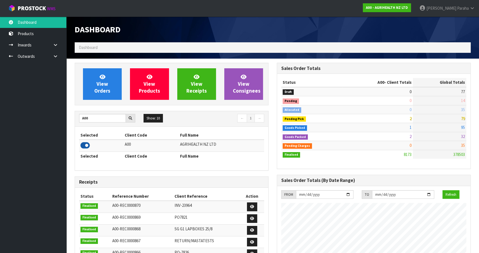
scroll to position [419, 202]
click at [103, 90] on span "View Orders" at bounding box center [102, 84] width 16 height 21
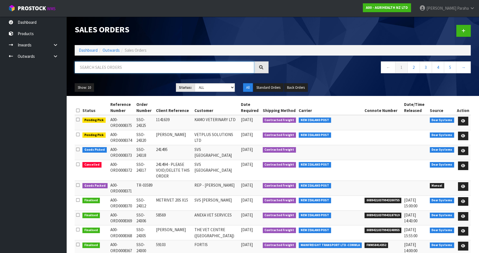
click at [95, 69] on input "text" at bounding box center [165, 67] width 180 height 12
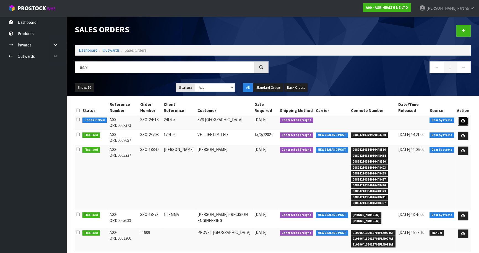
click at [466, 119] on link at bounding box center [463, 121] width 10 height 9
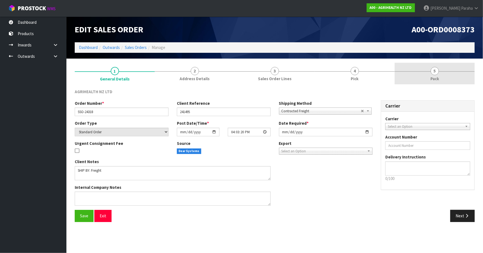
click at [437, 72] on span "5" at bounding box center [435, 71] width 8 height 8
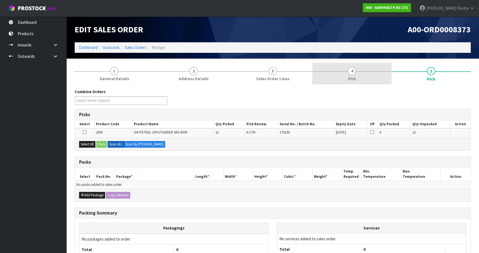
click at [350, 71] on span "4" at bounding box center [352, 71] width 8 height 8
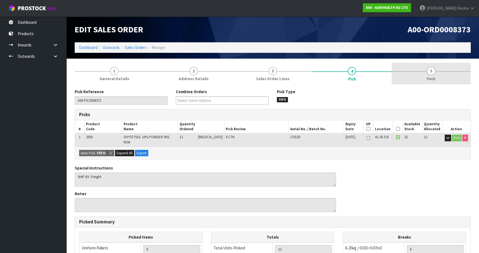
click at [436, 73] on link "5 Pack" at bounding box center [431, 74] width 79 height 22
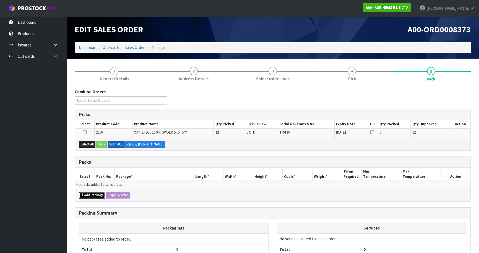
click at [83, 196] on icon "button" at bounding box center [82, 195] width 3 height 4
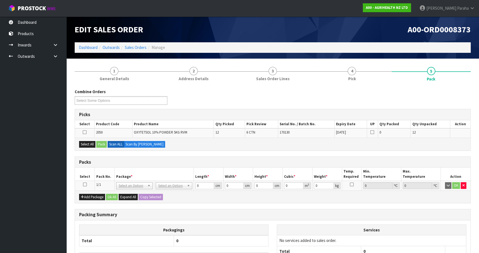
click at [84, 185] on icon at bounding box center [85, 185] width 4 height 0
drag, startPoint x: 83, startPoint y: 144, endPoint x: 100, endPoint y: 143, distance: 17.3
click at [83, 144] on button "Select All" at bounding box center [87, 144] width 16 height 7
click at [101, 144] on button "Pack" at bounding box center [101, 144] width 11 height 7
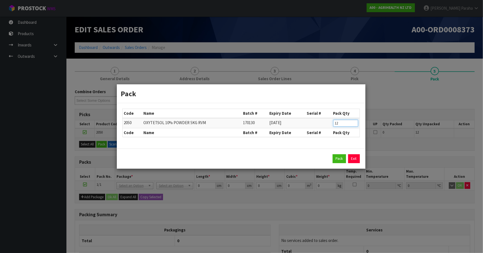
drag, startPoint x: 339, startPoint y: 124, endPoint x: 317, endPoint y: 122, distance: 22.2
click at [317, 122] on tr "2050 OXYTETSOL 10% POWDER 5KG RVM 170130 [DATE] 12" at bounding box center [241, 123] width 237 height 10
click at [339, 160] on button "Pack" at bounding box center [339, 158] width 13 height 9
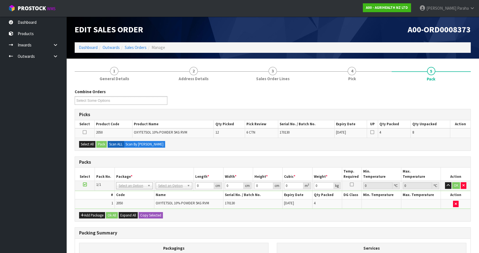
drag, startPoint x: 370, startPoint y: 136, endPoint x: 433, endPoint y: 6, distance: 144.1
click at [479, 253] on html "Toggle navigation ProStock WMS A00 - AGRIHEALTH NZ LTD [PERSON_NAME] Logout Das…" at bounding box center [239, 126] width 479 height 253
click at [243, 100] on div "Combine Orders A00-ORD0008356 A00-ORD0008371 A00-ORD0008373 A00-ORD0008374 A00-…" at bounding box center [273, 99] width 405 height 20
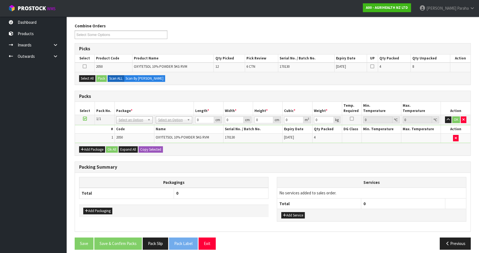
scroll to position [69, 0]
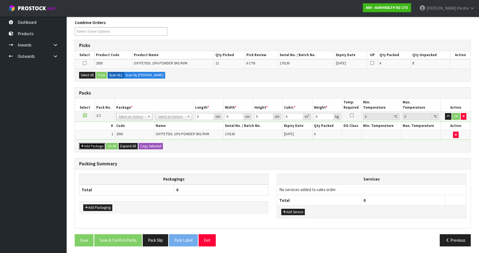
click at [93, 144] on button "Add Package" at bounding box center [92, 146] width 26 height 7
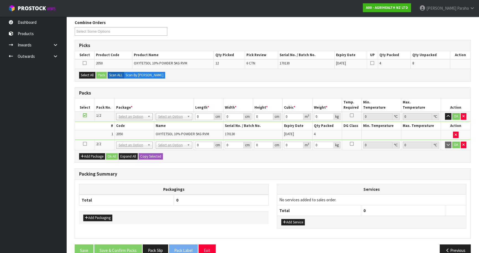
click at [86, 144] on icon at bounding box center [85, 144] width 4 height 0
drag, startPoint x: 216, startPoint y: 217, endPoint x: 291, endPoint y: 265, distance: 89.5
click at [291, 184] on html "Toggle navigation ProStock WMS A00 - AGRIHEALTH NZ LTD [PERSON_NAME] Logout Das…" at bounding box center [239, 57] width 479 height 253
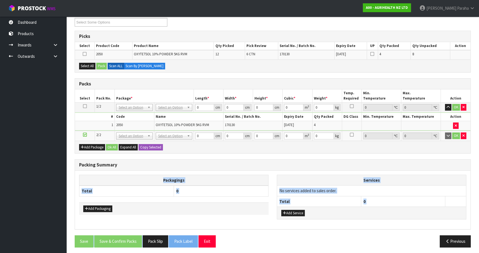
click at [250, 158] on div "Combine Orders A00-ORD0008356 A00-ORD0008371 A00-ORD0008373 A00-ORD0008374 A00-…" at bounding box center [273, 131] width 396 height 241
click at [249, 151] on div "Add Package Ok All Expand All Copy Selected" at bounding box center [273, 147] width 396 height 12
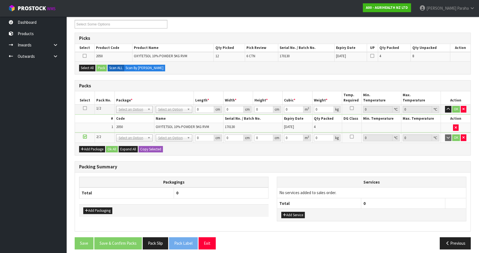
scroll to position [80, 0]
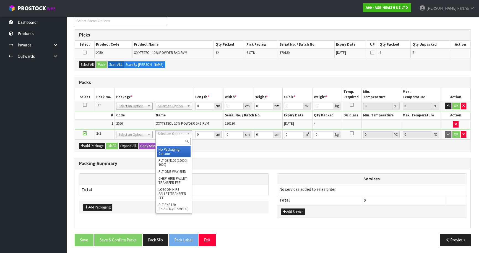
click at [177, 142] on input "text" at bounding box center [174, 141] width 34 height 7
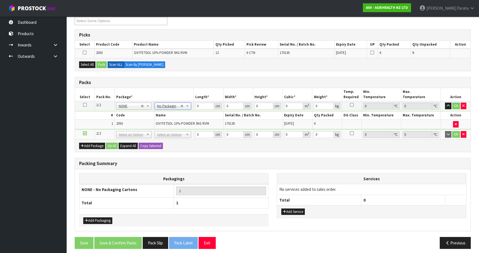
click at [182, 86] on div "Packs" at bounding box center [273, 82] width 396 height 11
click at [84, 133] on icon at bounding box center [85, 133] width 4 height 0
click at [467, 133] on td "OK" at bounding box center [456, 135] width 30 height 10
drag, startPoint x: 463, startPoint y: 135, endPoint x: 462, endPoint y: 132, distance: 3.1
click at [463, 135] on icon "button" at bounding box center [464, 135] width 2 height 4
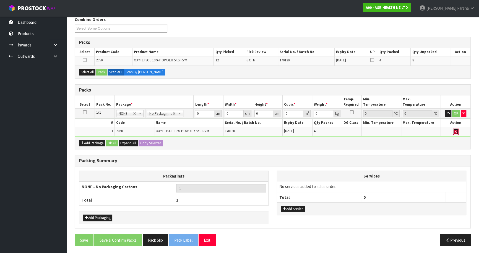
click at [456, 130] on icon "button" at bounding box center [456, 132] width 2 height 4
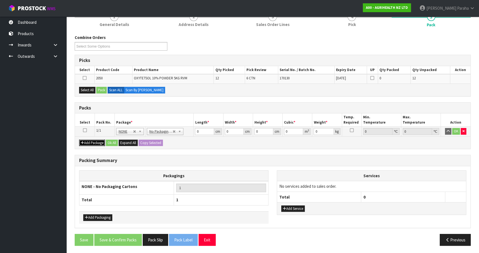
click at [90, 142] on button "Add Package" at bounding box center [92, 143] width 26 height 7
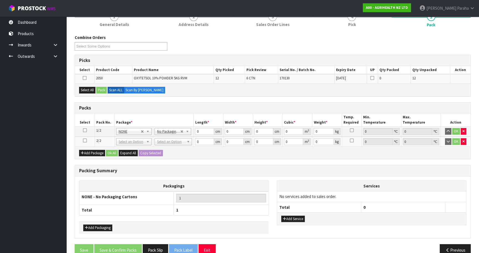
click at [86, 130] on icon at bounding box center [85, 130] width 4 height 0
click at [91, 91] on button "Select All" at bounding box center [87, 90] width 16 height 7
click at [101, 89] on button "Pack" at bounding box center [101, 90] width 11 height 7
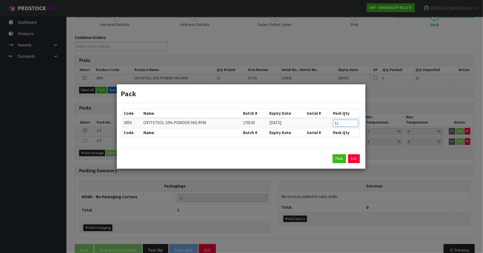
drag, startPoint x: 340, startPoint y: 124, endPoint x: 326, endPoint y: 129, distance: 15.2
click at [326, 129] on table "Code Name Batch # Expiry Date Serial # Pack Qty 2050 OXYTETSOL 10% POWDER 5KG R…" at bounding box center [241, 123] width 237 height 28
click at [338, 159] on button "Pack" at bounding box center [339, 158] width 13 height 9
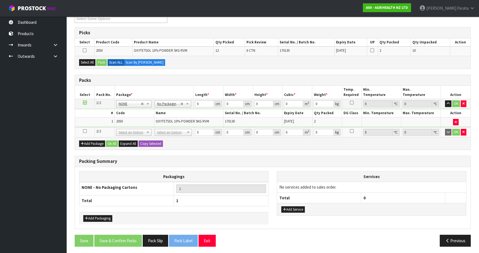
scroll to position [82, 0]
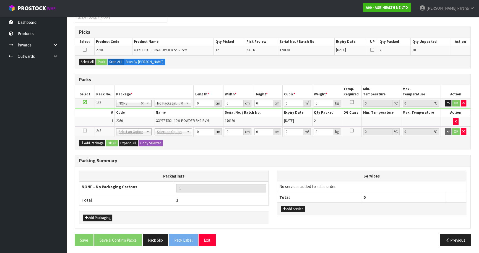
click at [86, 131] on icon at bounding box center [85, 131] width 4 height 0
click at [84, 59] on button "Select All" at bounding box center [87, 62] width 16 height 7
click at [102, 63] on button "Pack" at bounding box center [101, 62] width 11 height 7
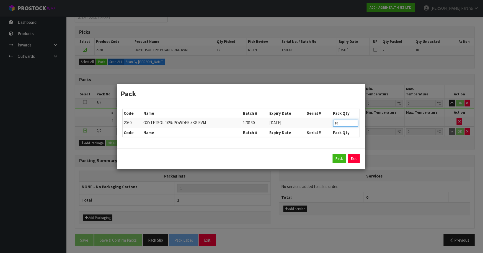
drag, startPoint x: 337, startPoint y: 124, endPoint x: 320, endPoint y: 120, distance: 17.4
click at [323, 125] on tr "2050 OXYTETSOL 10% POWDER 5KG RVM 170130 [DATE] 10" at bounding box center [241, 123] width 237 height 10
click at [335, 159] on button "Pack" at bounding box center [339, 158] width 13 height 9
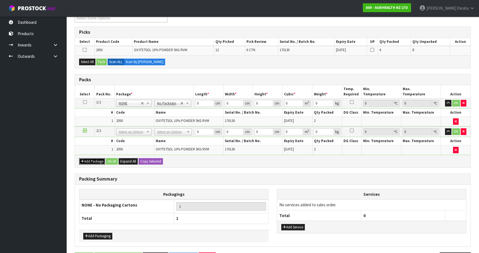
click at [98, 159] on button "Add Package" at bounding box center [92, 161] width 26 height 7
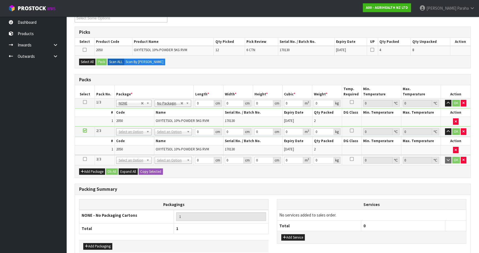
click at [83, 159] on icon at bounding box center [85, 159] width 4 height 0
click at [85, 63] on button "Select All" at bounding box center [87, 62] width 16 height 7
click at [104, 63] on button "Pack" at bounding box center [101, 62] width 11 height 7
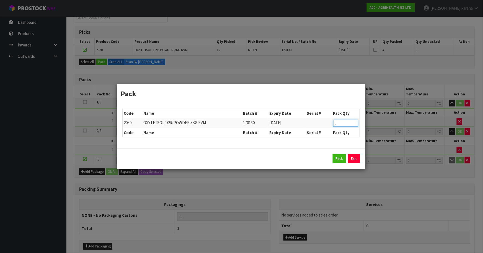
drag, startPoint x: 338, startPoint y: 122, endPoint x: 329, endPoint y: 123, distance: 9.2
click at [329, 123] on tr "2050 OXYTETSOL 10% POWDER 5KG RVM 170130 [DATE] 8" at bounding box center [241, 123] width 237 height 10
click at [342, 158] on button "Pack" at bounding box center [339, 158] width 13 height 9
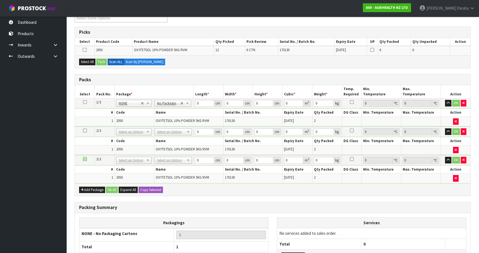
click at [94, 184] on div "Add Package Ok All Expand All Copy Selected" at bounding box center [273, 190] width 396 height 12
click at [92, 189] on button "Add Package" at bounding box center [92, 190] width 26 height 7
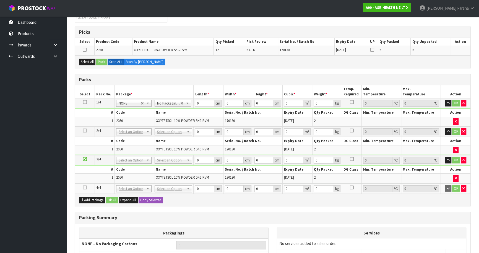
click at [83, 188] on icon at bounding box center [85, 188] width 4 height 0
click at [88, 61] on button "Select All" at bounding box center [87, 62] width 16 height 7
click at [105, 63] on button "Pack" at bounding box center [101, 62] width 11 height 7
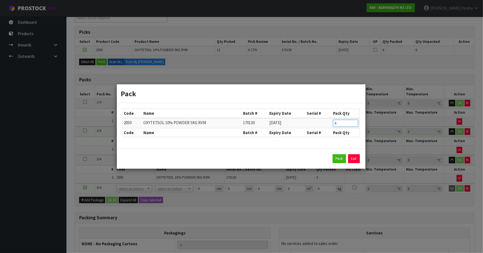
drag, startPoint x: 330, startPoint y: 125, endPoint x: 325, endPoint y: 125, distance: 4.5
click at [325, 125] on tr "2050 OXYTETSOL 10% POWDER 5KG RVM 170130 [DATE] 6" at bounding box center [241, 123] width 237 height 10
click at [343, 162] on button "Pack" at bounding box center [339, 158] width 13 height 9
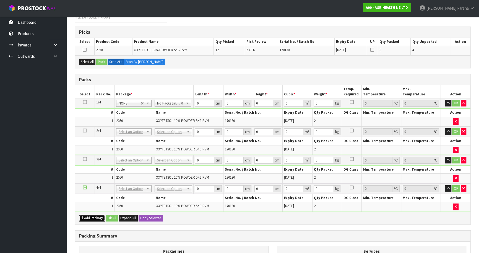
click at [85, 216] on button "Add Package" at bounding box center [92, 218] width 26 height 7
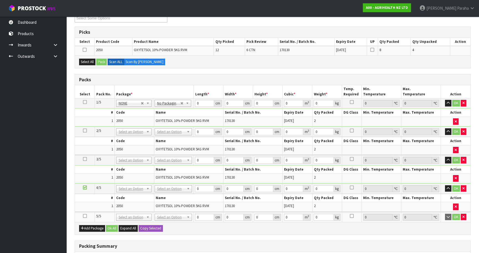
click at [86, 216] on icon at bounding box center [85, 216] width 4 height 0
click at [93, 63] on button "Select All" at bounding box center [87, 62] width 16 height 7
click at [98, 61] on button "Pack" at bounding box center [101, 62] width 11 height 7
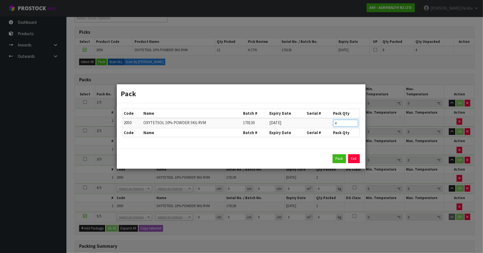
drag, startPoint x: 340, startPoint y: 121, endPoint x: 327, endPoint y: 123, distance: 13.1
click at [327, 123] on tr "2050 OXYTETSOL 10% POWDER 5KG RVM 170130 [DATE] 4" at bounding box center [241, 123] width 237 height 10
click at [336, 157] on button "Pack" at bounding box center [339, 158] width 13 height 9
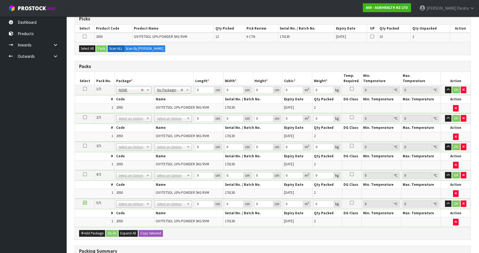
scroll to position [108, 0]
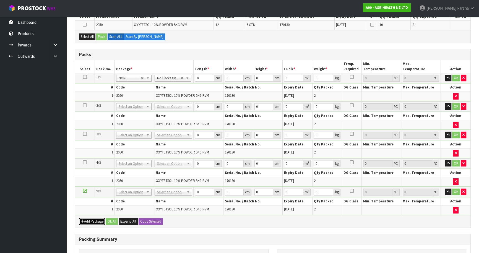
click at [99, 221] on button "Add Package" at bounding box center [92, 221] width 26 height 7
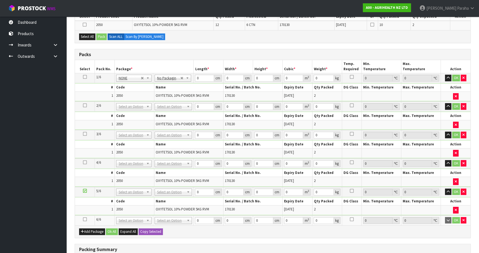
click at [84, 220] on icon at bounding box center [85, 220] width 4 height 0
click at [86, 38] on button "Select All" at bounding box center [87, 36] width 16 height 7
click at [100, 37] on button "Pack" at bounding box center [101, 36] width 11 height 7
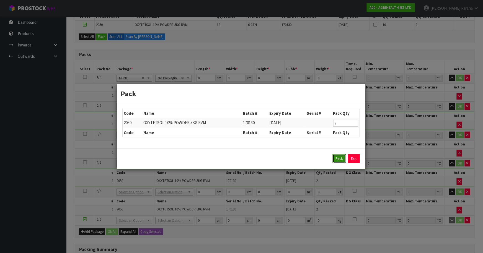
click at [343, 160] on button "Pack" at bounding box center [339, 158] width 13 height 9
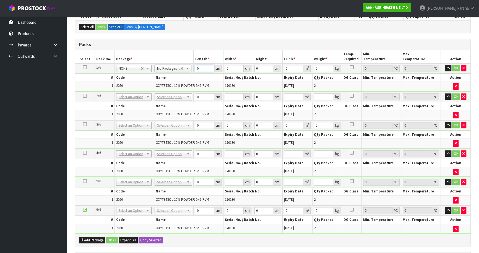
drag, startPoint x: 194, startPoint y: 70, endPoint x: 190, endPoint y: 70, distance: 3.9
click at [190, 70] on tr "1/6 NONE 007-001 007-002 007-004 007-009 007-013 007-014 007-015 007-017 007-01…" at bounding box center [273, 68] width 396 height 10
click at [445, 65] on button "button" at bounding box center [448, 68] width 6 height 7
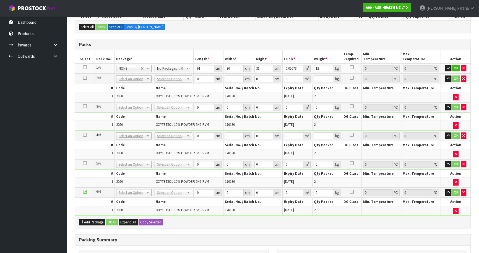
click at [86, 67] on icon at bounding box center [85, 67] width 4 height 0
click at [151, 221] on button "Copy Selected" at bounding box center [151, 222] width 24 height 7
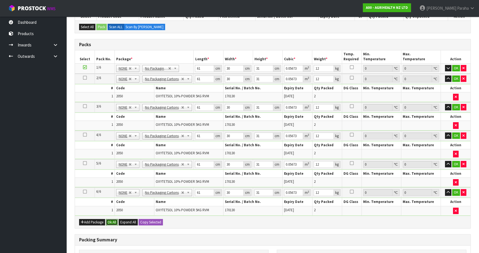
click at [112, 220] on button "Ok All" at bounding box center [112, 222] width 12 height 7
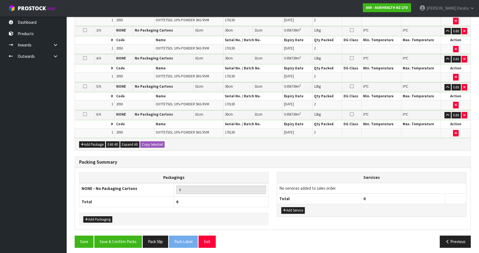
scroll to position [184, 0]
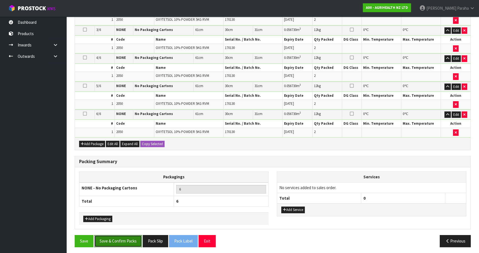
click at [123, 238] on button "Save & Confirm Packs" at bounding box center [118, 241] width 48 height 12
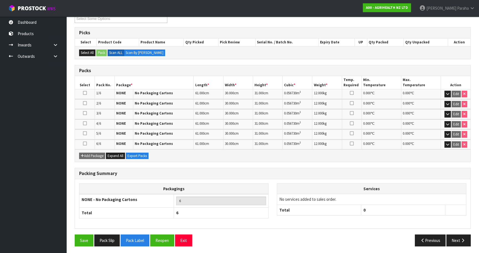
scroll to position [102, 0]
click at [464, 241] on icon "button" at bounding box center [463, 240] width 5 height 4
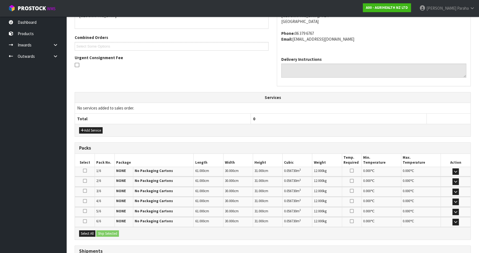
scroll to position [174, 0]
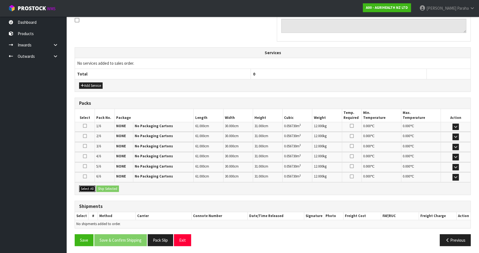
click at [89, 186] on button "Select All" at bounding box center [87, 189] width 16 height 7
click at [107, 186] on button "Ship Selected" at bounding box center [107, 189] width 23 height 7
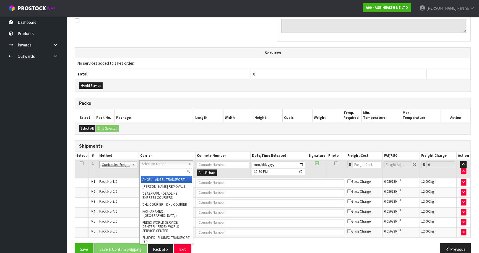
click at [152, 172] on input "text" at bounding box center [166, 171] width 51 height 7
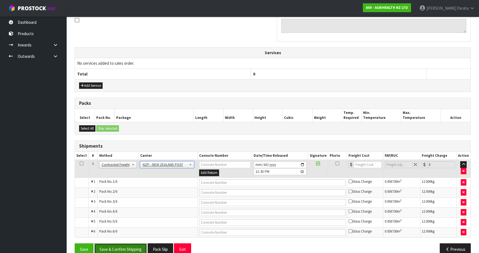
click at [126, 249] on button "Save & Confirm Shipping" at bounding box center [120, 250] width 53 height 12
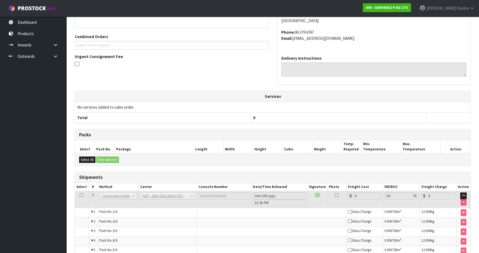
scroll to position [174, 0]
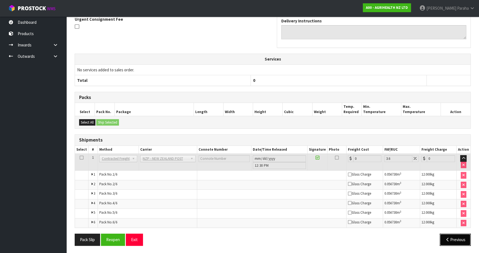
click at [448, 241] on button "Previous" at bounding box center [455, 240] width 31 height 12
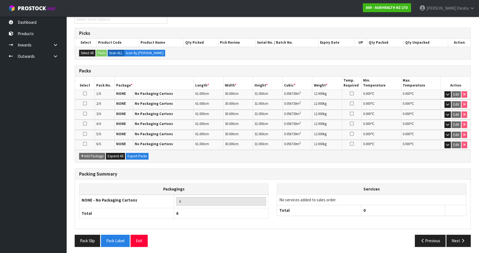
scroll to position [108, 0]
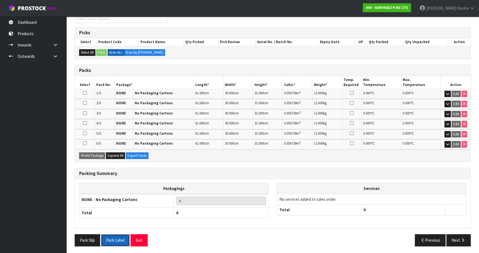
click at [113, 238] on button "Pack Label" at bounding box center [115, 240] width 29 height 12
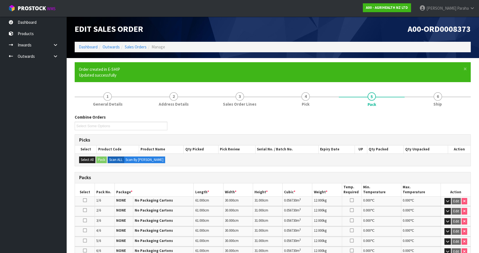
scroll to position [0, 0]
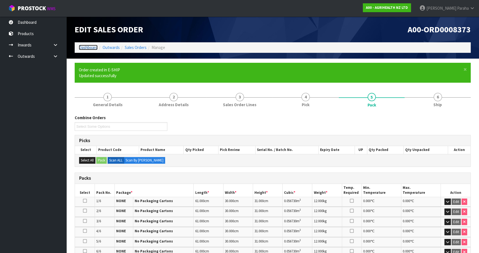
click at [87, 47] on link "Dashboard" at bounding box center [88, 47] width 19 height 5
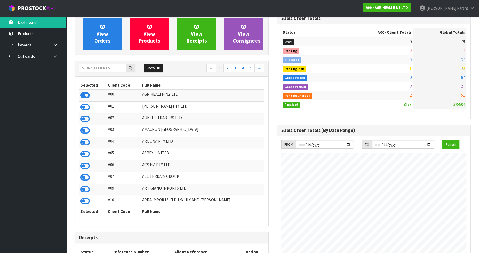
scroll to position [25, 0]
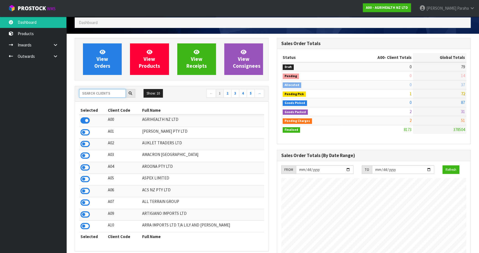
click at [88, 93] on input "text" at bounding box center [102, 93] width 47 height 9
click at [111, 92] on input "text" at bounding box center [102, 93] width 47 height 9
click at [95, 94] on input "text" at bounding box center [102, 93] width 47 height 9
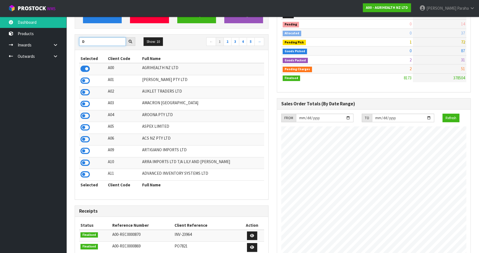
scroll to position [75, 0]
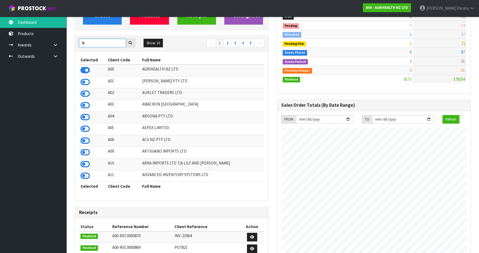
click at [107, 41] on input "D" at bounding box center [102, 43] width 47 height 9
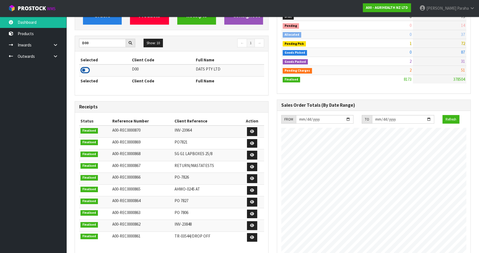
click at [86, 68] on icon at bounding box center [85, 70] width 9 height 8
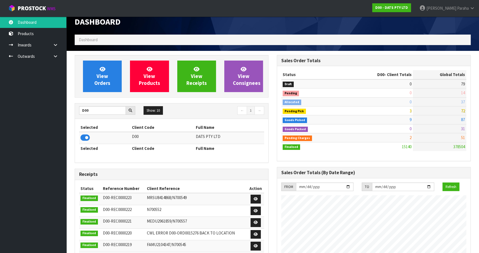
scroll to position [0, 0]
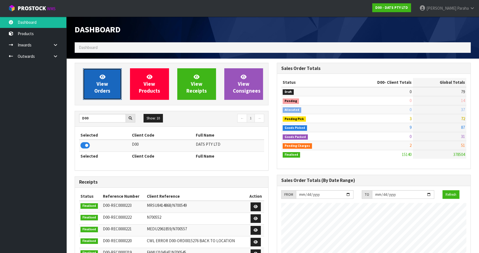
click at [98, 92] on span "View Orders" at bounding box center [102, 84] width 16 height 21
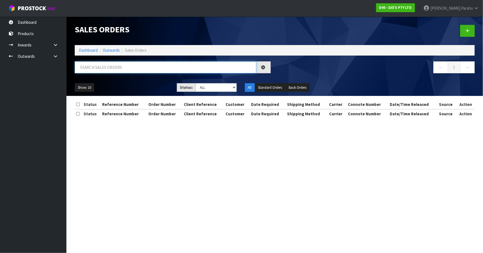
click at [109, 69] on input "text" at bounding box center [166, 67] width 182 height 12
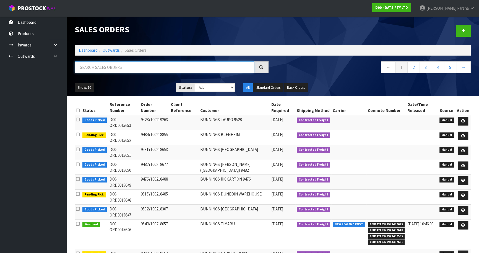
click at [204, 66] on input "text" at bounding box center [165, 67] width 180 height 12
drag, startPoint x: 204, startPoint y: 66, endPoint x: 215, endPoint y: 64, distance: 11.2
click at [215, 64] on input "text" at bounding box center [165, 67] width 180 height 12
click at [0, 142] on ul "Dashboard Products Categories Serial Numbers Kitsets Packagings Inwards Purchas…" at bounding box center [33, 135] width 66 height 237
click at [113, 68] on input "text" at bounding box center [165, 67] width 180 height 12
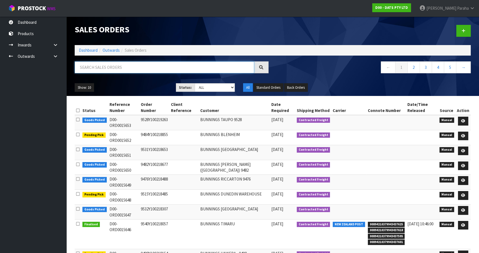
click at [93, 69] on input "text" at bounding box center [165, 67] width 180 height 12
click at [86, 50] on link "Dashboard" at bounding box center [88, 50] width 19 height 5
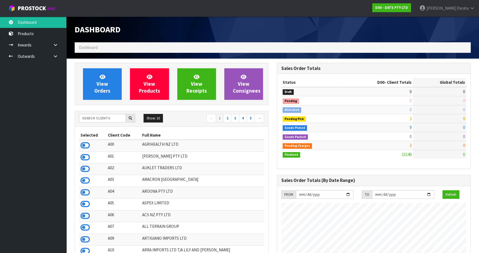
scroll to position [430, 202]
click at [92, 121] on input "text" at bounding box center [102, 118] width 47 height 9
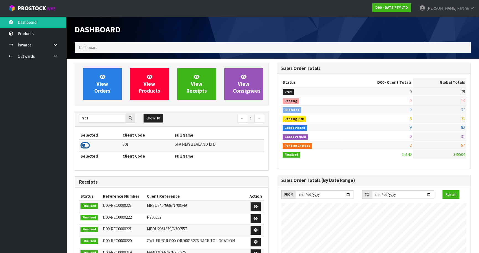
click at [86, 147] on icon at bounding box center [85, 145] width 9 height 8
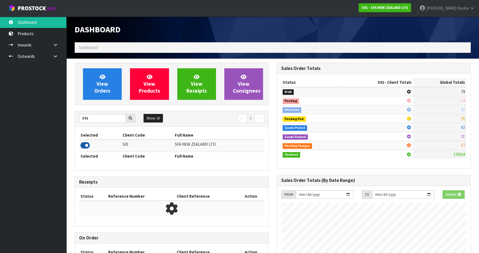
scroll to position [419, 202]
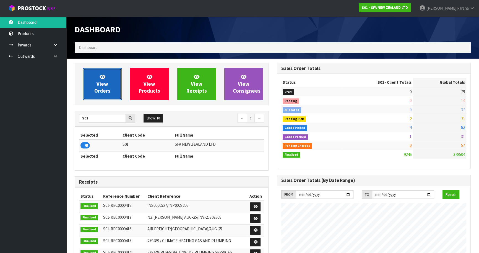
click at [94, 82] on link "View Orders" at bounding box center [102, 84] width 39 height 32
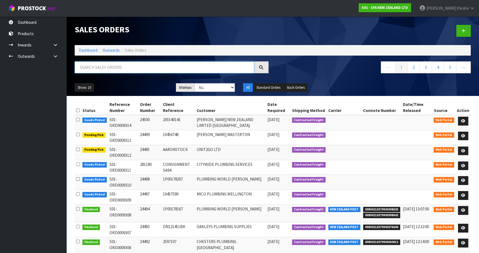
click at [100, 63] on input "text" at bounding box center [165, 67] width 180 height 12
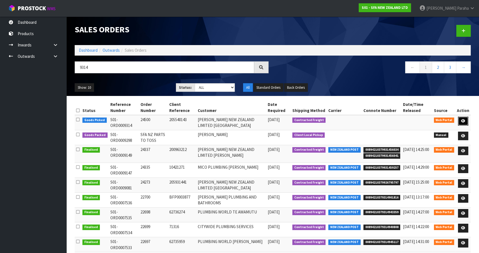
click at [466, 122] on link at bounding box center [463, 121] width 10 height 9
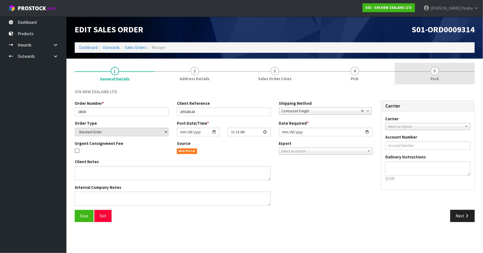
click at [435, 71] on span "5" at bounding box center [435, 71] width 8 height 8
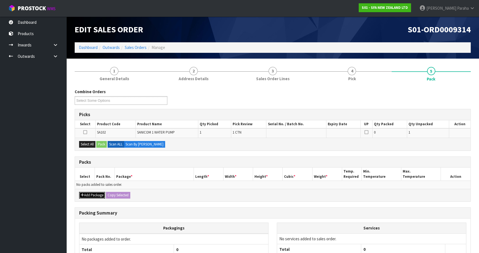
click at [92, 198] on button "Add Package" at bounding box center [92, 195] width 26 height 7
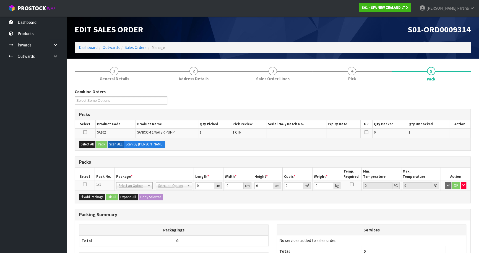
click at [82, 182] on td at bounding box center [85, 186] width 20 height 10
click at [85, 185] on icon at bounding box center [85, 185] width 4 height 0
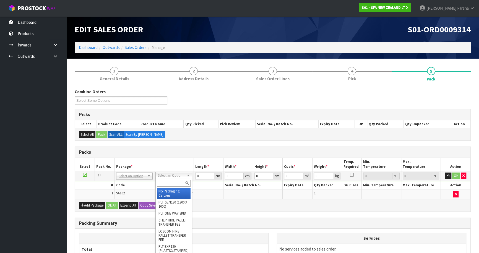
drag, startPoint x: 170, startPoint y: 192, endPoint x: 184, endPoint y: 182, distance: 16.8
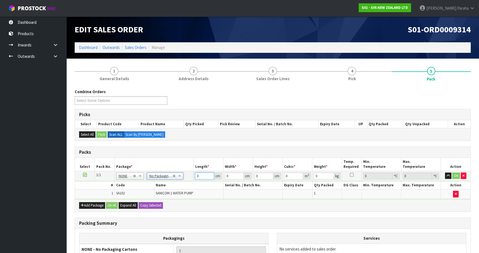
drag, startPoint x: 195, startPoint y: 178, endPoint x: 190, endPoint y: 178, distance: 5.5
click at [190, 178] on tr "1/1 NONE 007-001 007-002 007-004 007-009 007-013 007-014 007-015 007-017 007-01…" at bounding box center [273, 176] width 396 height 10
click at [445, 173] on button "button" at bounding box center [448, 176] width 6 height 7
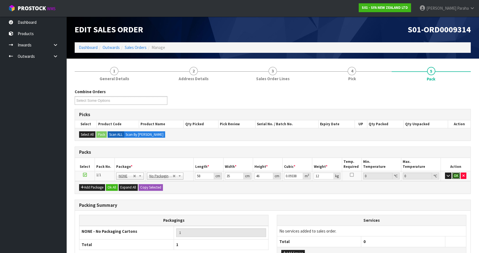
click button "OK" at bounding box center [457, 176] width 8 height 7
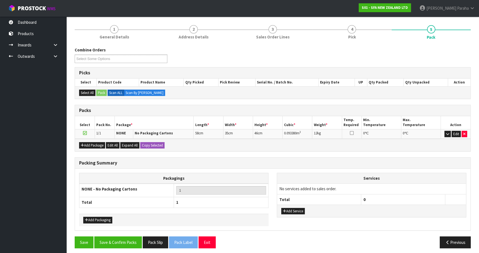
scroll to position [44, 0]
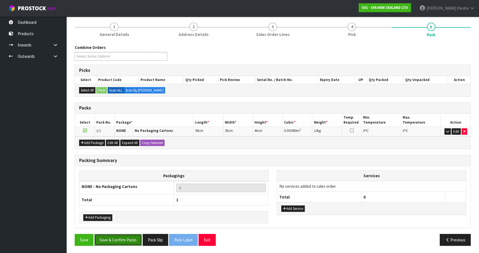
click at [127, 243] on button "Save & Confirm Packs" at bounding box center [118, 240] width 48 height 12
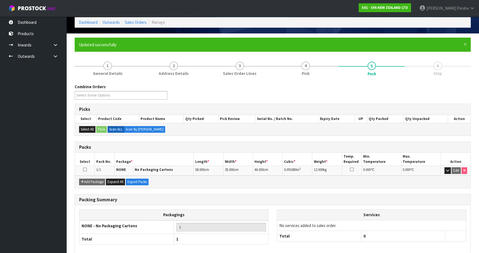
scroll to position [52, 0]
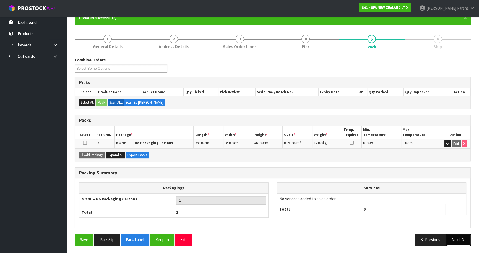
click at [456, 238] on button "Next" at bounding box center [459, 240] width 24 height 12
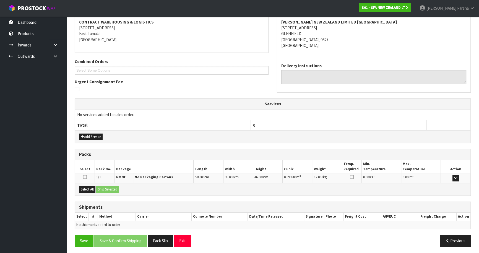
scroll to position [107, 0]
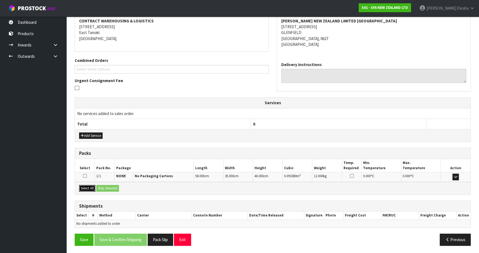
click at [91, 187] on button "Select All" at bounding box center [87, 188] width 16 height 7
click at [105, 186] on button "Ship Selected" at bounding box center [107, 188] width 23 height 7
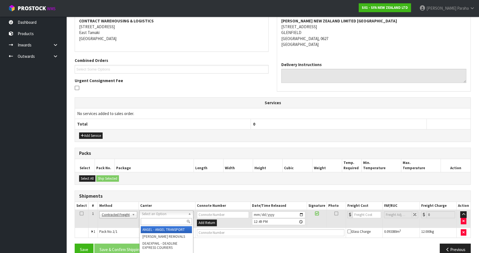
click at [174, 222] on input "text" at bounding box center [166, 221] width 51 height 7
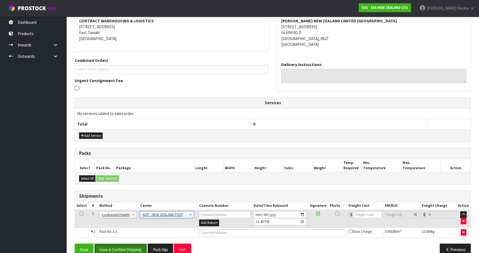
click at [125, 247] on button "Save & Confirm Shipping" at bounding box center [120, 250] width 53 height 12
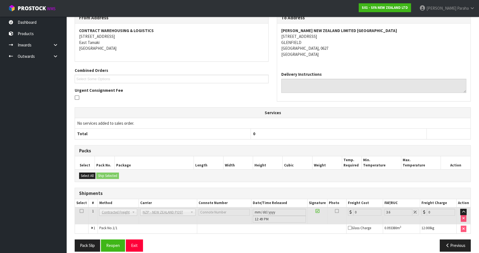
scroll to position [109, 0]
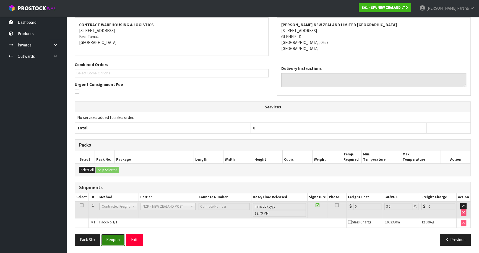
click at [120, 238] on button "Reopen" at bounding box center [113, 240] width 24 height 12
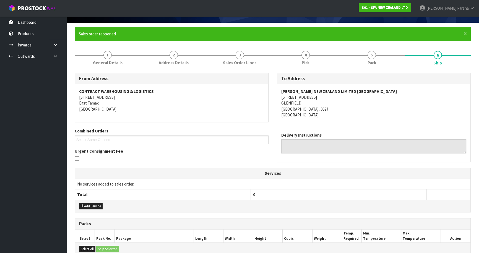
scroll to position [122, 0]
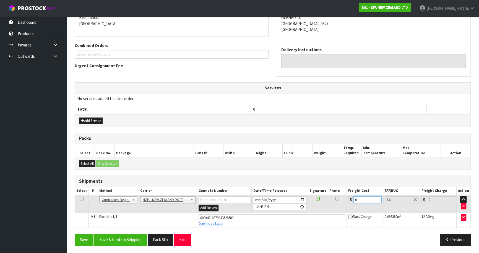
drag, startPoint x: 359, startPoint y: 199, endPoint x: 348, endPoint y: 200, distance: 11.2
click at [344, 200] on tr "1 Client Local Pickup Customer Local Pickup Company Freight Contracted Freight …" at bounding box center [273, 204] width 396 height 18
click at [127, 234] on button "Save & Confirm Shipping" at bounding box center [120, 240] width 53 height 12
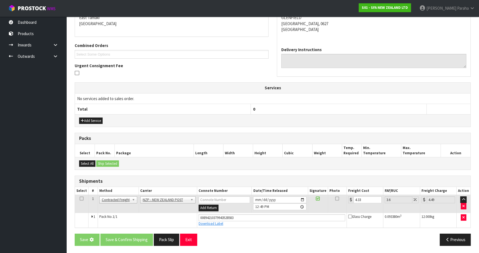
scroll to position [0, 0]
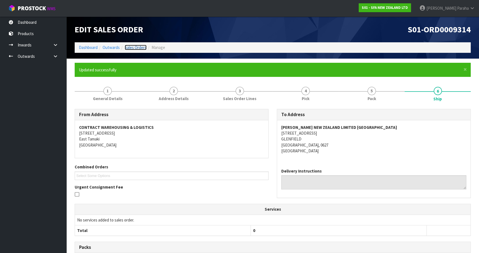
click at [130, 46] on link "Sales Orders" at bounding box center [136, 47] width 22 height 5
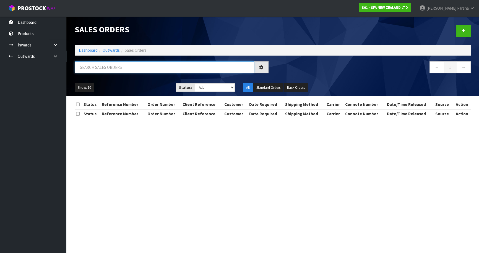
click at [123, 68] on input "text" at bounding box center [165, 67] width 180 height 12
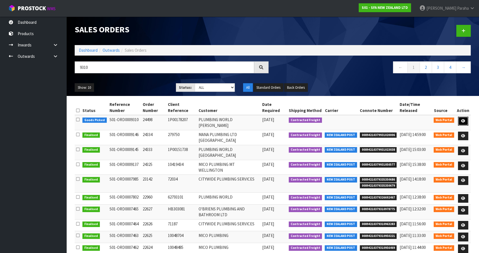
click at [465, 122] on icon at bounding box center [463, 121] width 4 height 4
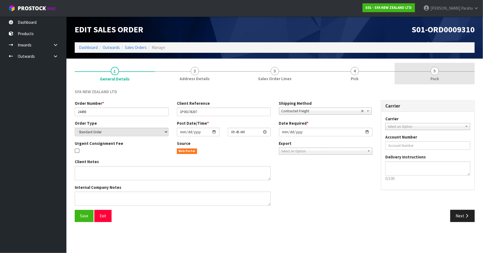
click at [434, 74] on span "5" at bounding box center [435, 71] width 8 height 8
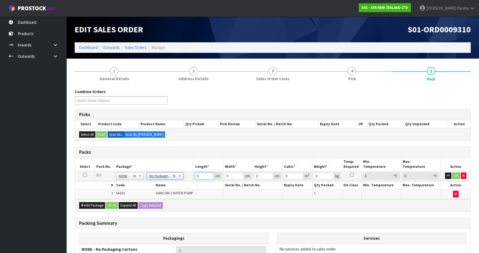
click at [195, 178] on input "0" at bounding box center [204, 176] width 19 height 7
click at [445, 173] on button "button" at bounding box center [448, 176] width 6 height 7
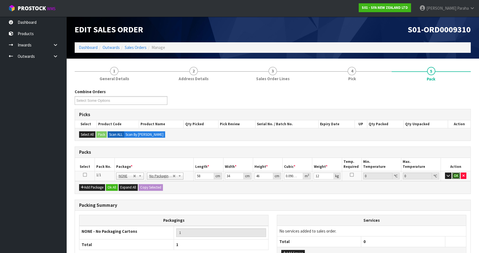
click button "OK" at bounding box center [457, 176] width 8 height 7
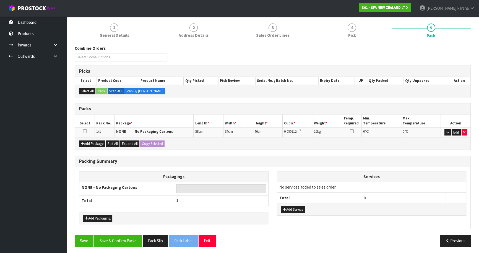
scroll to position [44, 0]
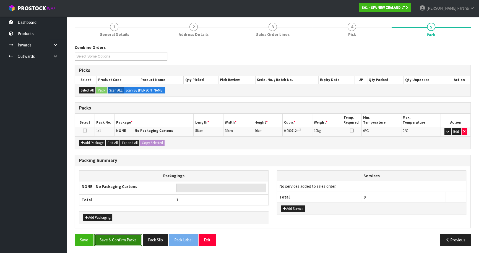
click at [126, 241] on button "Save & Confirm Packs" at bounding box center [118, 240] width 48 height 12
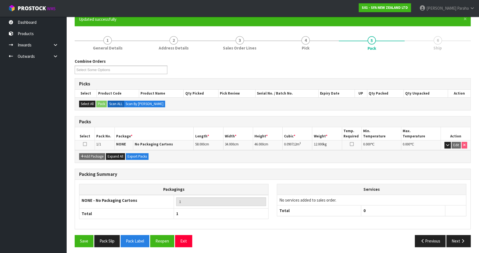
scroll to position [52, 0]
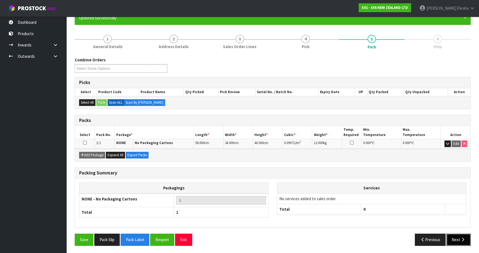
click at [461, 238] on icon "button" at bounding box center [463, 240] width 5 height 4
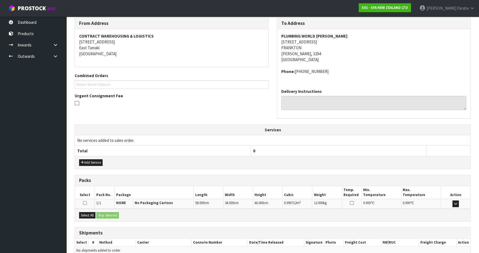
scroll to position [118, 0]
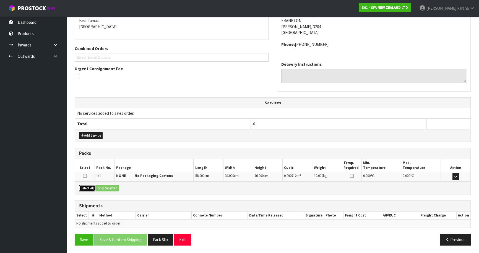
click at [91, 188] on button "Select All" at bounding box center [87, 188] width 16 height 7
click at [111, 185] on button "Ship Selected" at bounding box center [107, 188] width 23 height 7
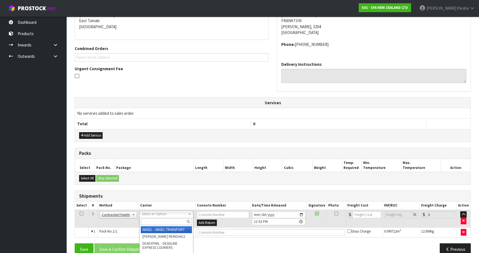
click at [162, 223] on input "text" at bounding box center [166, 221] width 51 height 7
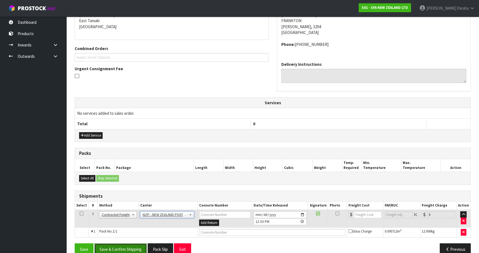
click at [136, 249] on button "Save & Confirm Shipping" at bounding box center [120, 250] width 53 height 12
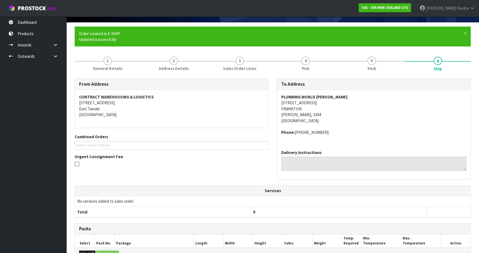
scroll to position [120, 0]
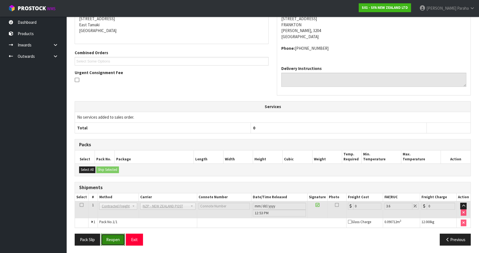
click at [111, 241] on button "Reopen" at bounding box center [113, 240] width 24 height 12
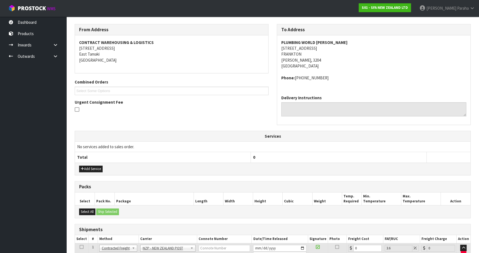
scroll to position [114, 0]
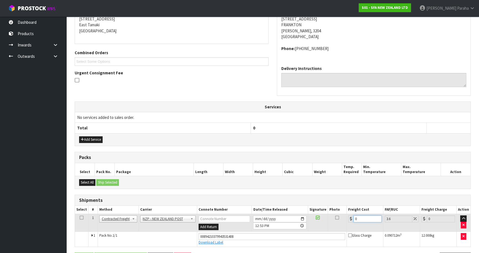
drag, startPoint x: 357, startPoint y: 215, endPoint x: 343, endPoint y: 215, distance: 13.3
click at [343, 215] on tr "1 Client Local Pickup Customer Local Pickup Company Freight Contracted Freight …" at bounding box center [273, 223] width 396 height 18
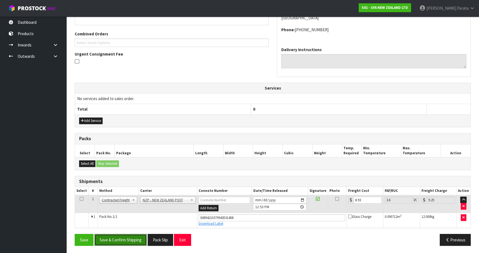
click at [122, 238] on button "Save & Confirm Shipping" at bounding box center [120, 240] width 53 height 12
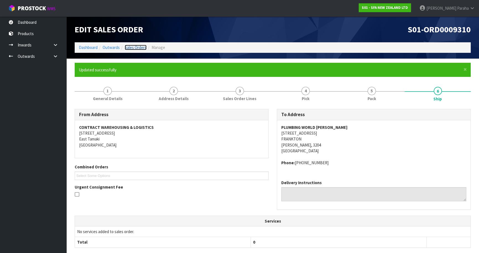
click at [135, 48] on link "Sales Orders" at bounding box center [136, 47] width 22 height 5
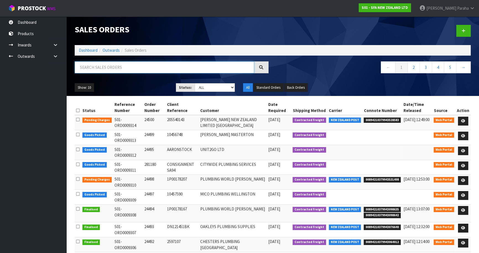
click at [110, 66] on input "text" at bounding box center [165, 67] width 180 height 12
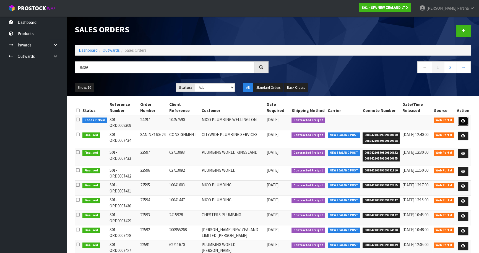
click at [465, 119] on icon at bounding box center [463, 121] width 4 height 4
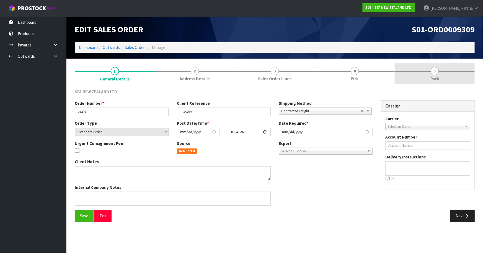
click at [440, 74] on link "5 Pack" at bounding box center [435, 74] width 80 height 22
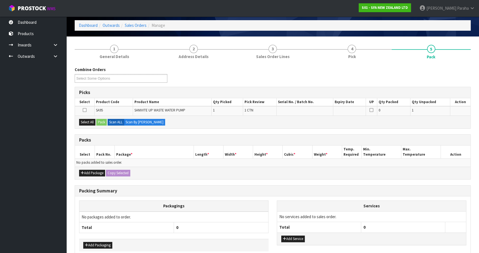
scroll to position [50, 0]
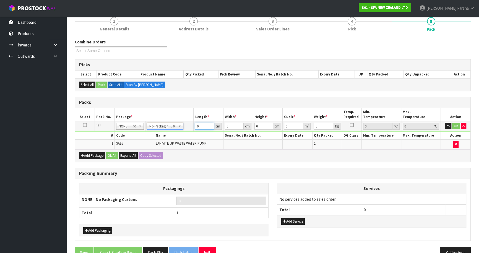
drag, startPoint x: 201, startPoint y: 126, endPoint x: 188, endPoint y: 127, distance: 12.5
click at [191, 129] on tr "1/1 NONE 007-001 007-002 007-004 007-009 007-013 007-014 007-015 007-017 007-01…" at bounding box center [273, 126] width 396 height 10
click at [445, 123] on button "button" at bounding box center [448, 126] width 6 height 7
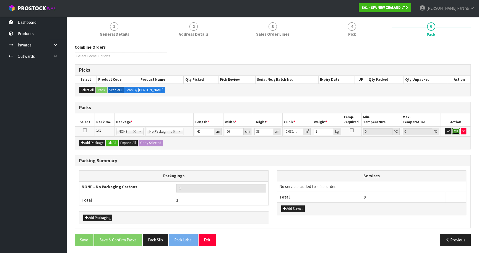
click button "OK" at bounding box center [457, 131] width 8 height 7
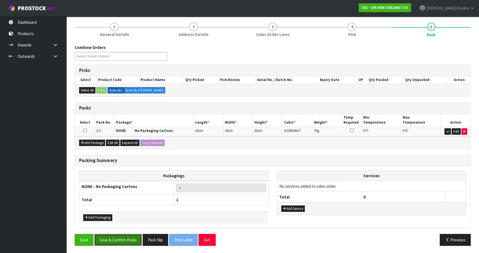
click at [126, 237] on button "Save & Confirm Packs" at bounding box center [118, 240] width 48 height 12
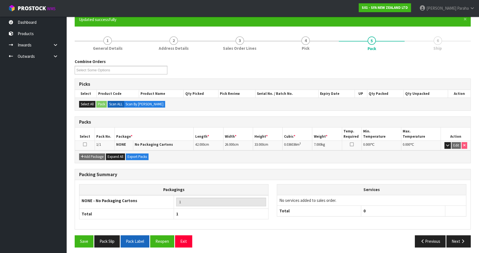
scroll to position [52, 0]
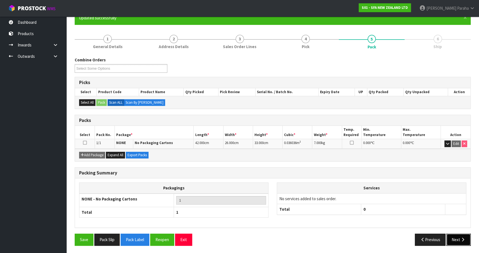
click at [461, 238] on icon "button" at bounding box center [463, 240] width 5 height 4
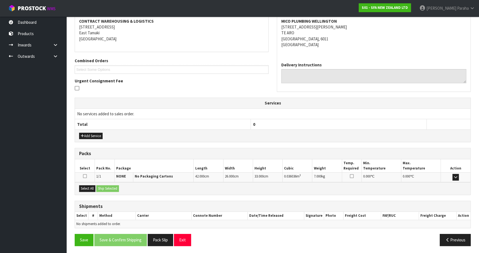
scroll to position [107, 0]
drag, startPoint x: 85, startPoint y: 186, endPoint x: 133, endPoint y: 190, distance: 48.8
click at [85, 186] on button "Select All" at bounding box center [87, 188] width 16 height 7
click at [118, 188] on button "Ship Selected" at bounding box center [107, 188] width 23 height 7
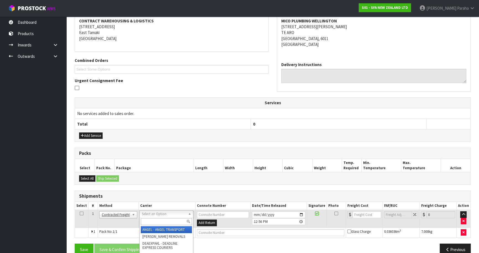
click at [173, 221] on input "text" at bounding box center [166, 221] width 51 height 7
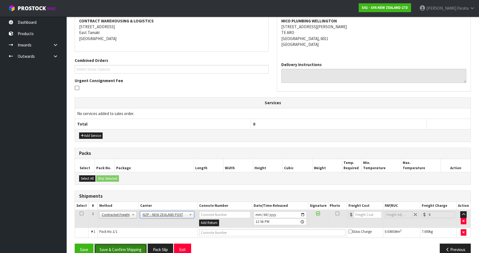
click at [126, 245] on button "Save & Confirm Shipping" at bounding box center [120, 250] width 53 height 12
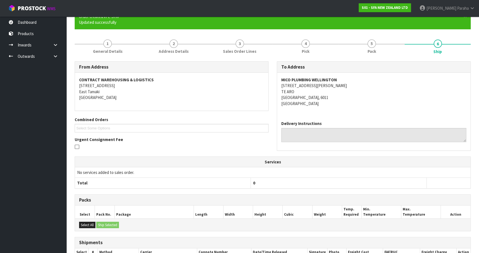
scroll to position [109, 0]
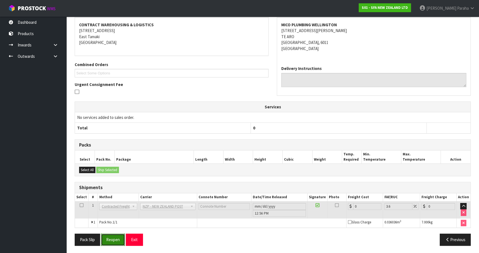
click at [110, 241] on button "Reopen" at bounding box center [113, 240] width 24 height 12
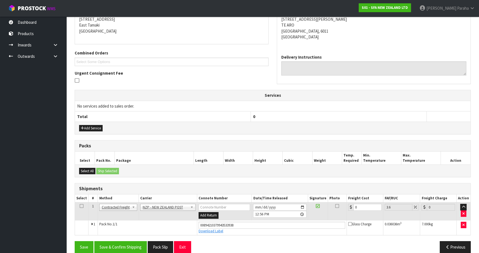
scroll to position [122, 0]
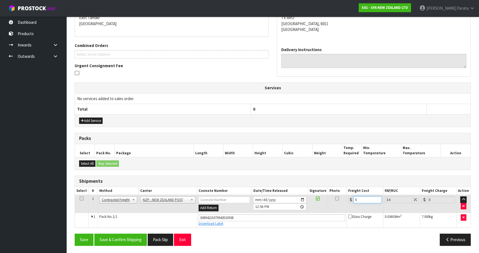
drag, startPoint x: 358, startPoint y: 198, endPoint x: 350, endPoint y: 200, distance: 8.4
click at [350, 200] on div "0" at bounding box center [364, 200] width 33 height 7
click at [125, 241] on button "Save & Confirm Shipping" at bounding box center [120, 240] width 53 height 12
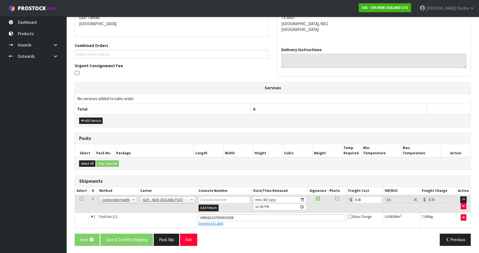
scroll to position [0, 0]
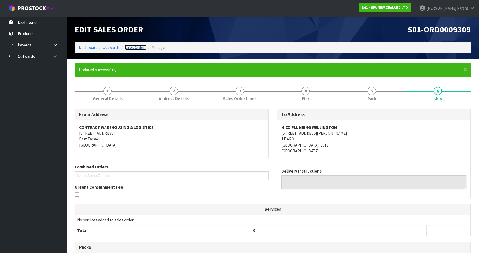
click at [138, 47] on link "Sales Orders" at bounding box center [136, 47] width 22 height 5
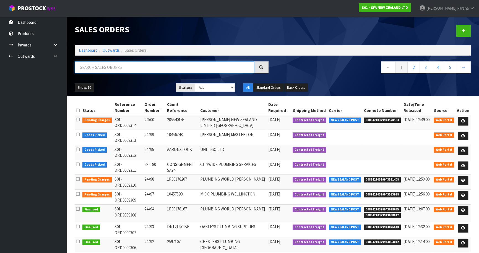
click at [117, 67] on input "text" at bounding box center [165, 67] width 180 height 12
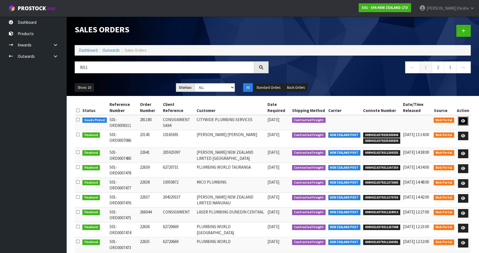
click at [465, 122] on icon at bounding box center [463, 121] width 4 height 4
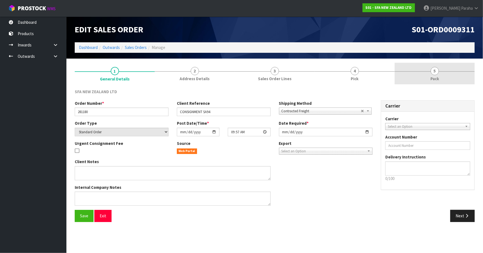
click at [438, 73] on span "5" at bounding box center [435, 71] width 8 height 8
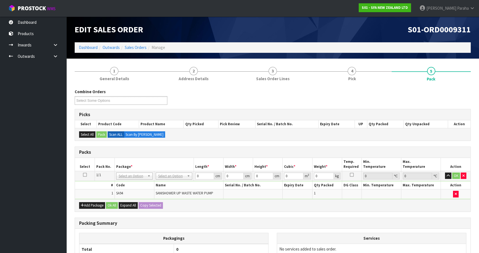
drag, startPoint x: 179, startPoint y: 176, endPoint x: 177, endPoint y: 180, distance: 4.2
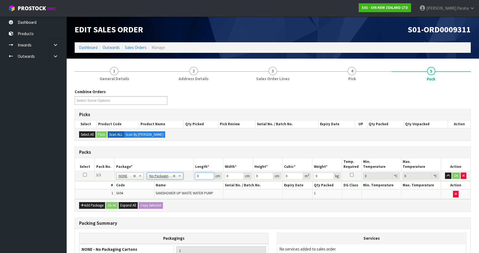
drag, startPoint x: 185, startPoint y: 180, endPoint x: 189, endPoint y: 179, distance: 4.5
click at [184, 180] on tr "1/1 NONE 007-001 007-002 007-004 007-009 007-013 007-014 007-015 007-017 007-01…" at bounding box center [273, 176] width 396 height 10
click at [445, 173] on button "button" at bounding box center [448, 176] width 6 height 7
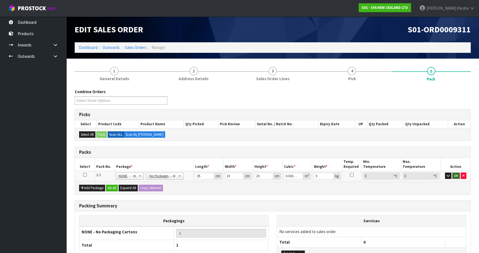
click button "OK" at bounding box center [457, 176] width 8 height 7
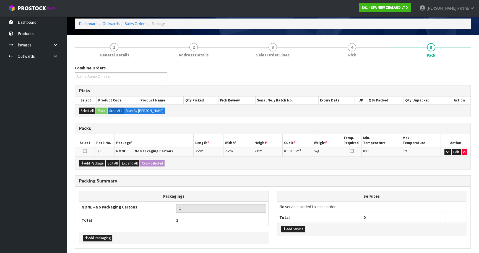
scroll to position [44, 0]
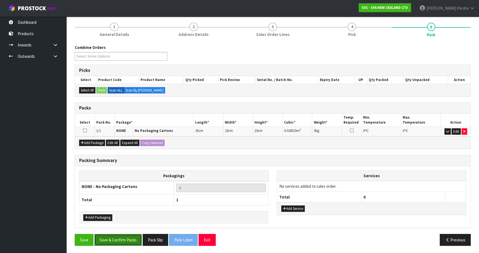
click at [118, 237] on button "Save & Confirm Packs" at bounding box center [118, 240] width 48 height 12
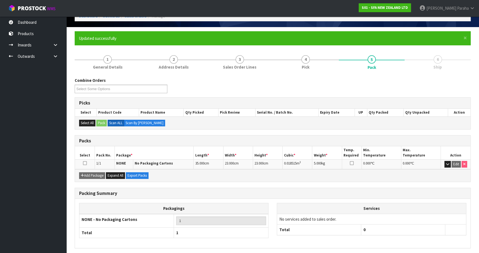
scroll to position [52, 0]
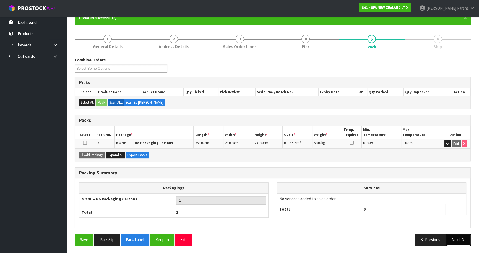
click at [459, 241] on button "Next" at bounding box center [459, 240] width 24 height 12
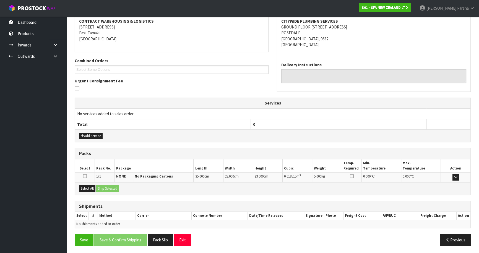
scroll to position [107, 0]
drag, startPoint x: 83, startPoint y: 184, endPoint x: 97, endPoint y: 192, distance: 16.2
click at [83, 184] on div "Select All Ship Selected" at bounding box center [273, 188] width 396 height 12
drag, startPoint x: 87, startPoint y: 187, endPoint x: 117, endPoint y: 188, distance: 29.1
click at [88, 186] on button "Select All" at bounding box center [87, 188] width 16 height 7
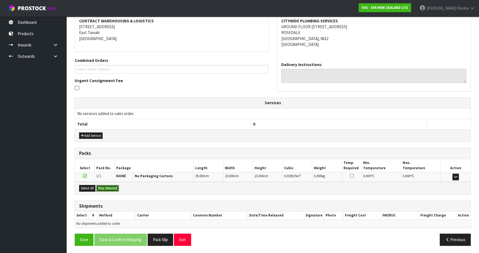
click at [112, 188] on button "Ship Selected" at bounding box center [107, 188] width 23 height 7
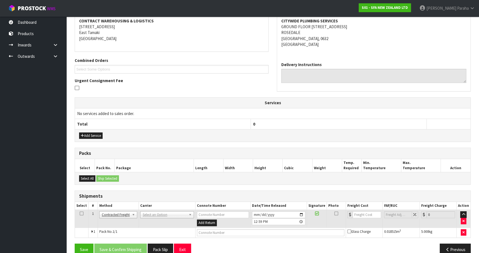
drag, startPoint x: 149, startPoint y: 211, endPoint x: 151, endPoint y: 214, distance: 3.5
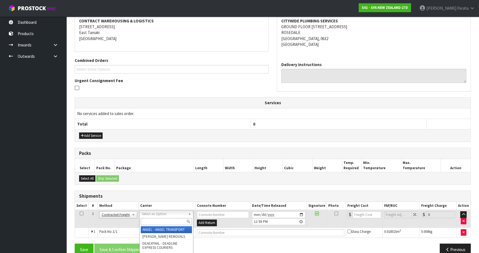
click at [149, 222] on input "text" at bounding box center [166, 221] width 51 height 7
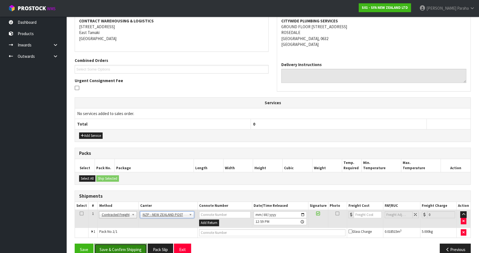
click at [114, 247] on button "Save & Confirm Shipping" at bounding box center [120, 250] width 53 height 12
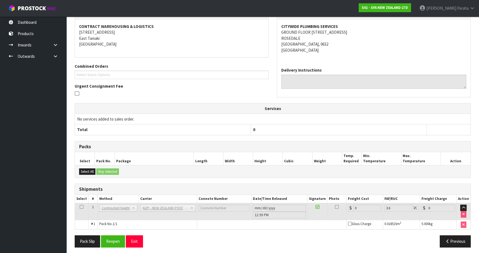
scroll to position [109, 0]
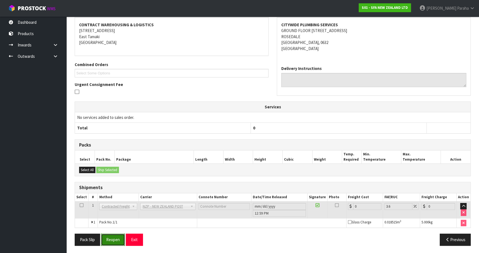
click at [117, 239] on button "Reopen" at bounding box center [113, 240] width 24 height 12
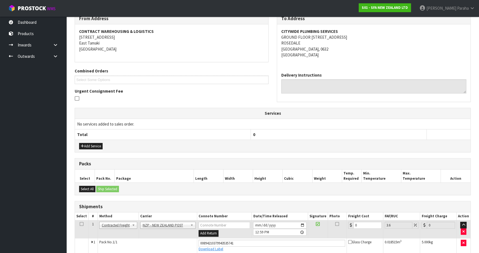
scroll to position [122, 0]
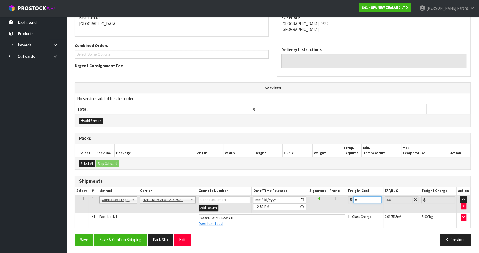
click at [350, 202] on div "0" at bounding box center [364, 200] width 33 height 7
click at [123, 242] on button "Save & Confirm Shipping" at bounding box center [120, 240] width 53 height 12
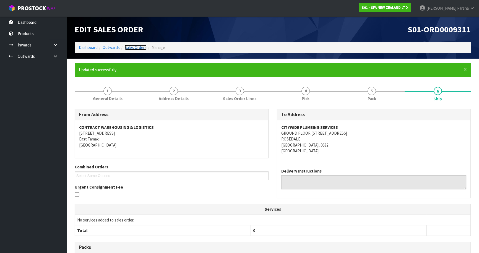
click at [132, 46] on link "Sales Orders" at bounding box center [136, 47] width 22 height 5
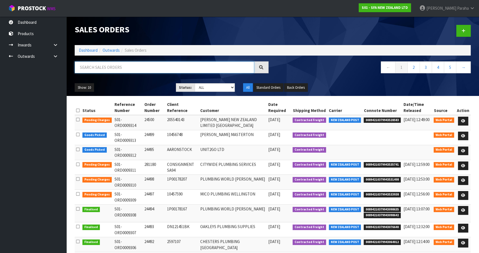
click at [112, 63] on input "text" at bounding box center [165, 67] width 180 height 12
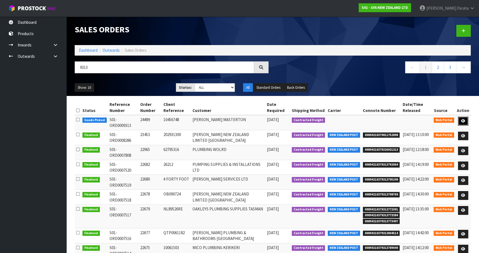
click at [466, 122] on icon at bounding box center [463, 121] width 4 height 4
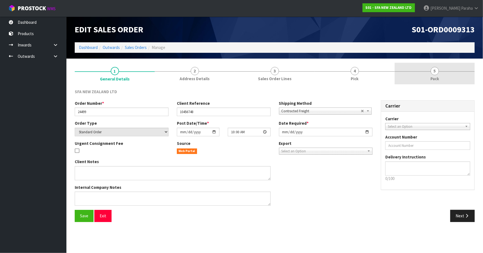
click at [439, 71] on link "5 Pack" at bounding box center [435, 74] width 80 height 22
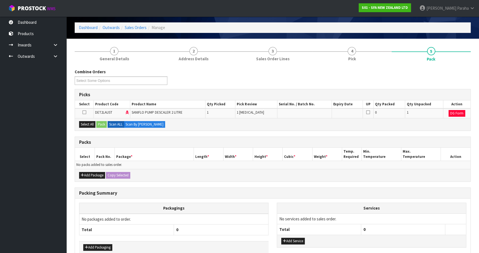
scroll to position [50, 0]
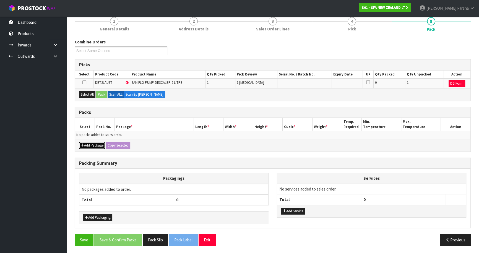
click at [92, 147] on button "Add Package" at bounding box center [92, 145] width 26 height 7
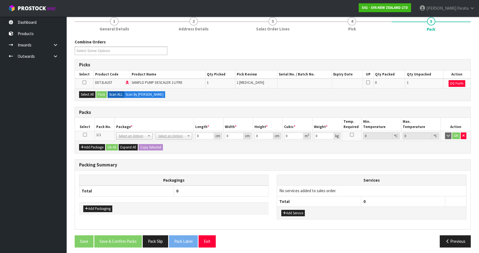
click at [85, 135] on icon at bounding box center [85, 135] width 4 height 0
click at [91, 93] on button "Select All" at bounding box center [87, 94] width 16 height 7
click at [101, 95] on button "Pack" at bounding box center [101, 94] width 11 height 7
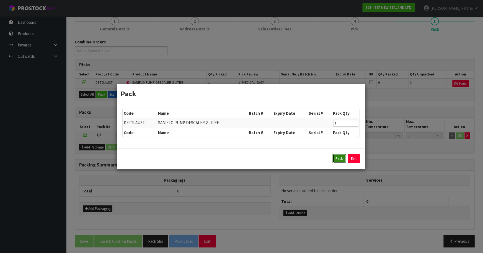
click at [339, 161] on button "Pack" at bounding box center [339, 158] width 13 height 9
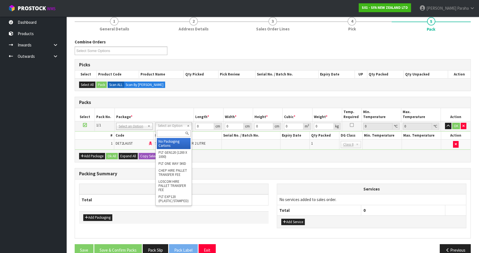
click at [182, 135] on input "text" at bounding box center [174, 133] width 34 height 7
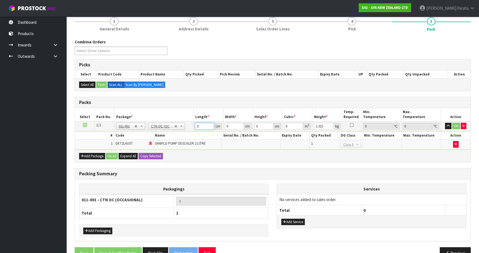
click at [188, 125] on tr "1/1 NONE 007-001 007-002 007-004 007-009 007-013 007-014 007-015 007-017 007-01…" at bounding box center [273, 126] width 396 height 10
click at [445, 123] on button "button" at bounding box center [448, 126] width 6 height 7
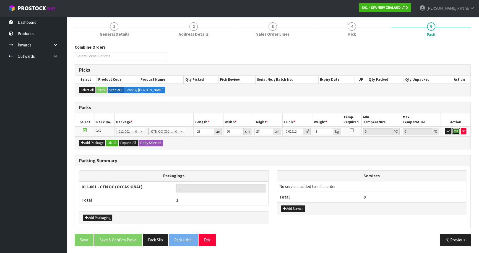
click button "OK" at bounding box center [457, 131] width 8 height 7
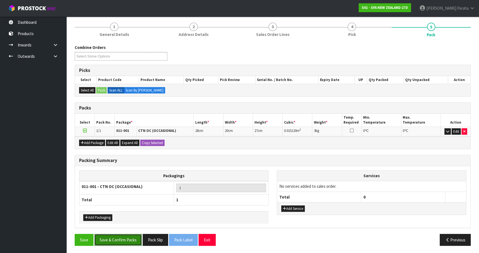
click at [118, 242] on button "Save & Confirm Packs" at bounding box center [118, 240] width 48 height 12
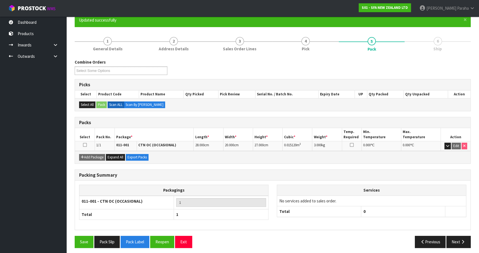
scroll to position [52, 0]
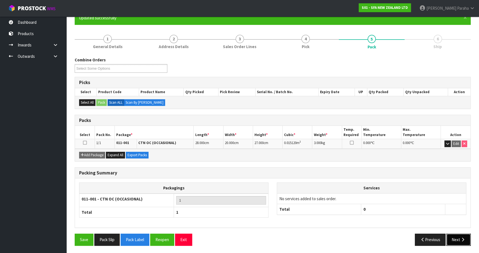
click at [462, 242] on button "Next" at bounding box center [459, 240] width 24 height 12
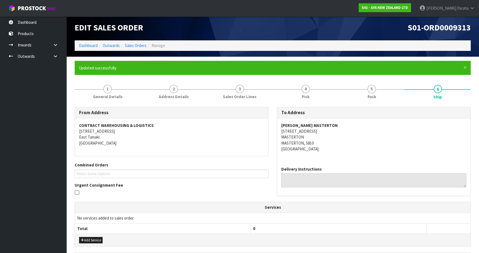
scroll to position [0, 0]
